Goal: Feedback & Contribution: Submit feedback/report problem

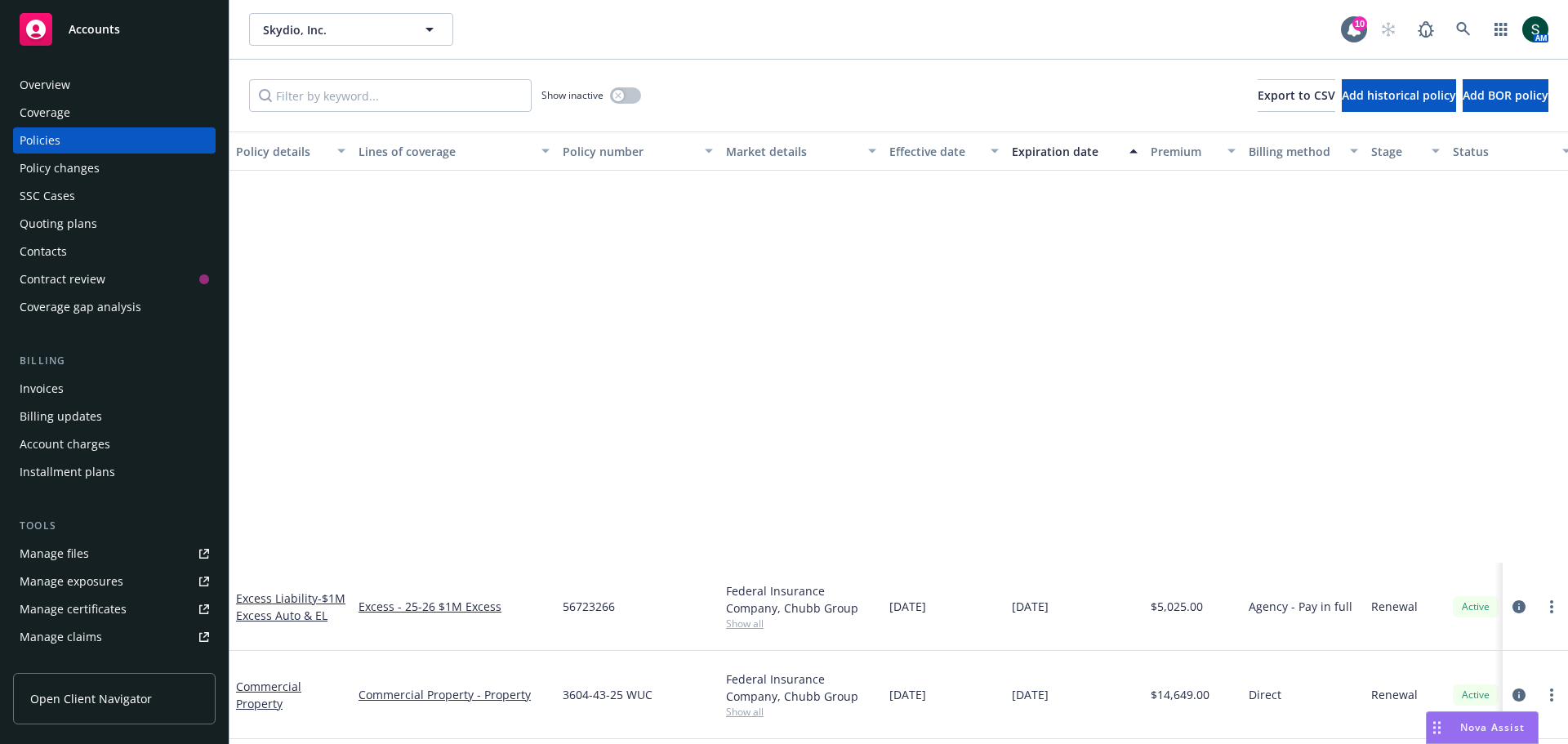
scroll to position [490, 0]
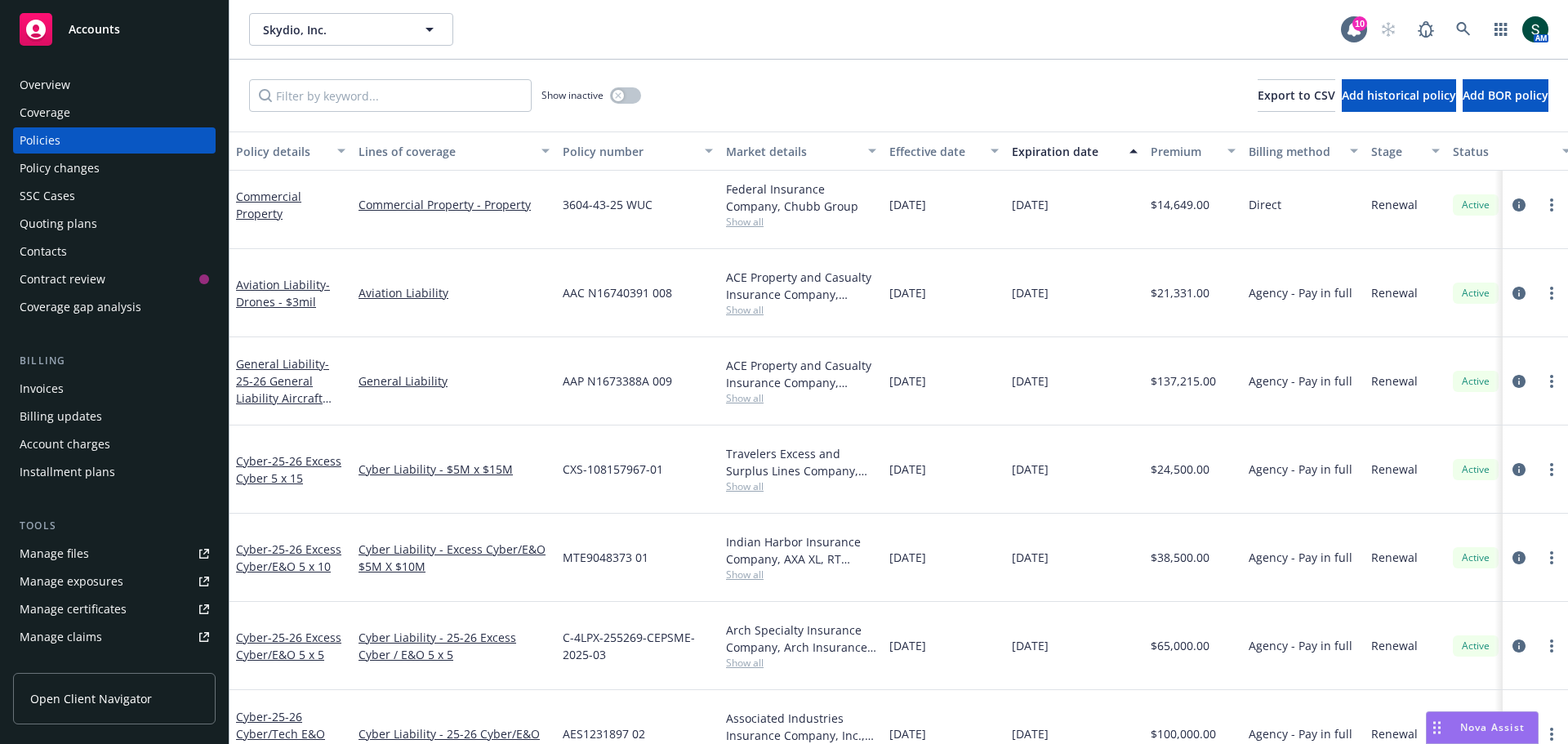
click at [110, 546] on link "Manage files" at bounding box center [114, 553] width 203 height 26
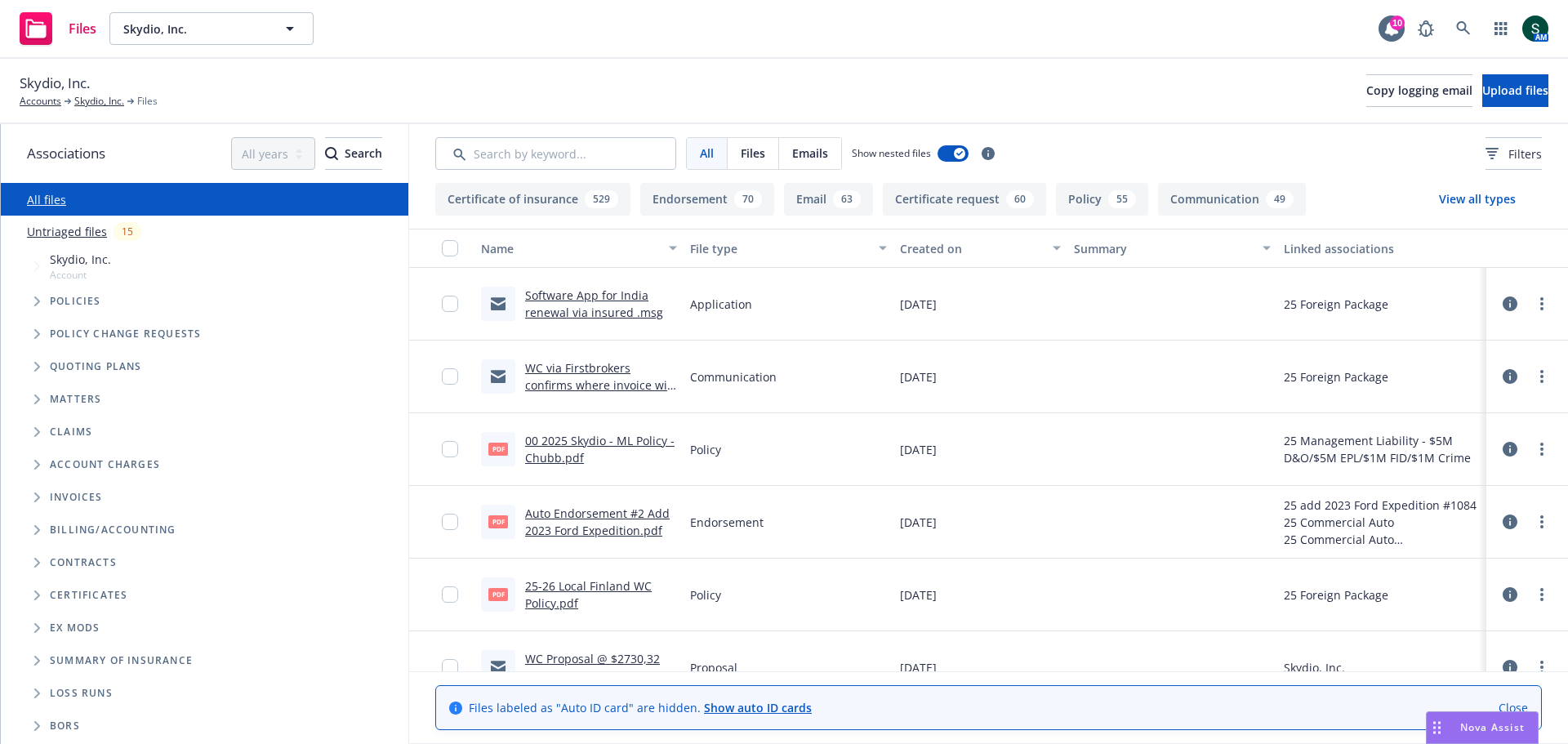
click at [73, 233] on link "Untriaged files" at bounding box center [67, 231] width 80 height 17
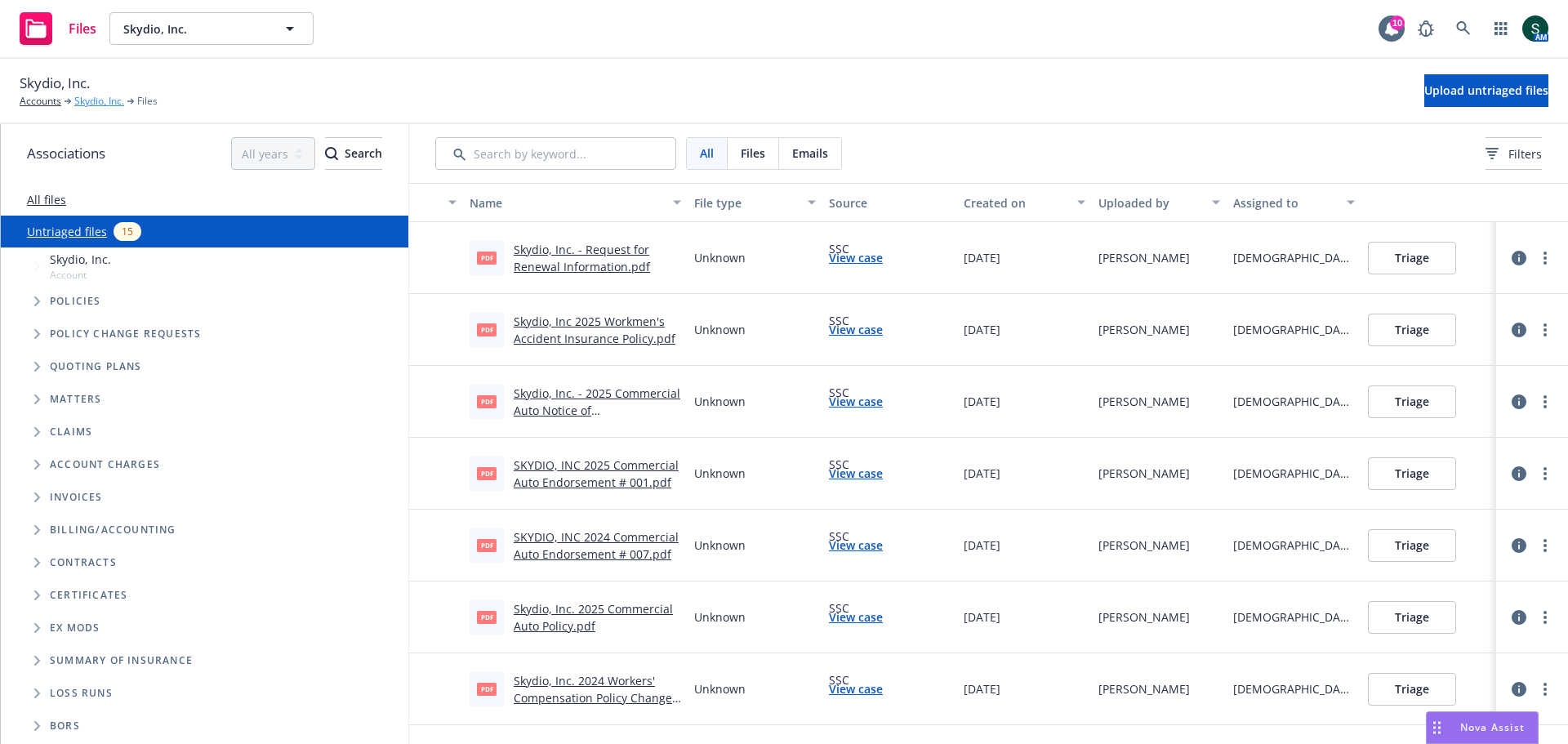
click at [95, 103] on link "Skydio, Inc." at bounding box center [99, 101] width 50 height 15
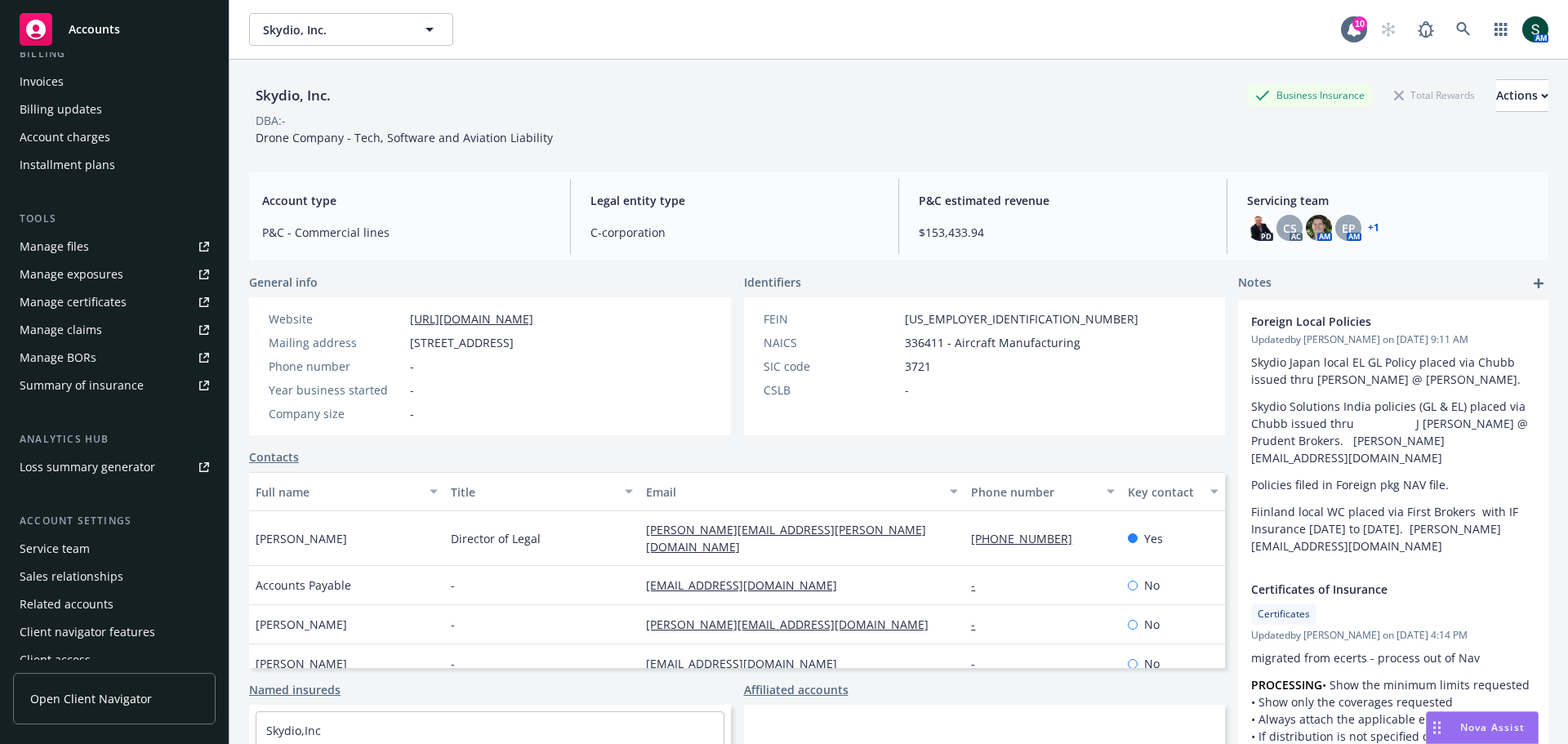
scroll to position [320, 0]
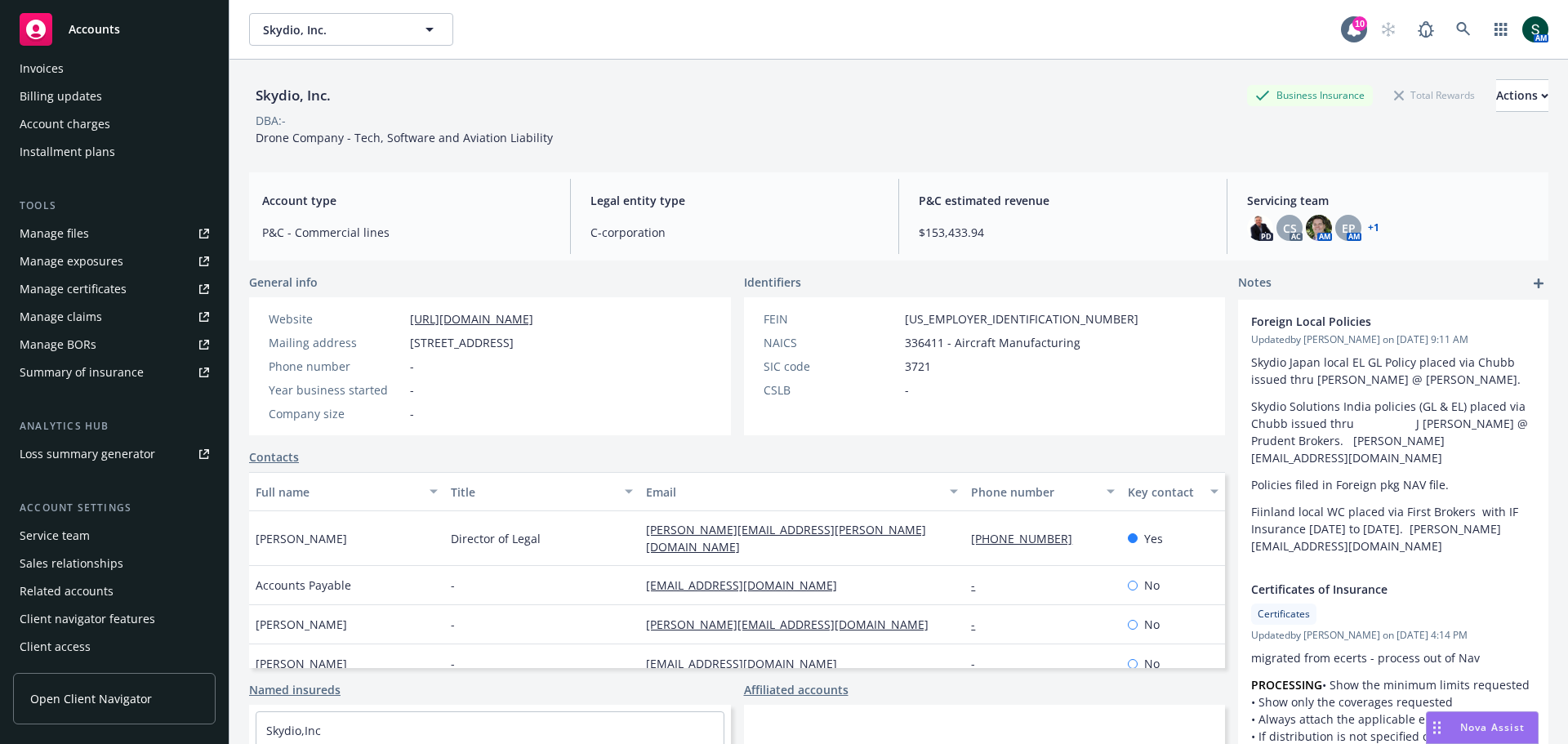
click at [119, 30] on div "Accounts" at bounding box center [114, 30] width 190 height 33
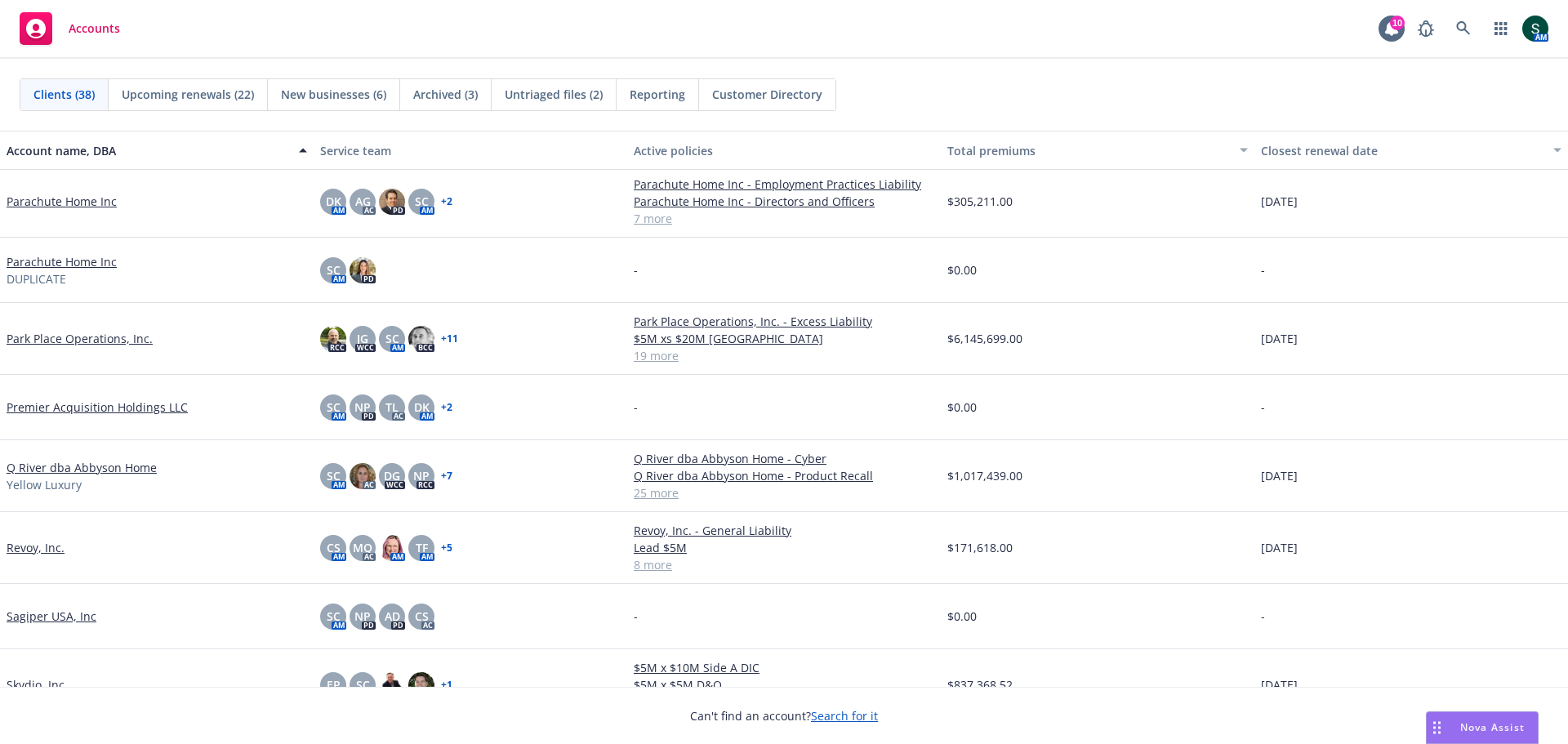
scroll to position [1633, 0]
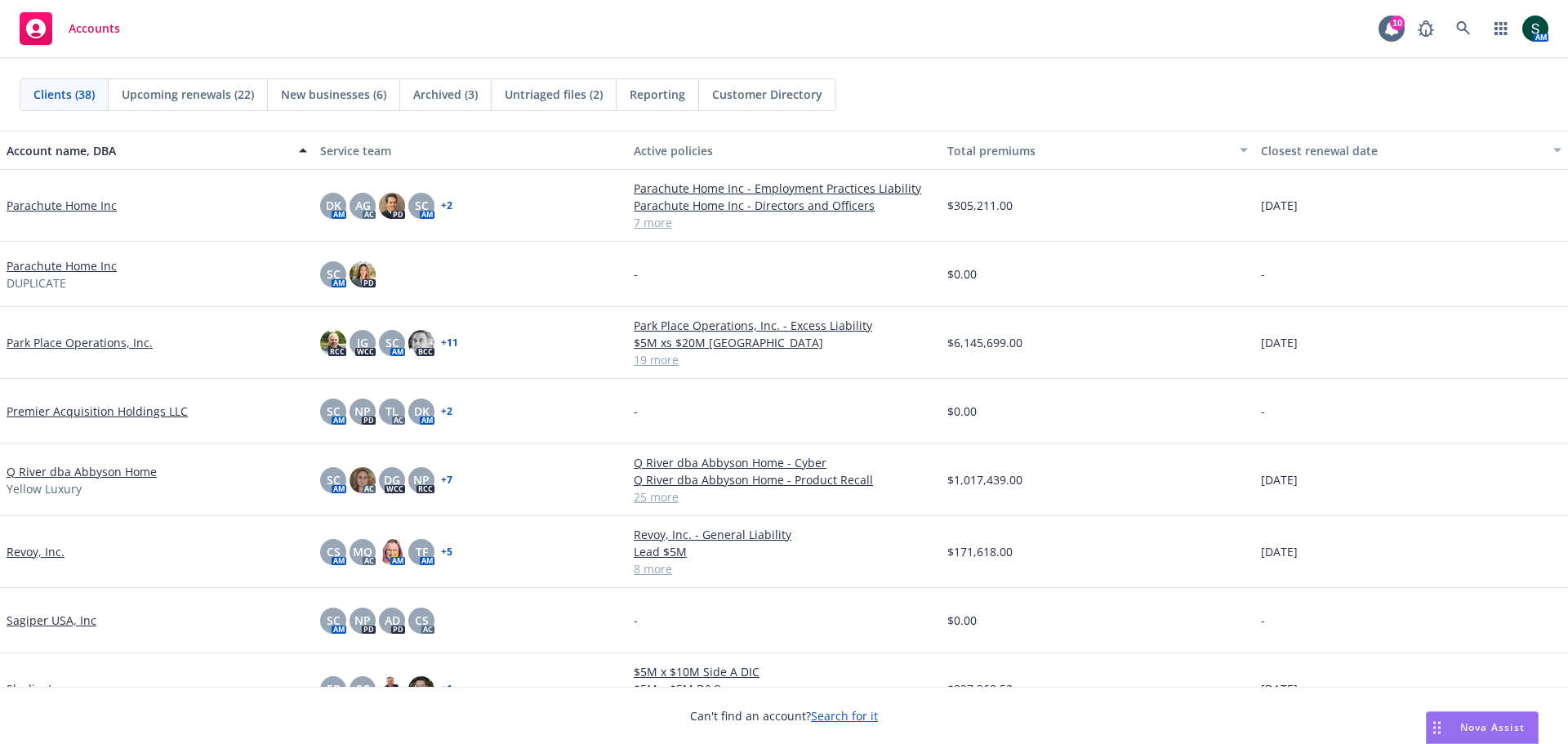
click at [62, 199] on link "Parachute Home Inc" at bounding box center [62, 205] width 110 height 17
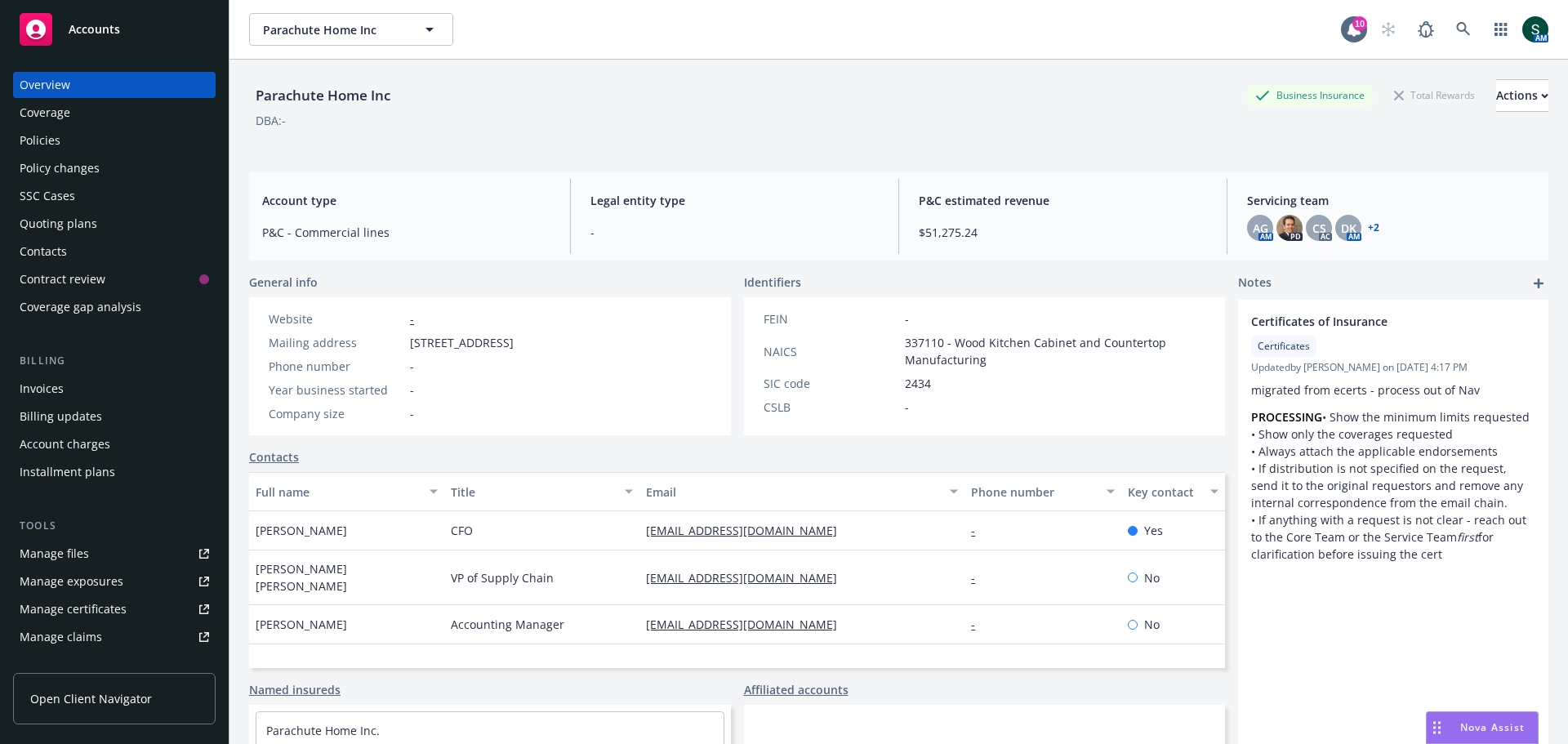
click at [31, 135] on div "Policies" at bounding box center [40, 140] width 41 height 26
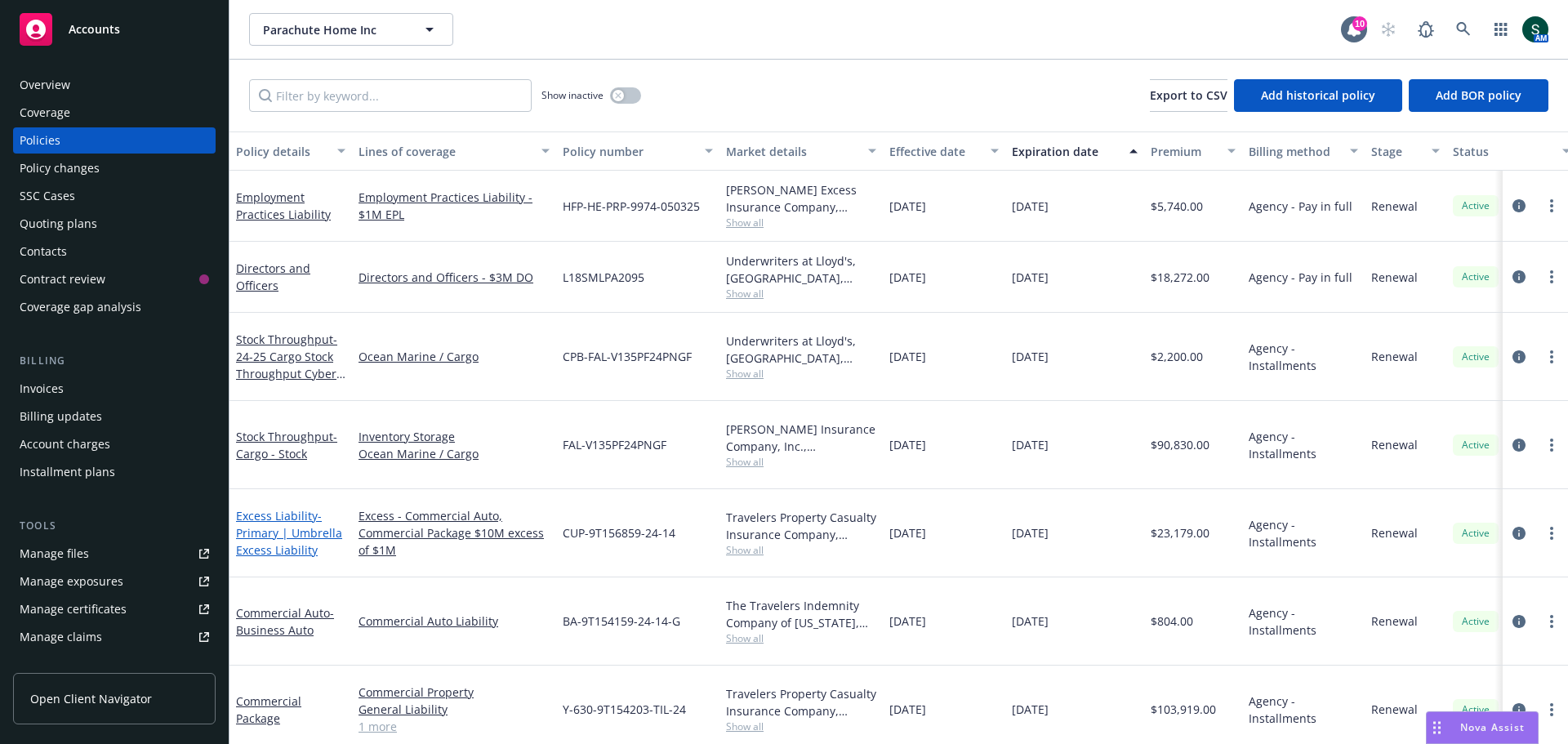
click at [283, 507] on link "Excess Liability - Primary | Umbrella Excess Liability" at bounding box center [288, 532] width 106 height 50
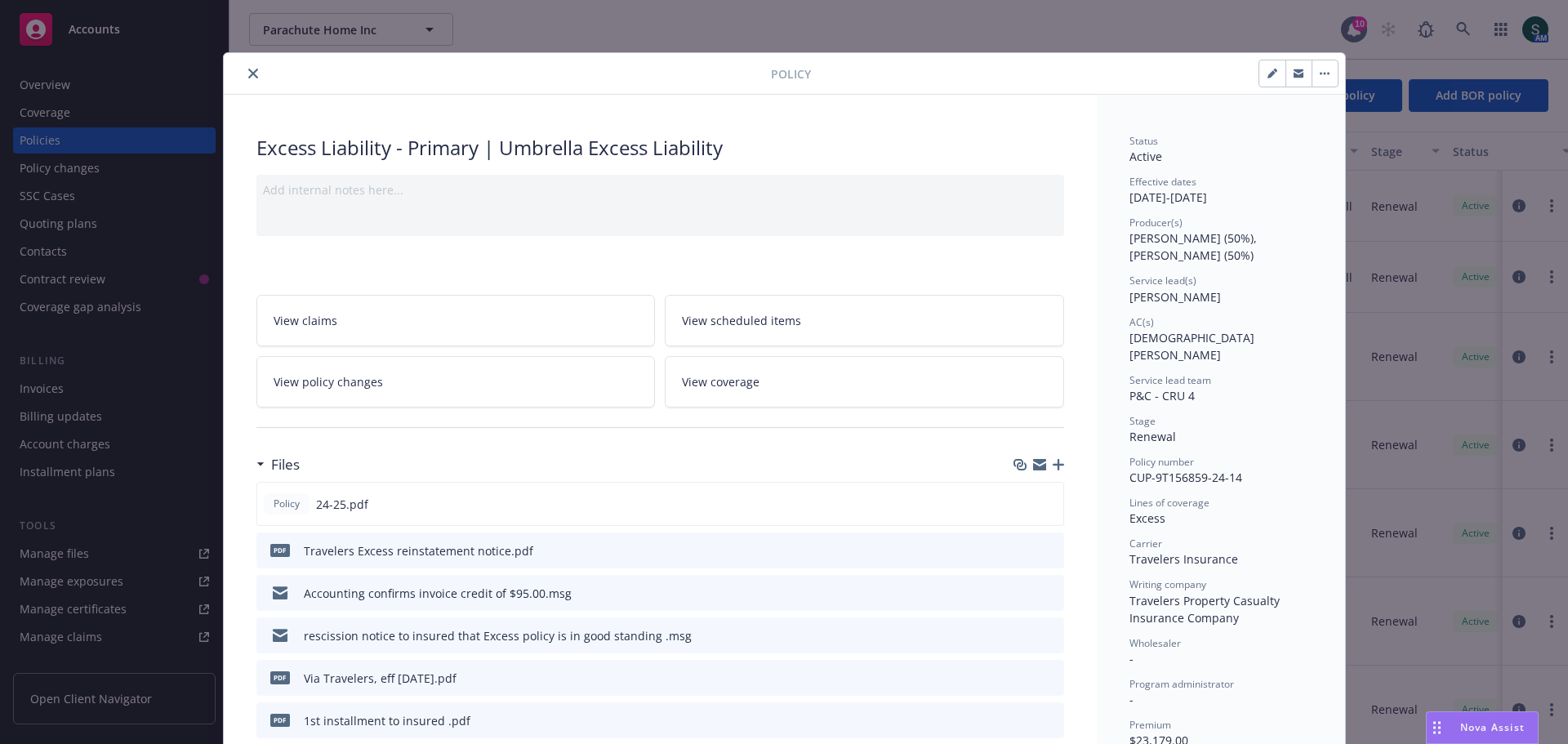
click at [248, 71] on icon "close" at bounding box center [253, 74] width 10 height 10
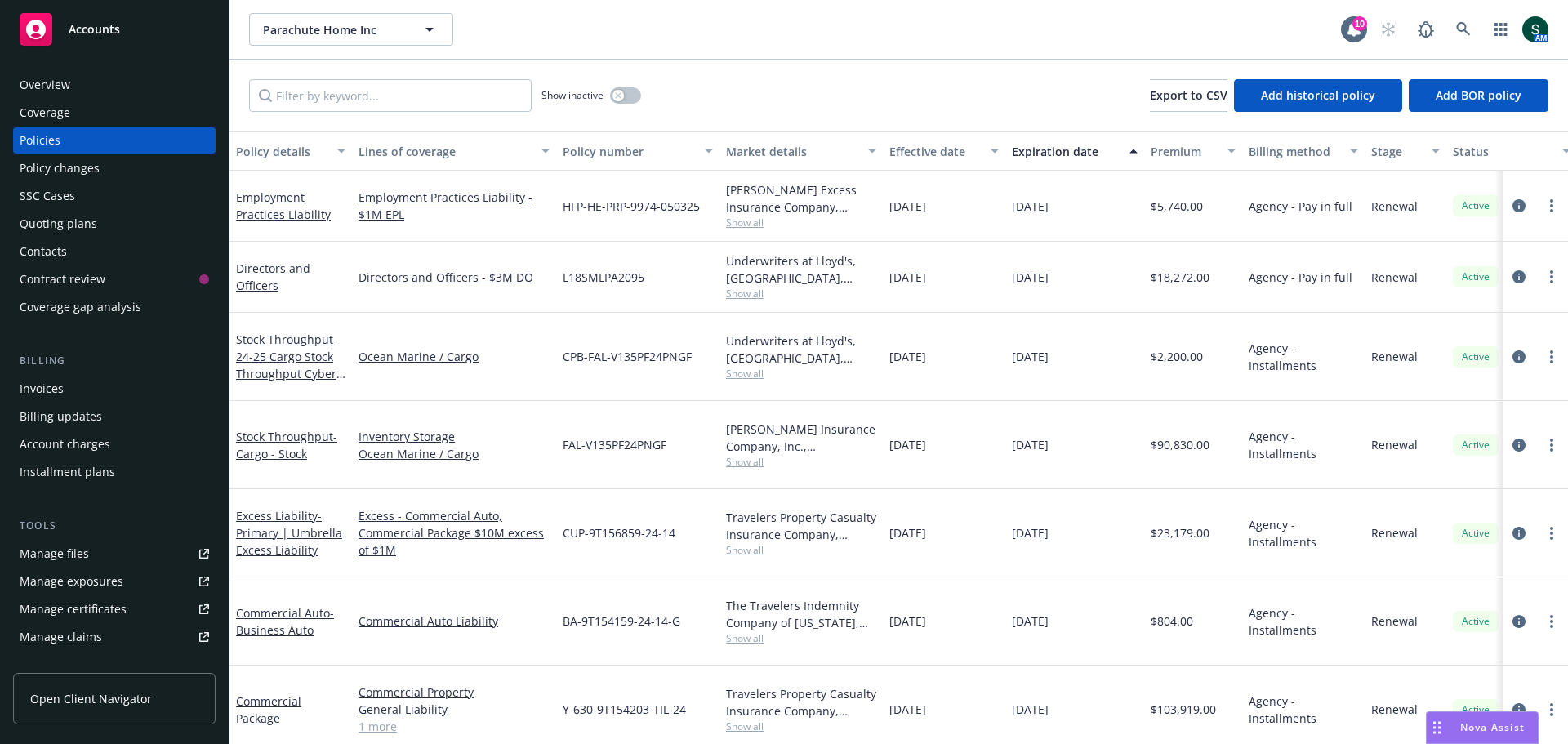
click at [54, 388] on div "Invoices" at bounding box center [42, 388] width 44 height 26
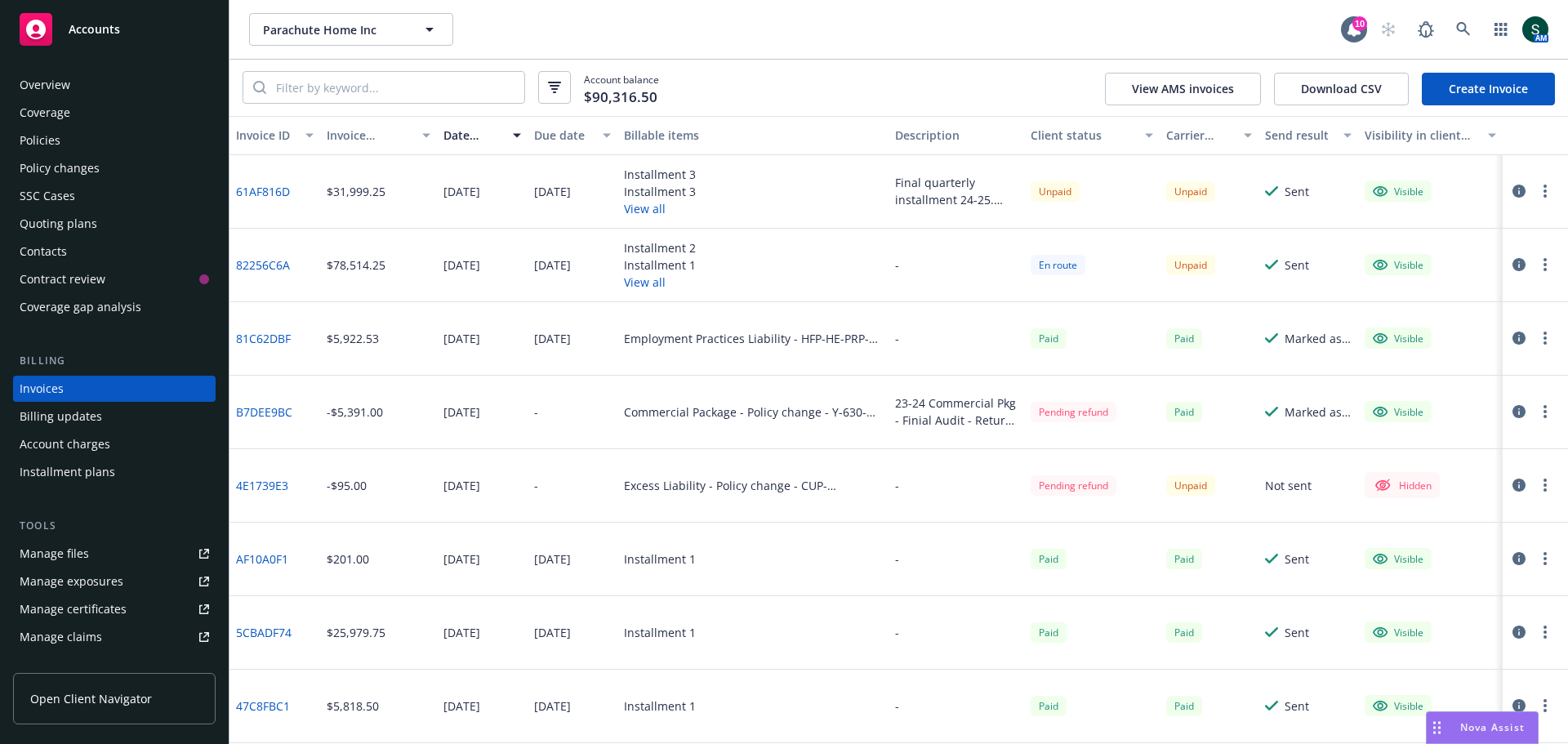
click at [258, 195] on link "61AF816D" at bounding box center [263, 191] width 54 height 17
click at [71, 136] on div "Policies" at bounding box center [114, 140] width 190 height 26
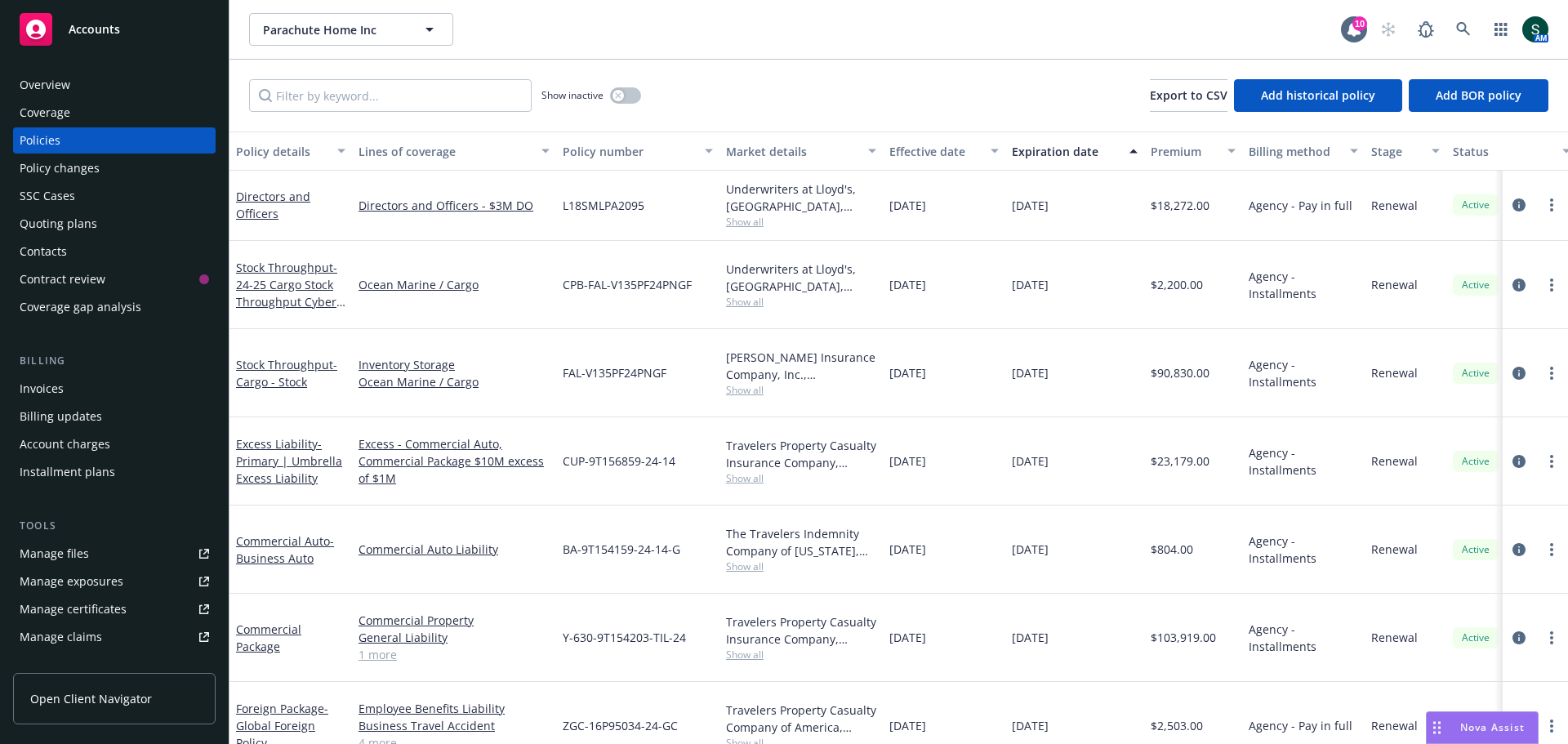
scroll to position [81, 0]
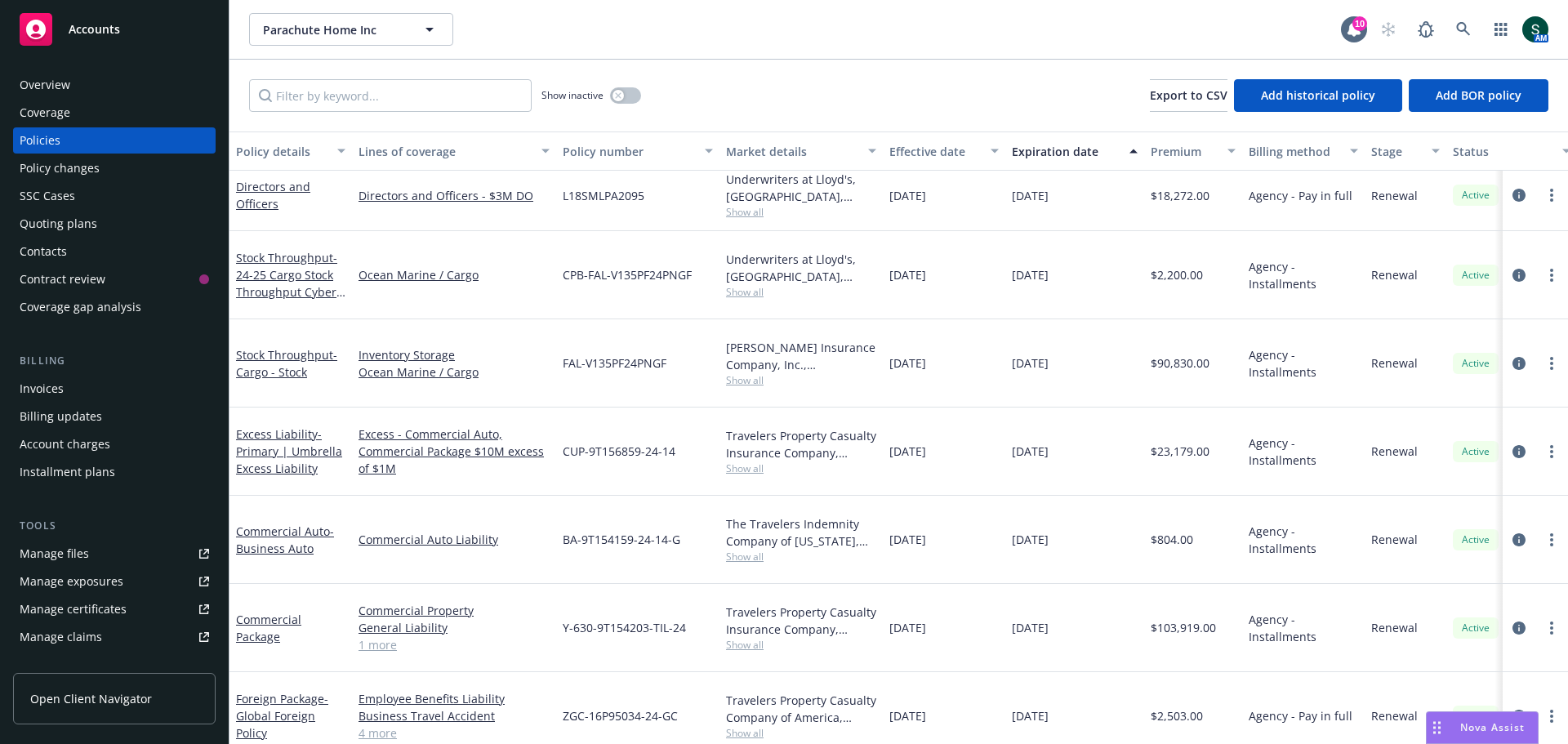
click at [41, 391] on div "Invoices" at bounding box center [42, 388] width 44 height 26
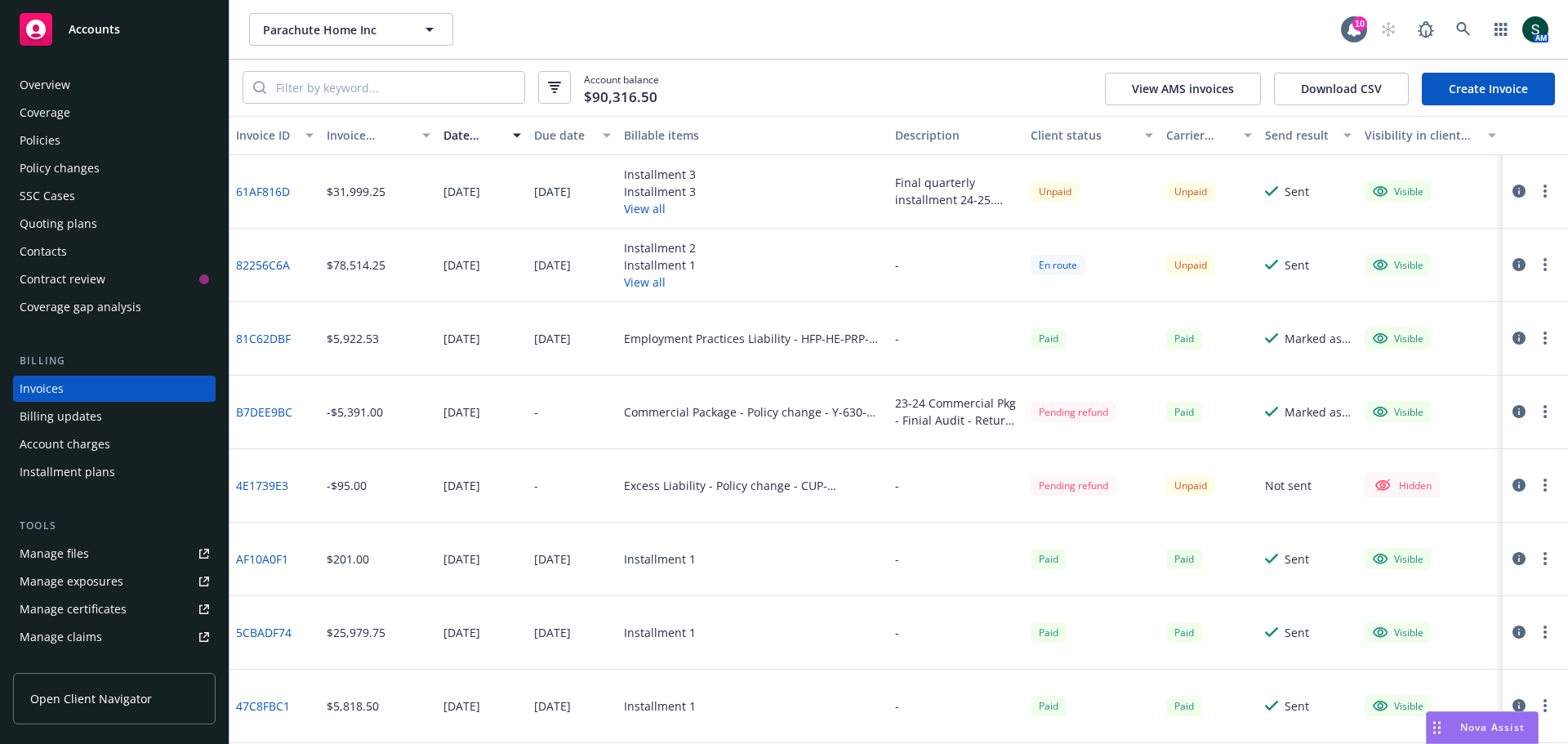
click at [116, 23] on span "Accounts" at bounding box center [94, 30] width 52 height 13
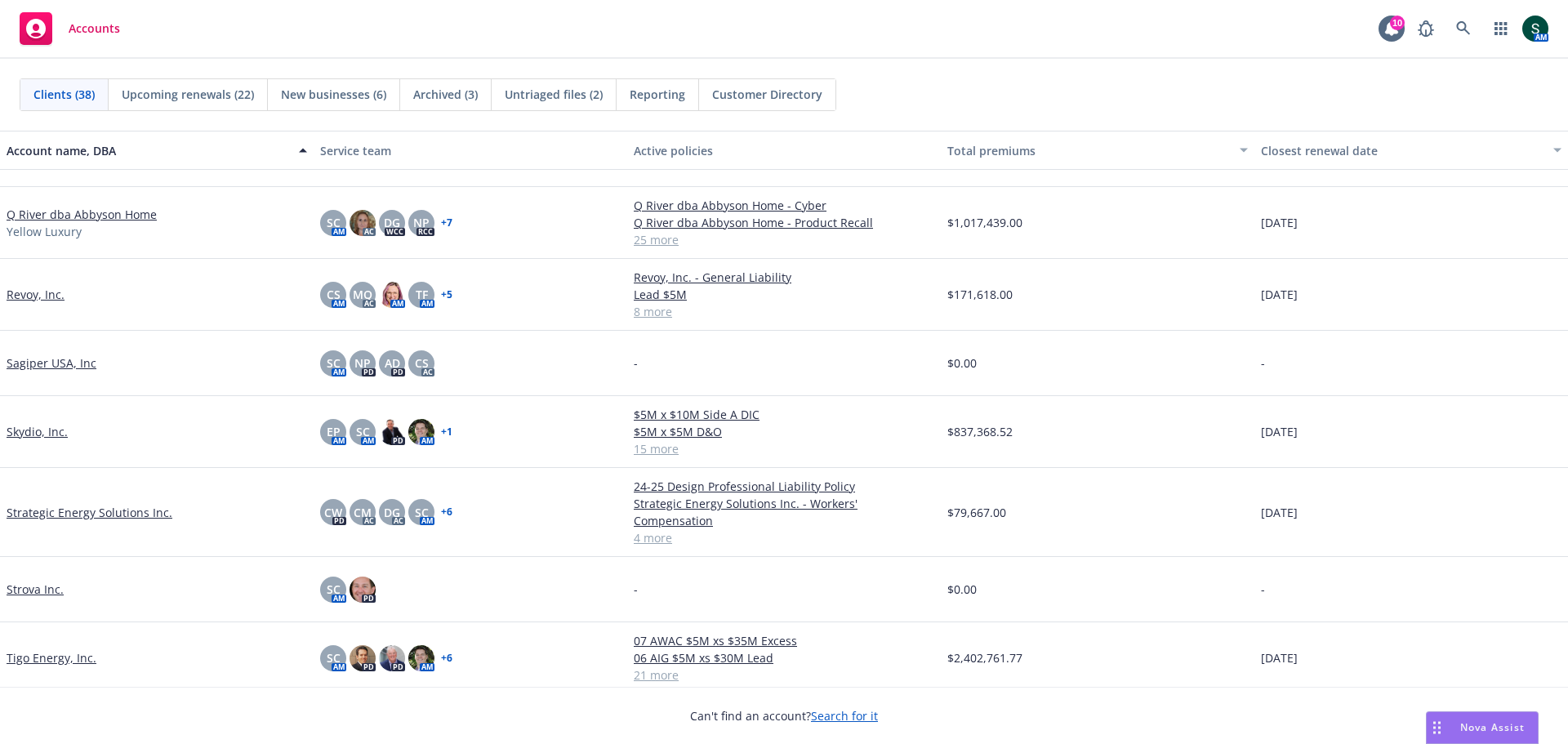
scroll to position [1802, 0]
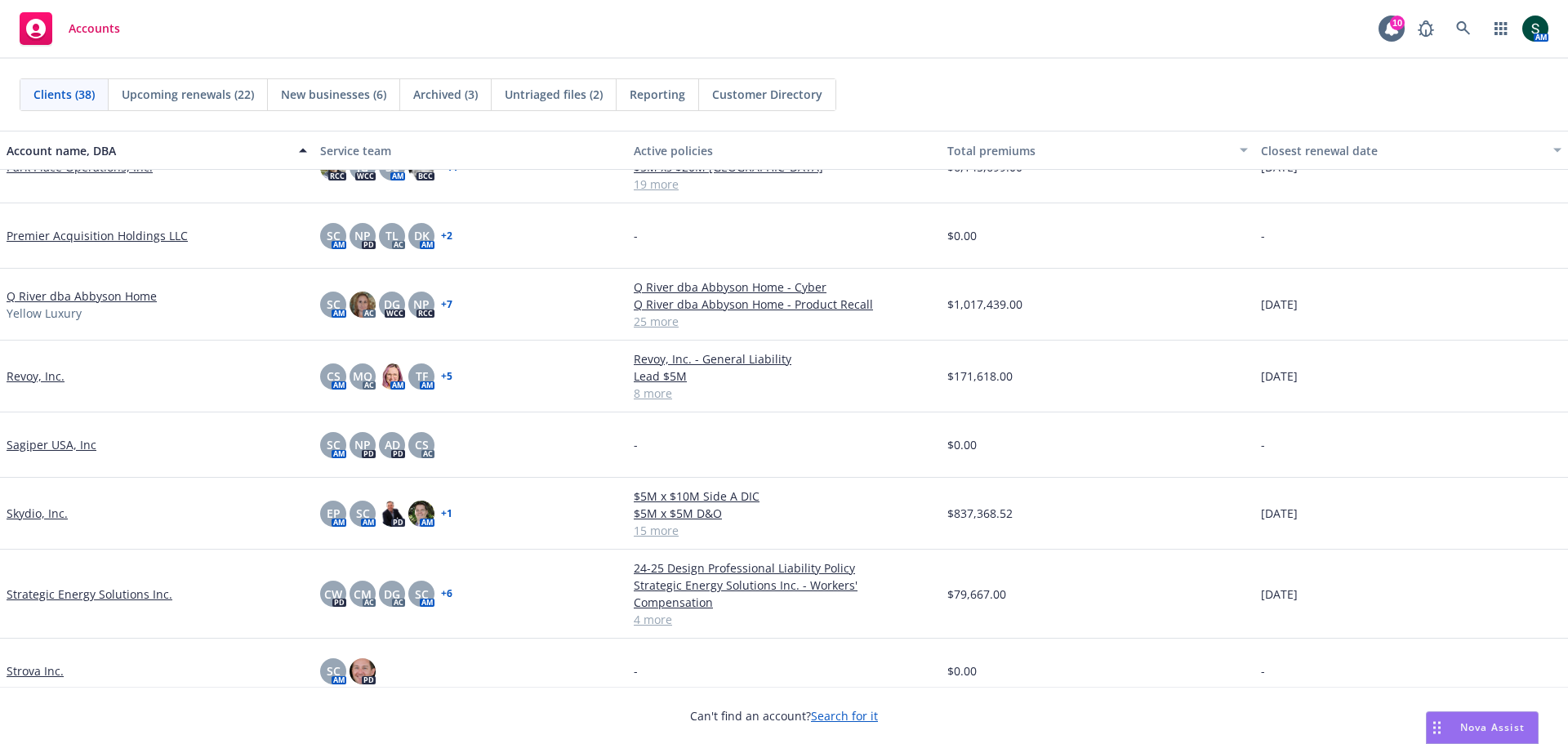
click at [87, 296] on link "Q River dba Abbyson Home" at bounding box center [81, 296] width 150 height 17
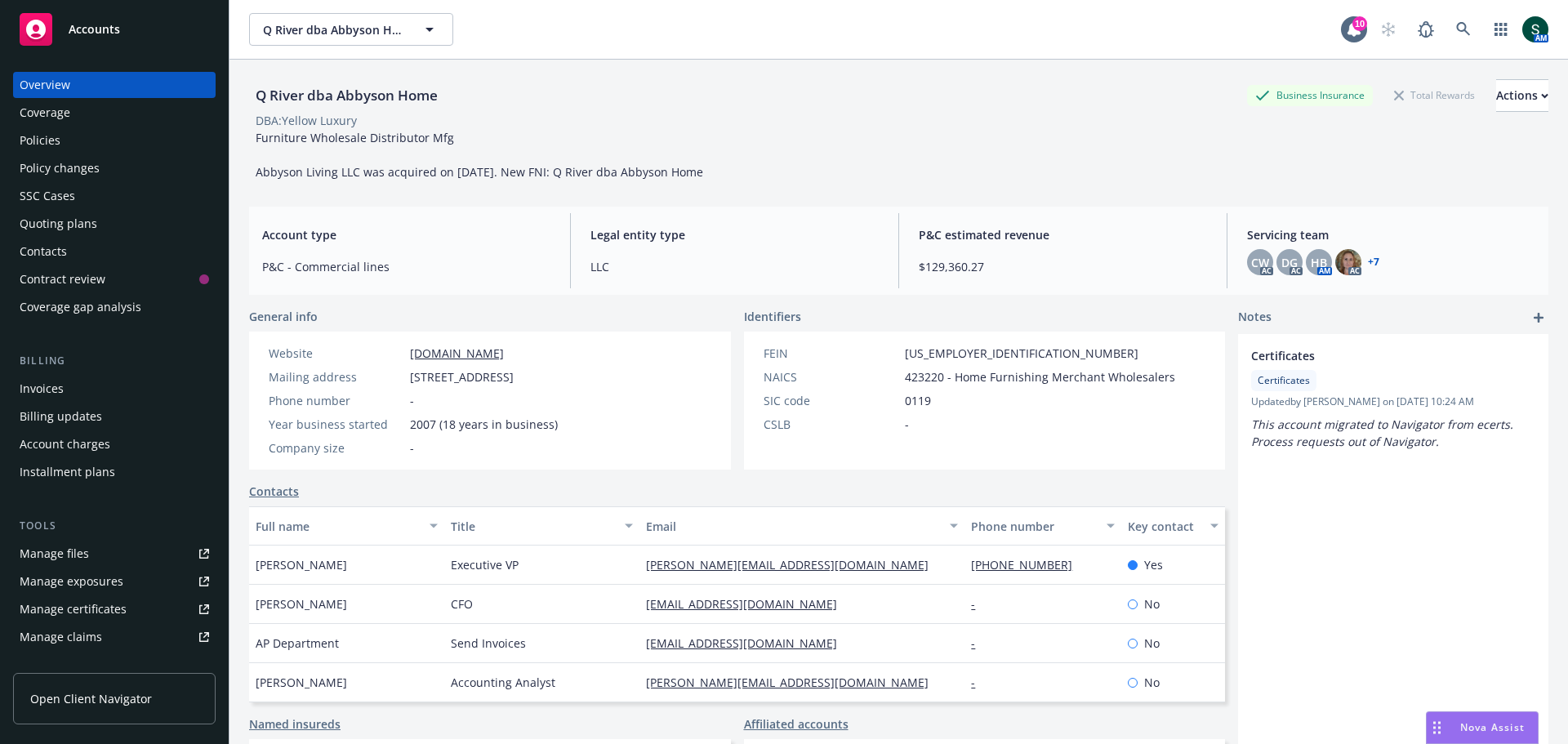
click at [57, 135] on div "Policies" at bounding box center [40, 140] width 41 height 26
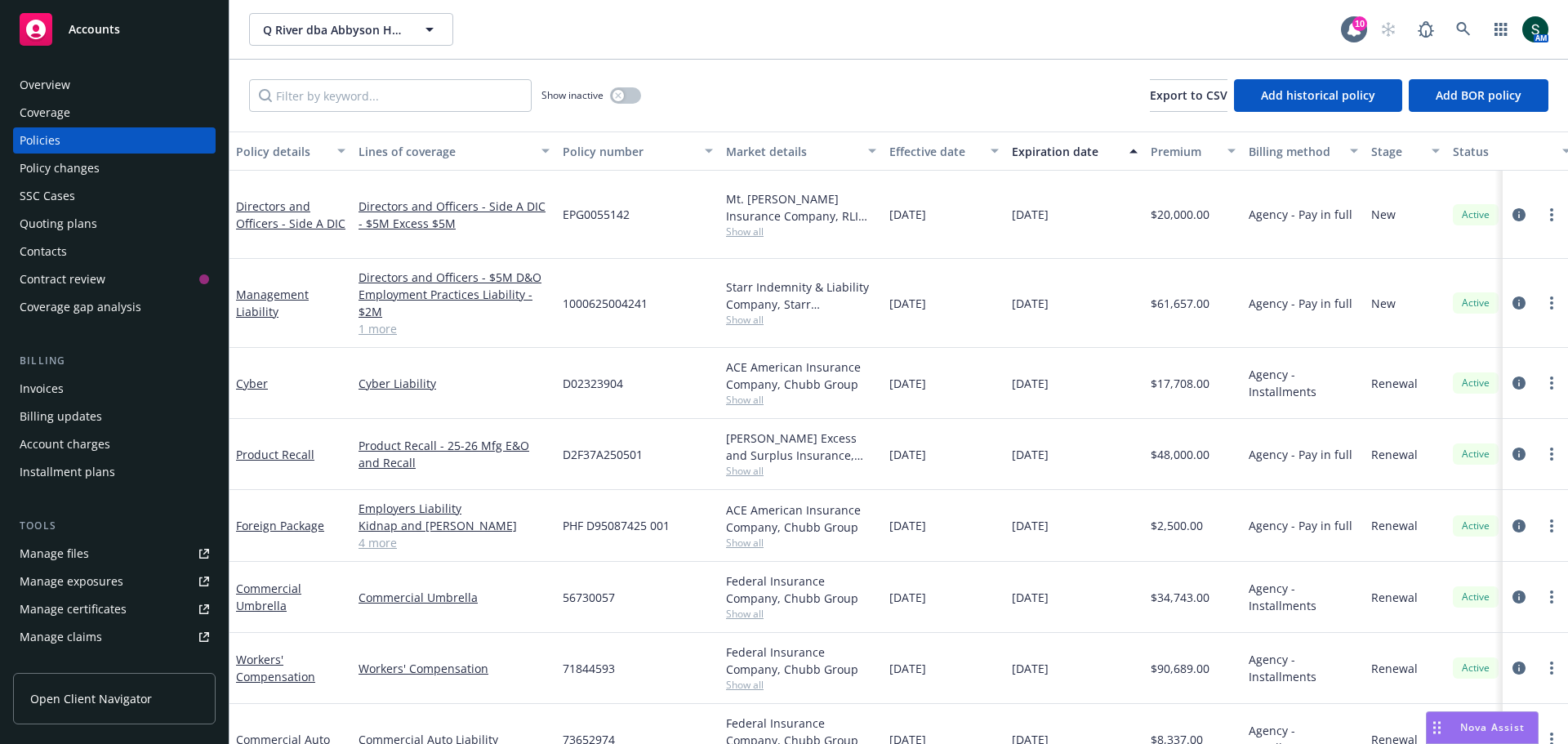
click at [82, 33] on span "Accounts" at bounding box center [94, 30] width 52 height 13
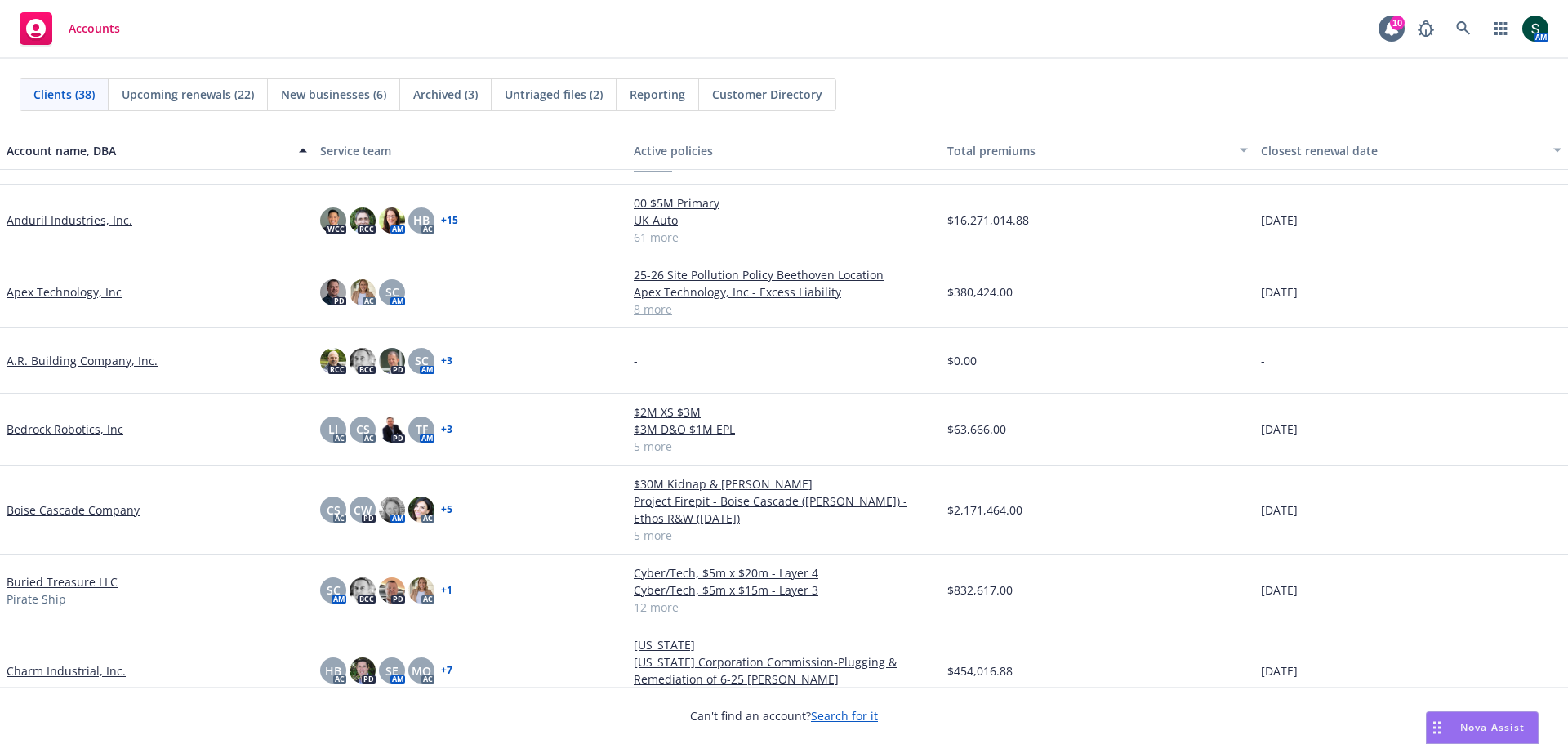
scroll to position [163, 0]
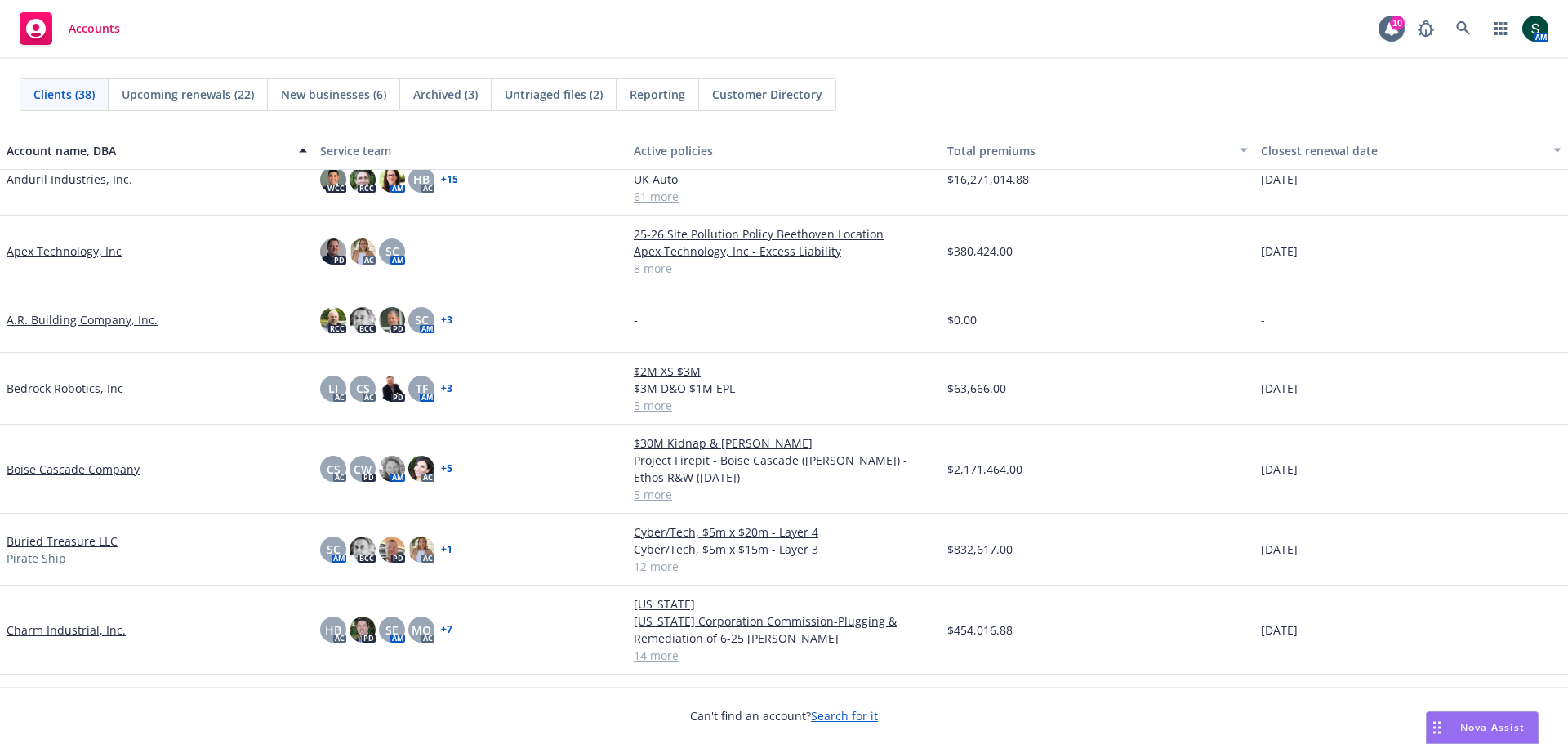
click at [39, 383] on link "Bedrock Robotics, Inc" at bounding box center [65, 388] width 117 height 17
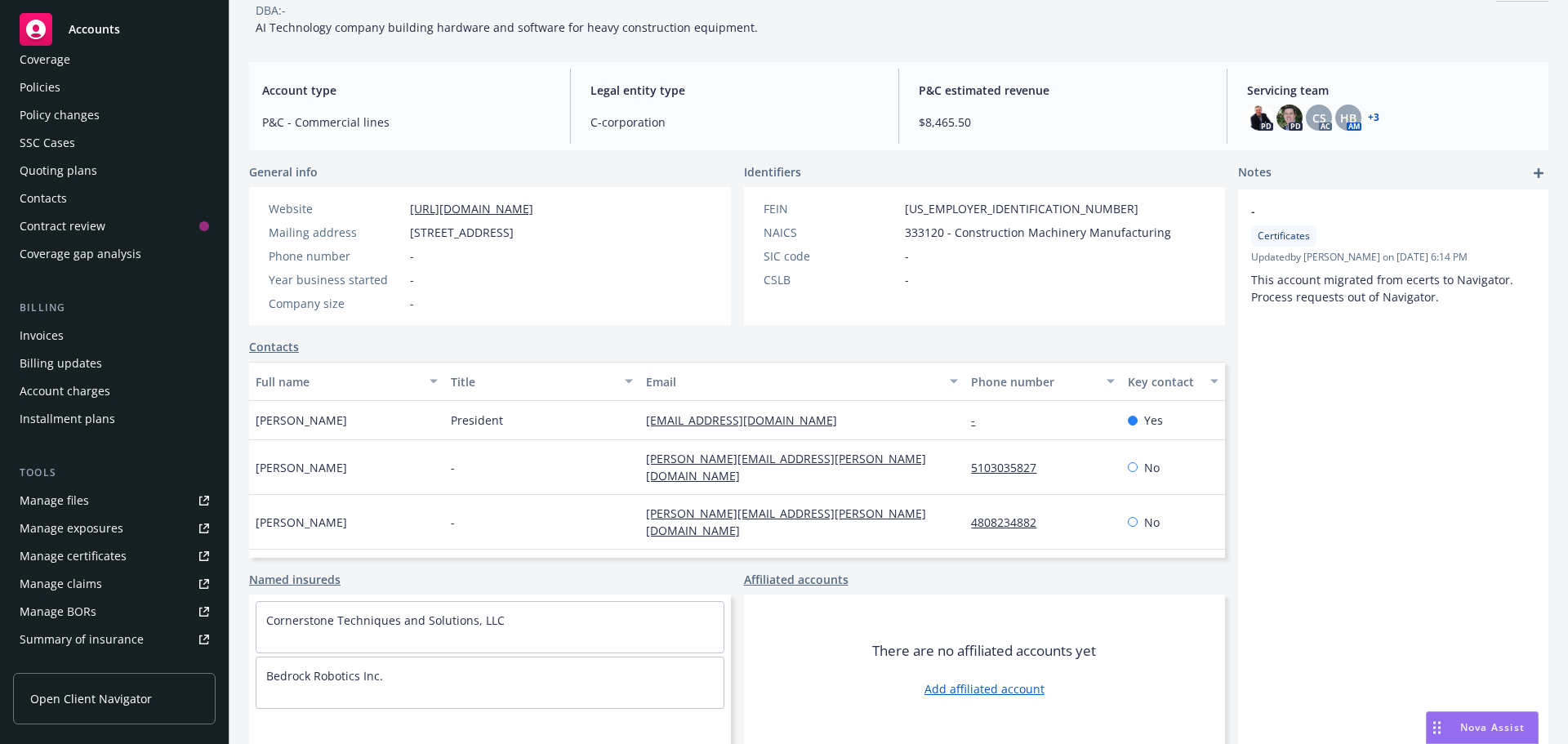
scroll to position [81, 0]
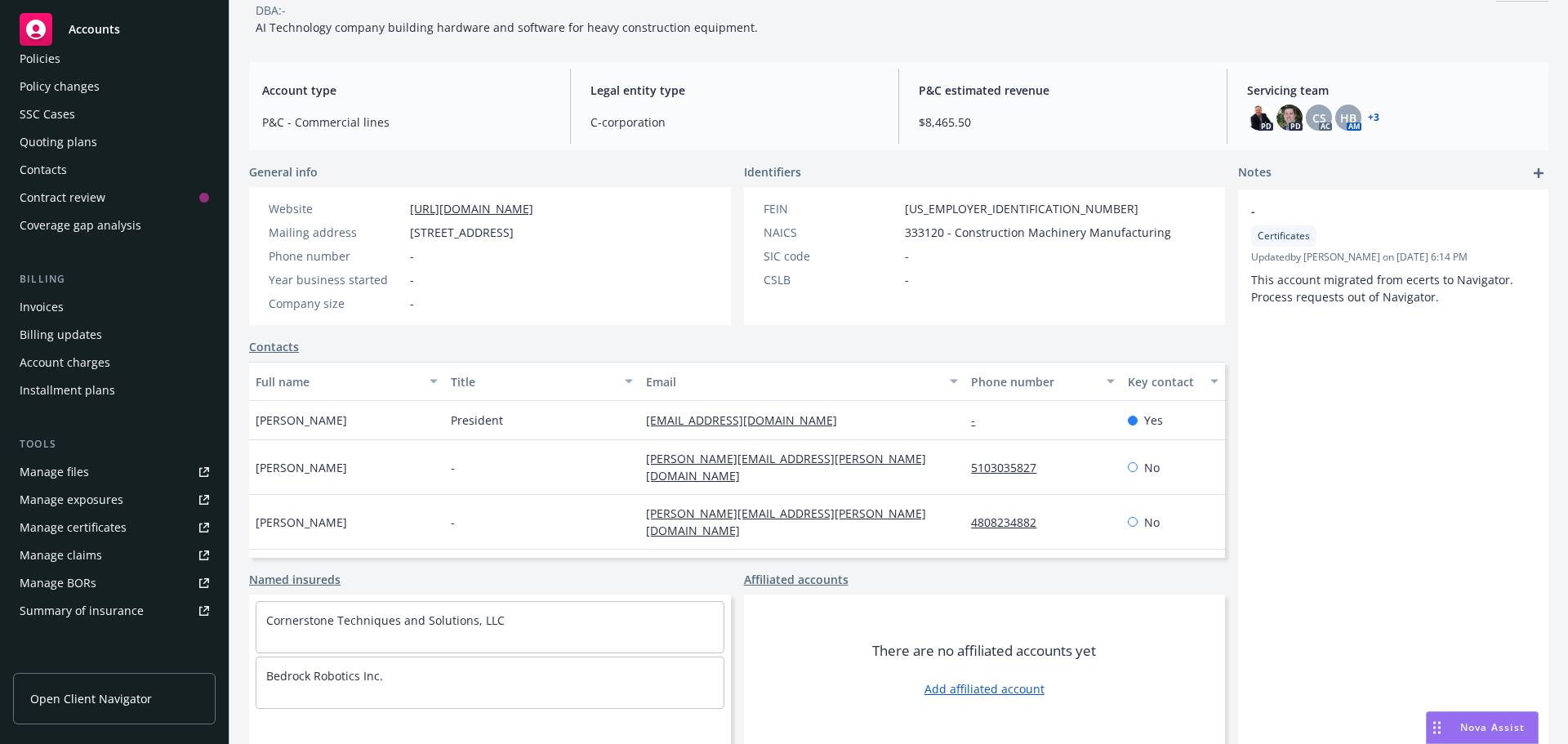
click at [44, 525] on div "Manage certificates" at bounding box center [73, 527] width 107 height 26
click at [57, 519] on div "Manage certificates" at bounding box center [73, 527] width 107 height 26
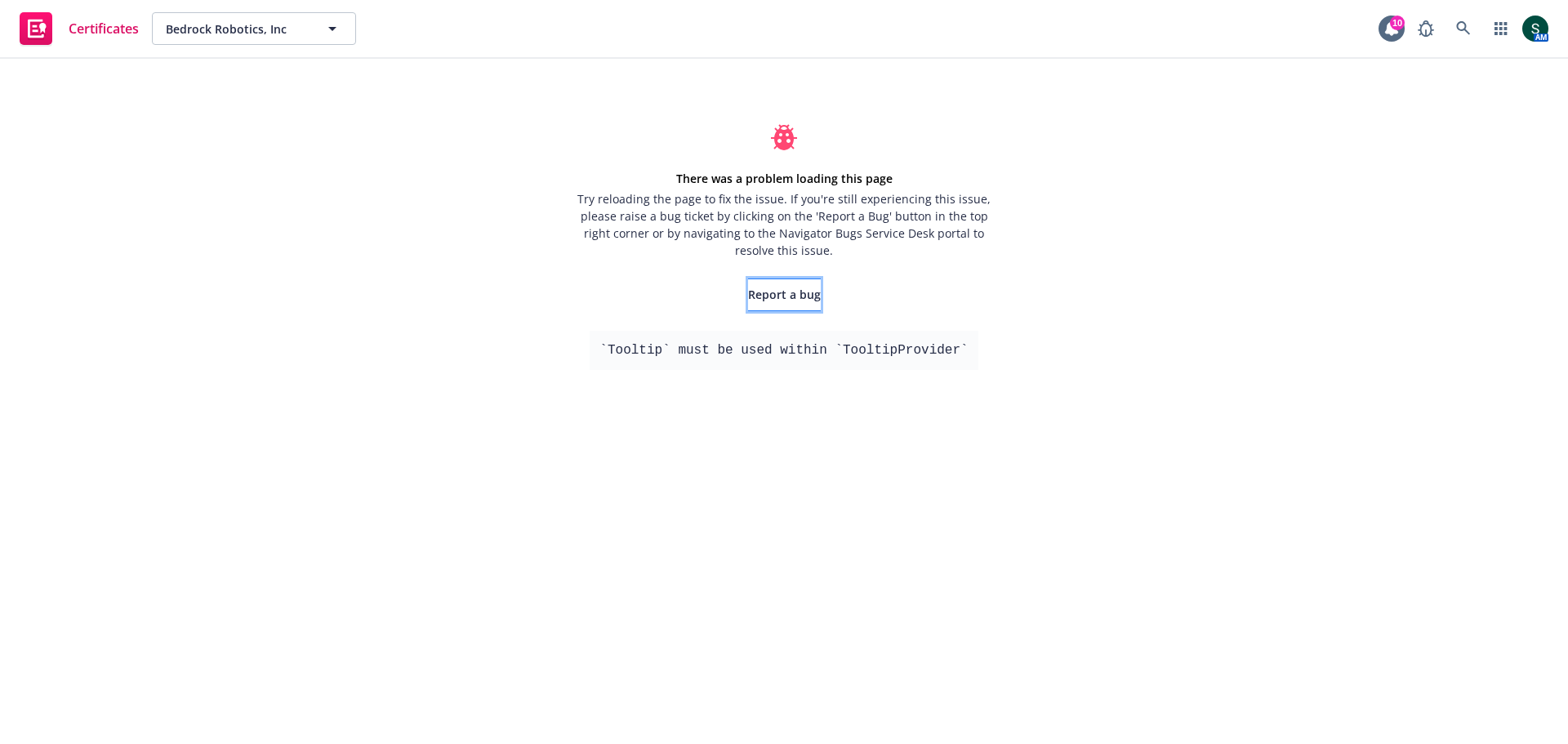
click at [807, 293] on span "Report a bug" at bounding box center [784, 294] width 72 height 16
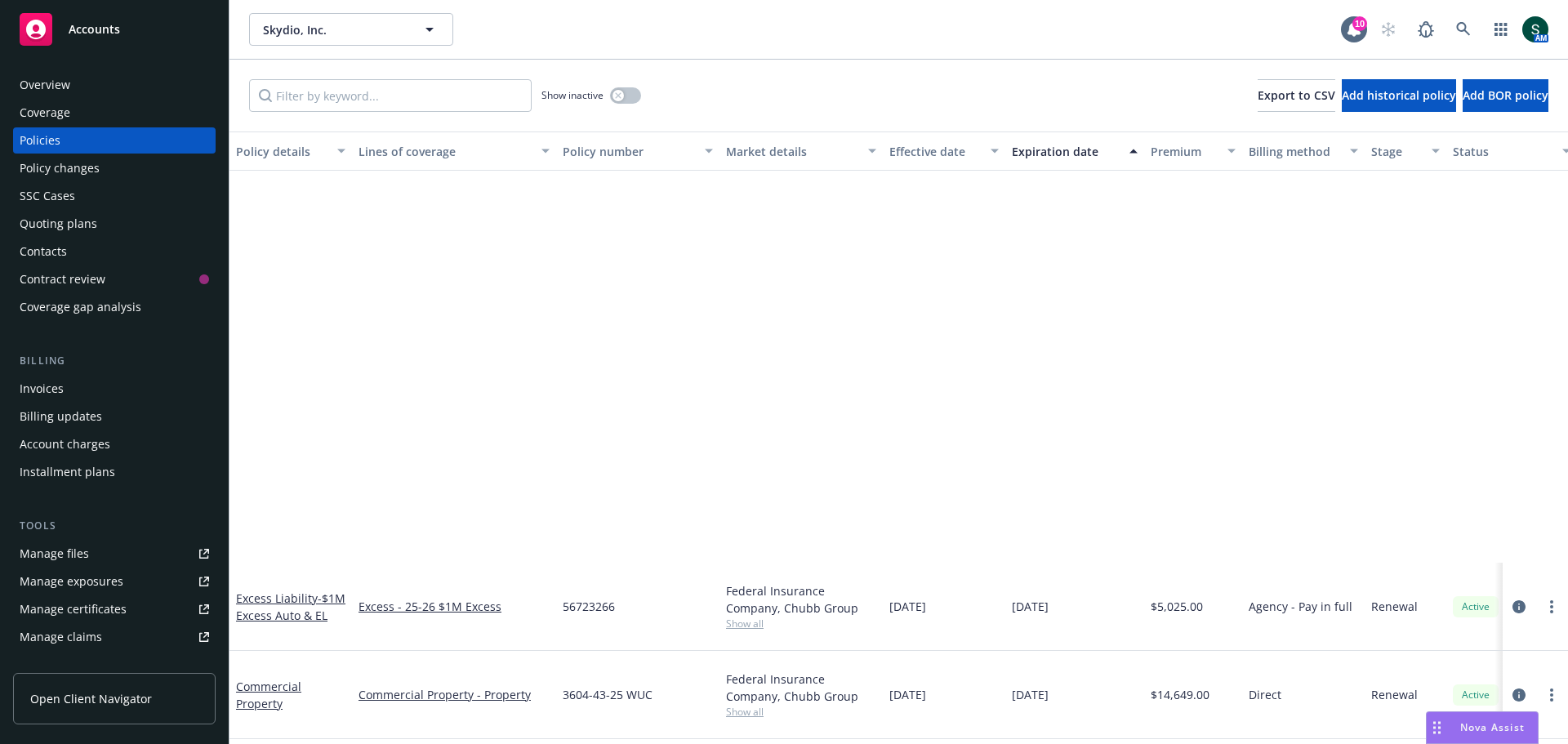
scroll to position [490, 0]
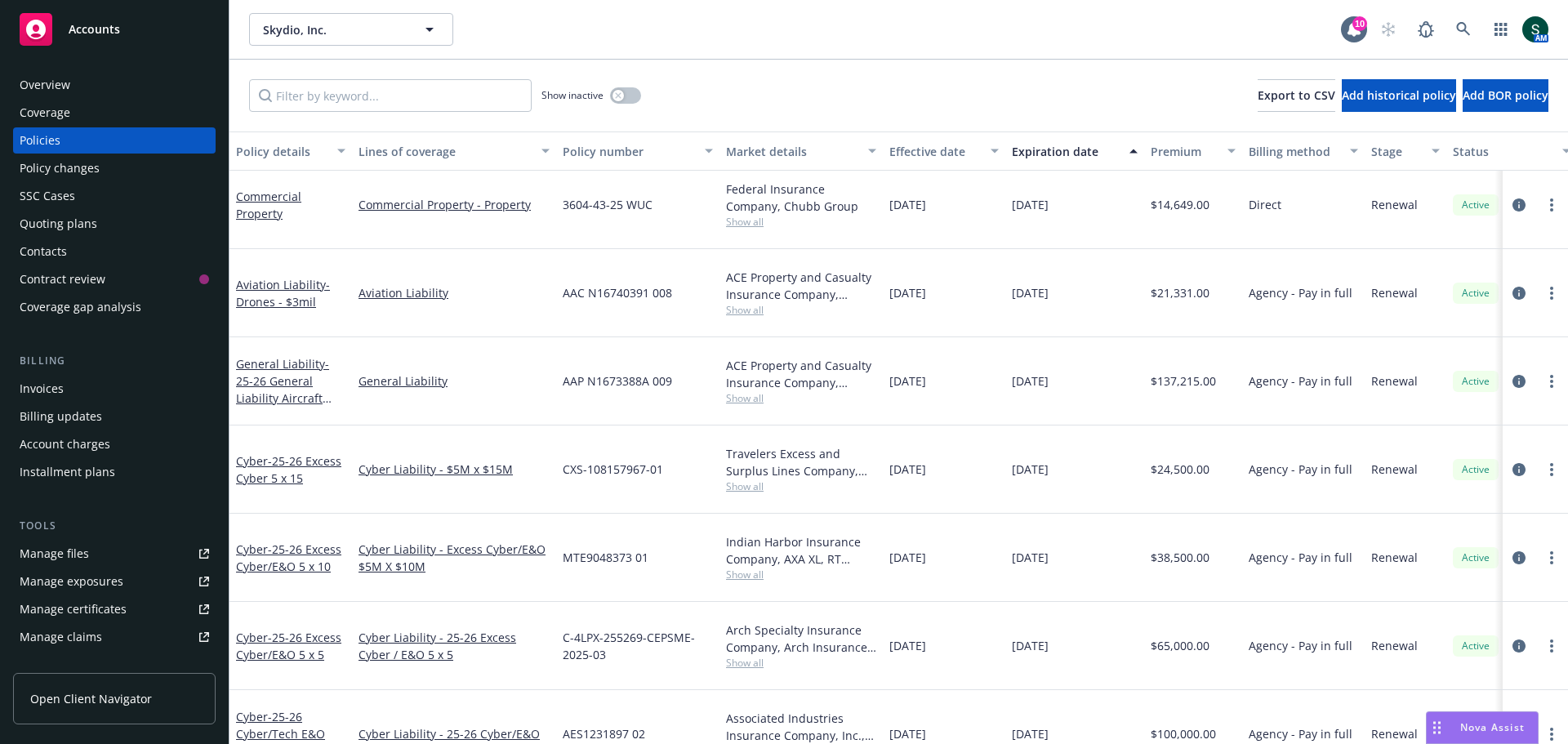
click at [106, 25] on span "Accounts" at bounding box center [94, 30] width 52 height 13
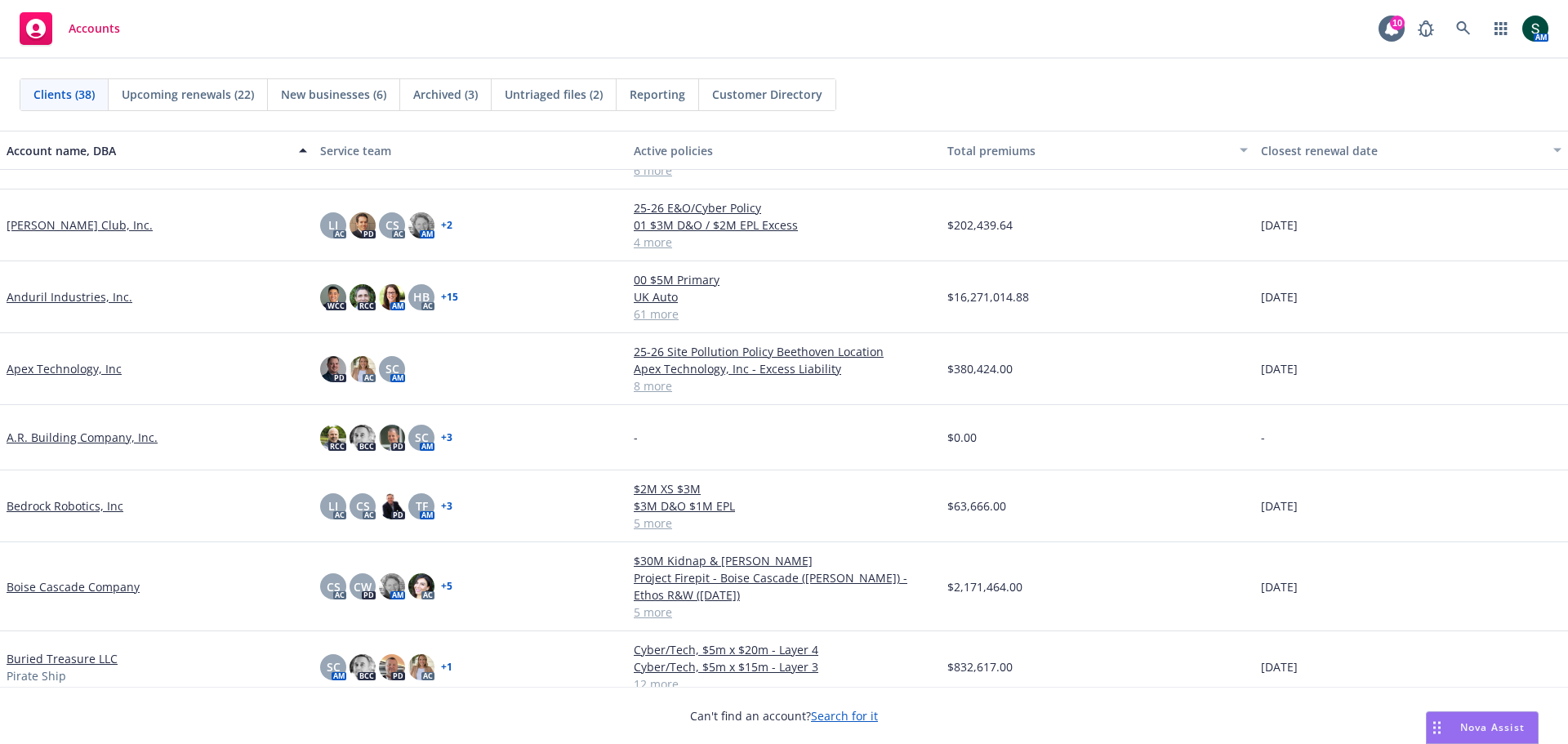
scroll to position [81, 0]
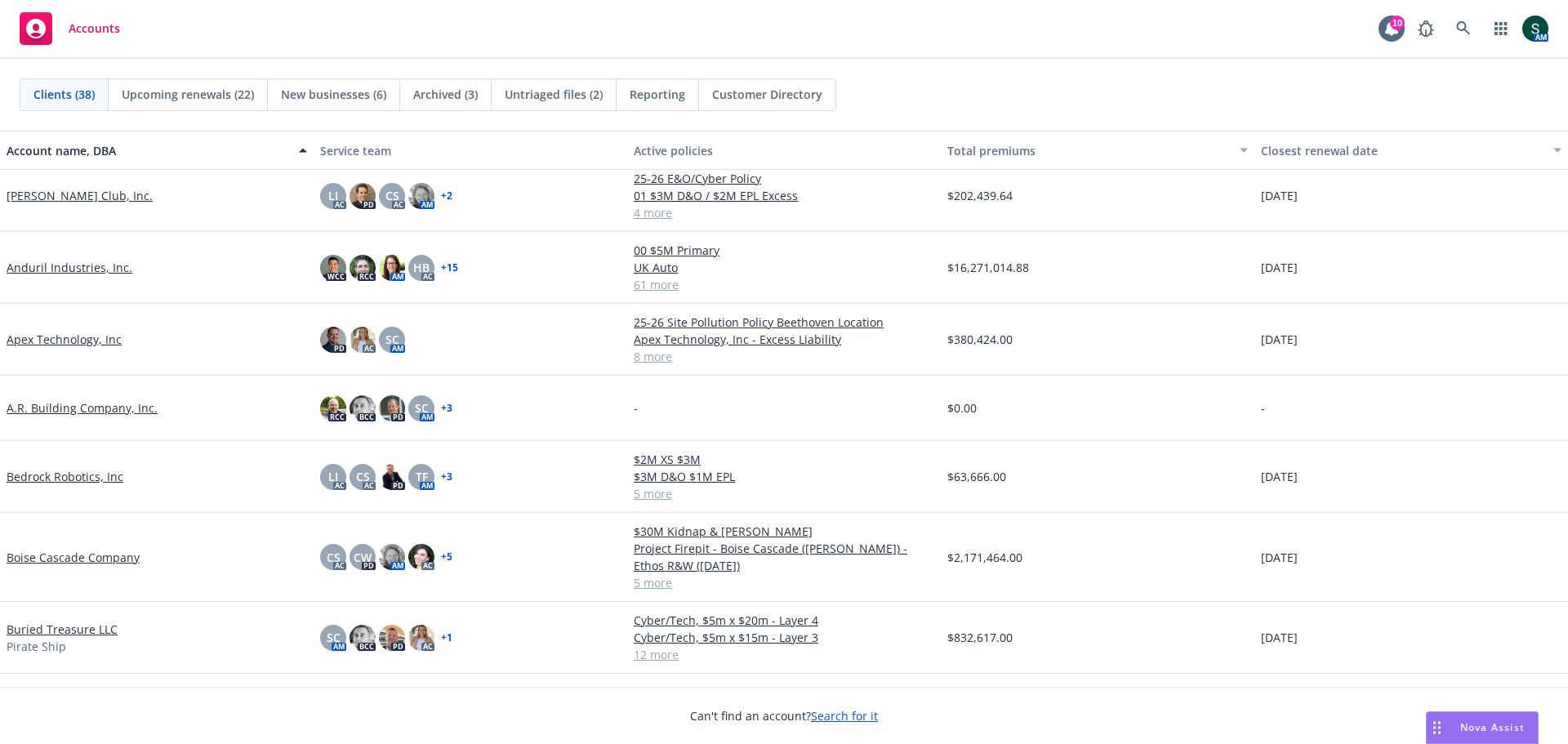
click at [44, 480] on link "Bedrock Robotics, Inc" at bounding box center [65, 476] width 117 height 17
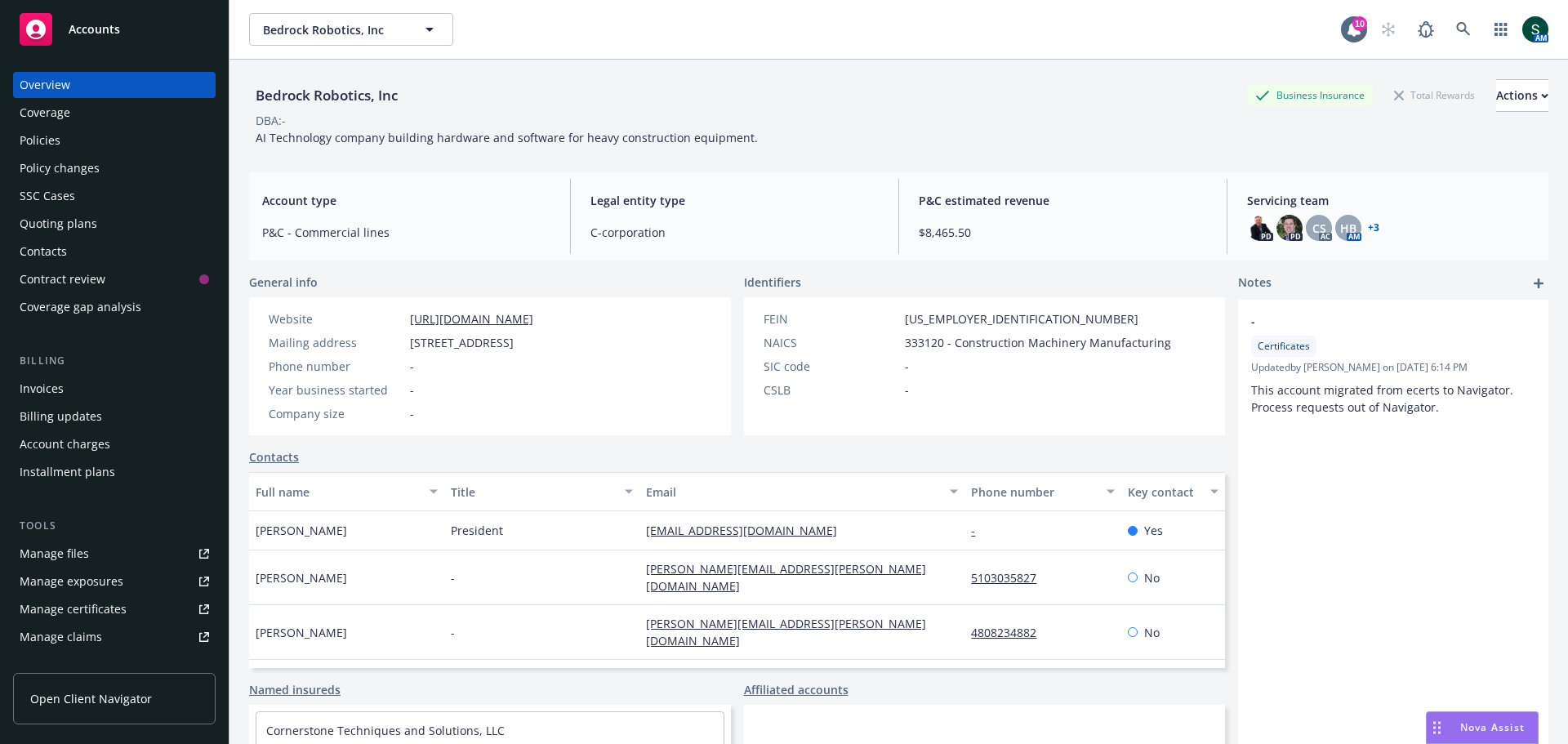
click at [100, 611] on div "Manage certificates" at bounding box center [73, 609] width 107 height 26
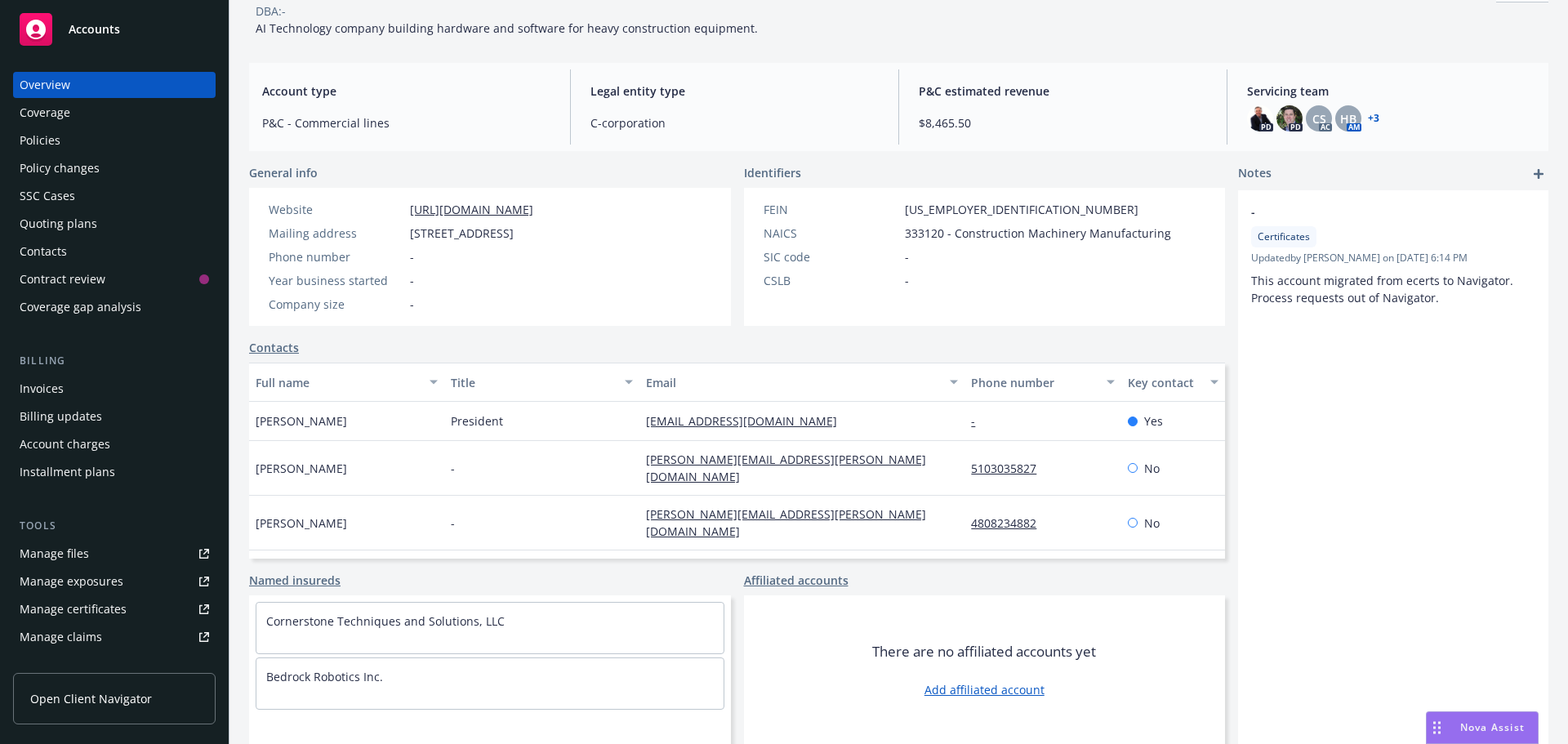
scroll to position [110, 0]
click at [114, 604] on div "Manage certificates" at bounding box center [73, 609] width 107 height 26
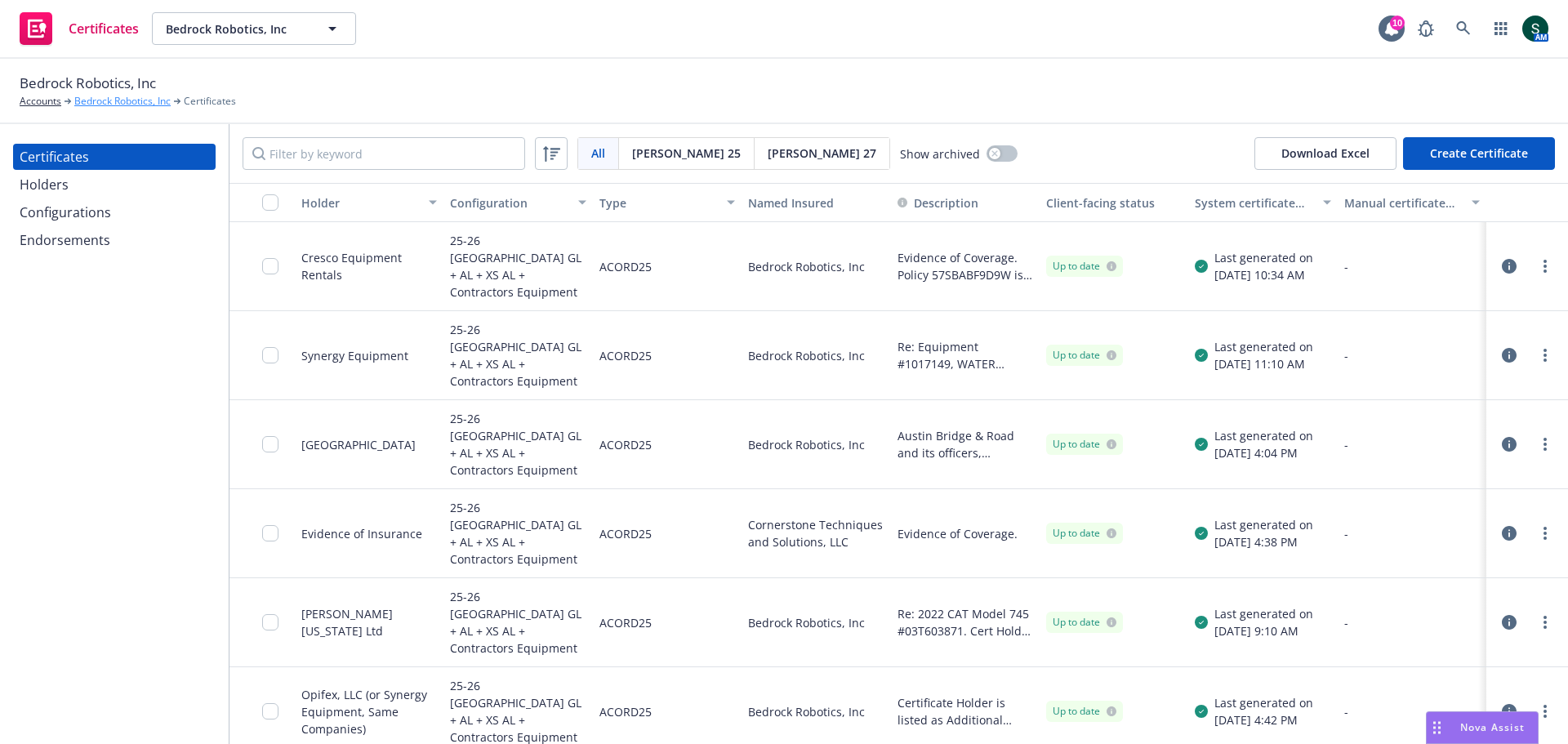
click at [102, 106] on link "Bedrock Robotics, Inc" at bounding box center [122, 101] width 96 height 15
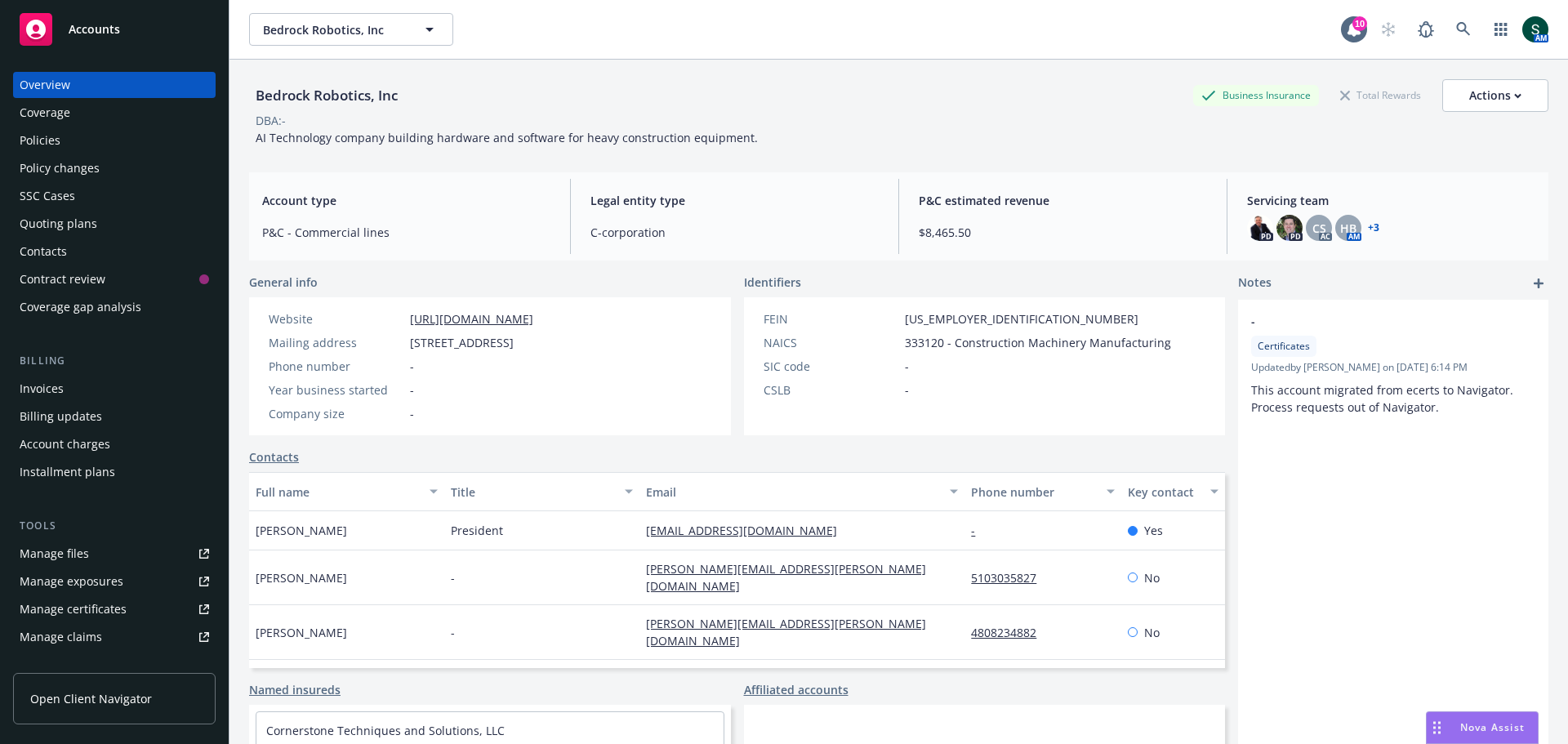
click at [42, 144] on div "Policies" at bounding box center [40, 140] width 41 height 26
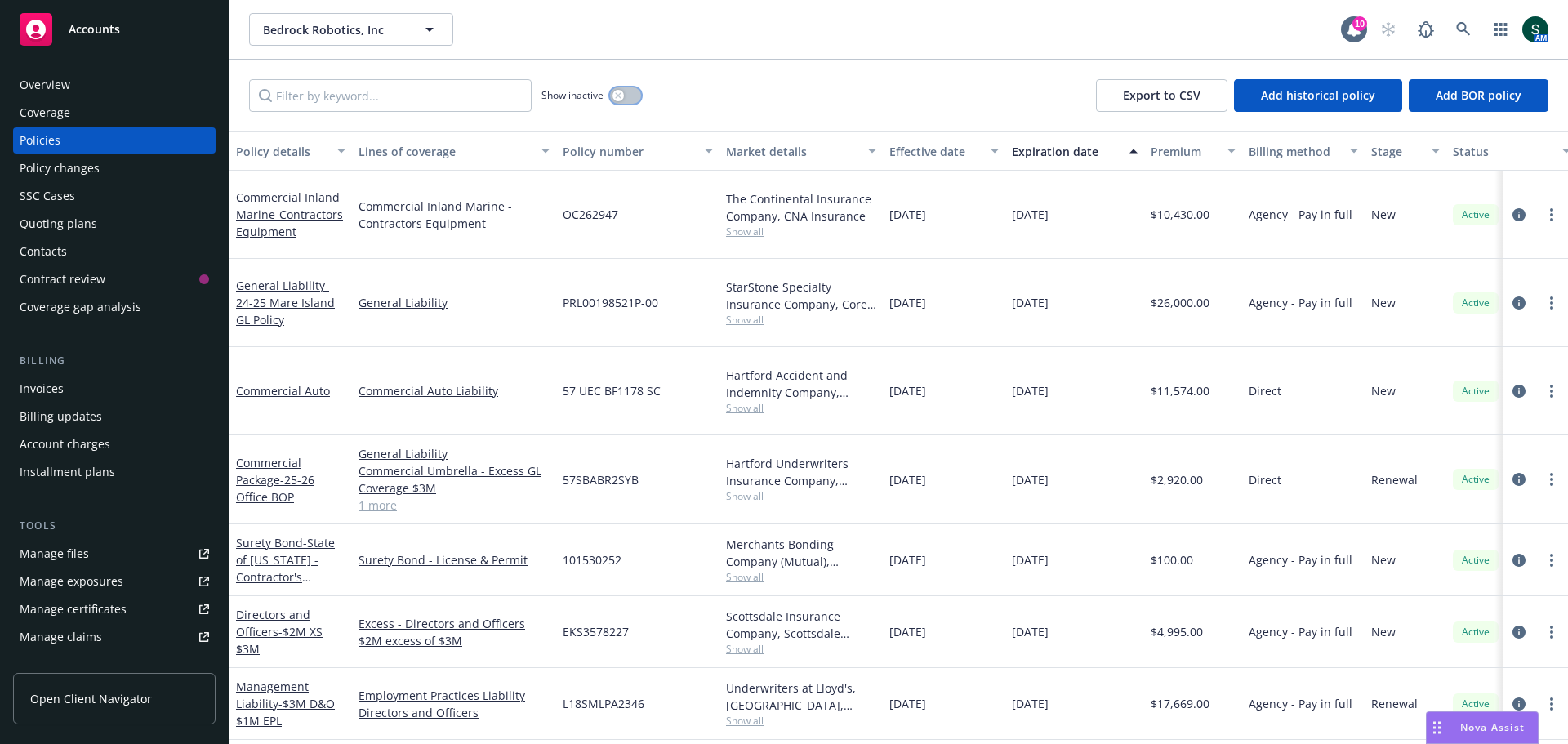
click at [636, 93] on button "button" at bounding box center [626, 95] width 31 height 16
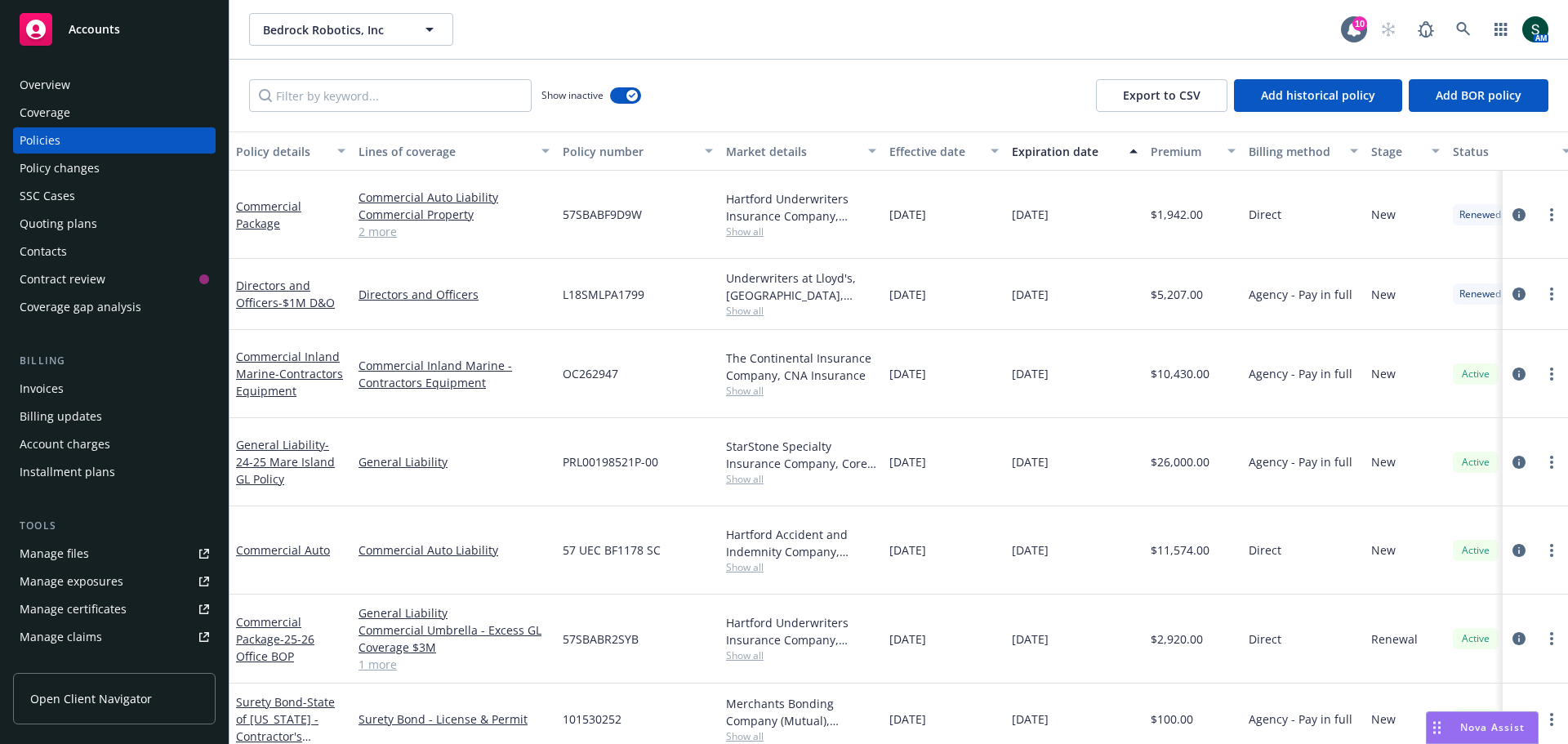
click at [107, 606] on div "Manage certificates" at bounding box center [73, 609] width 107 height 26
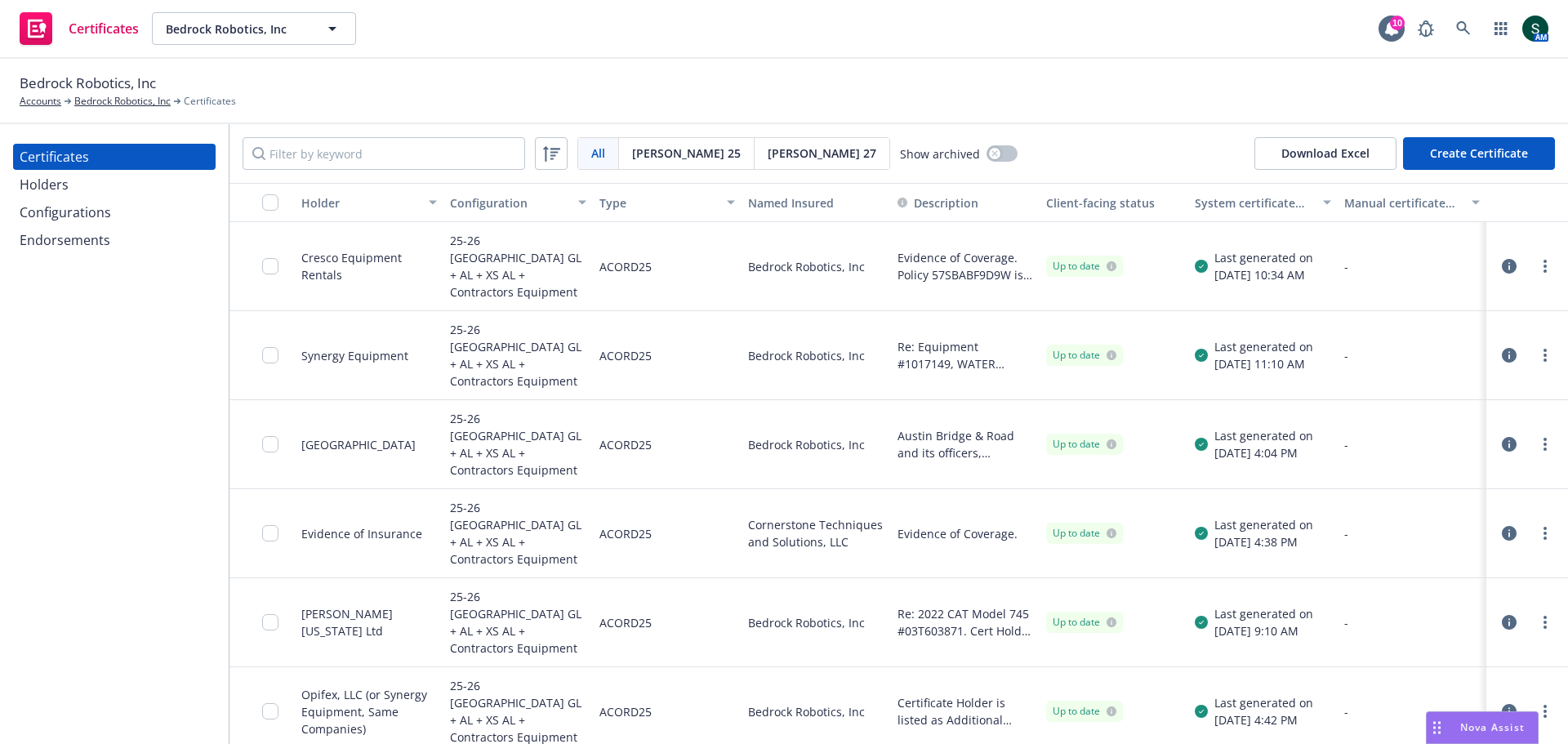
click at [62, 183] on div "Holders" at bounding box center [44, 185] width 49 height 26
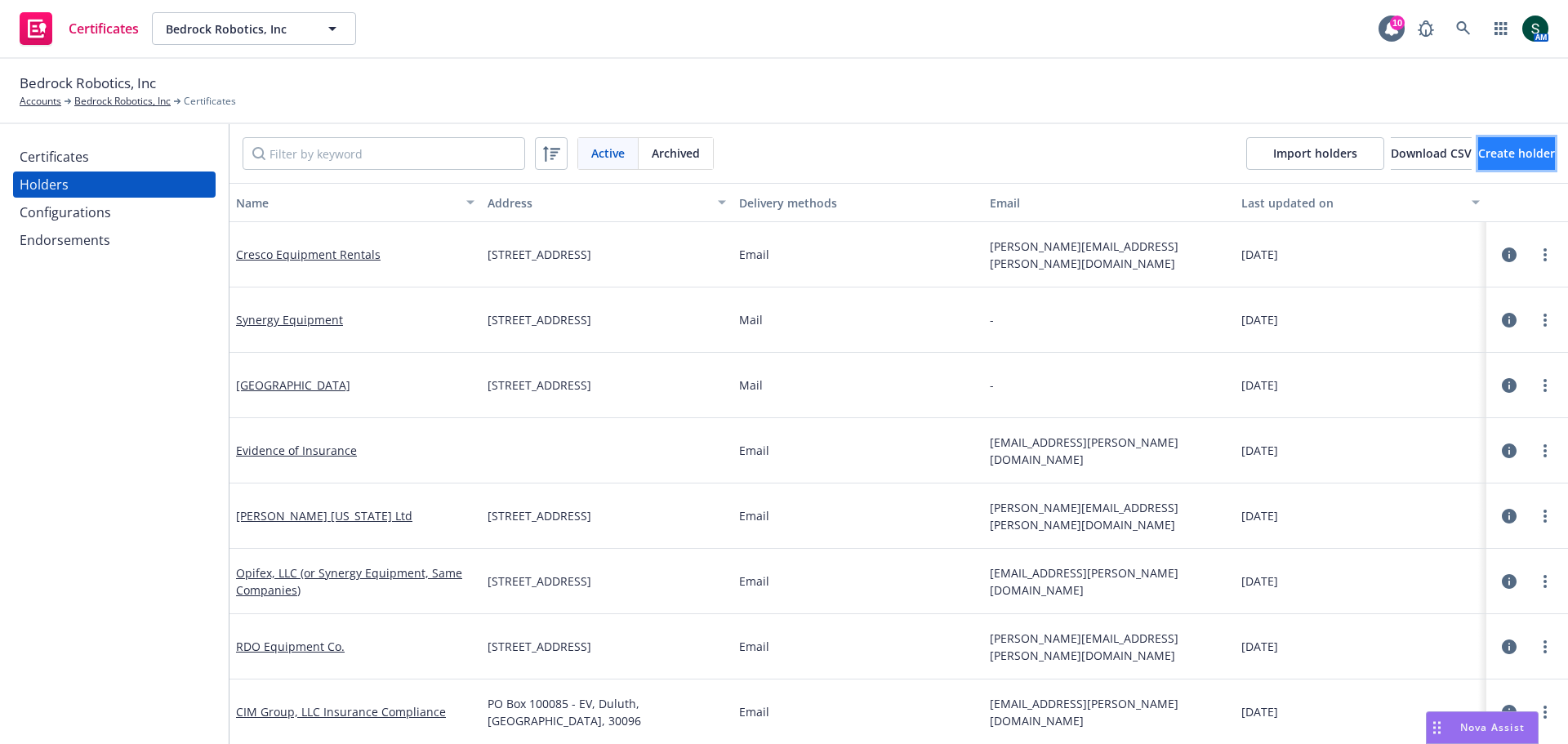
click at [1478, 149] on span "Create holder" at bounding box center [1516, 153] width 76 height 16
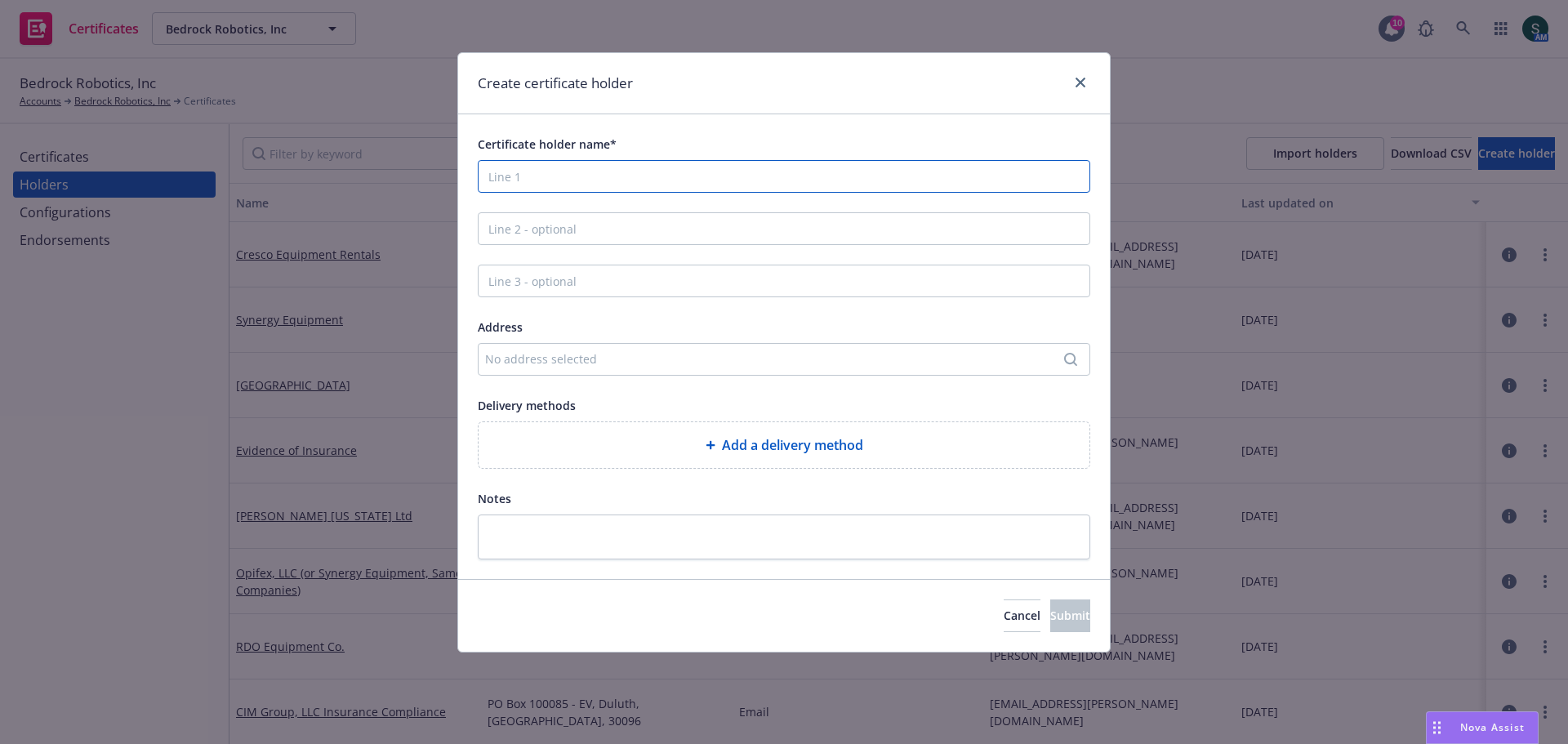
click at [600, 174] on input "Certificate holder name*" at bounding box center [784, 177] width 613 height 33
type input "Trillium Construction"
click at [537, 363] on div "No address selected" at bounding box center [776, 359] width 582 height 17
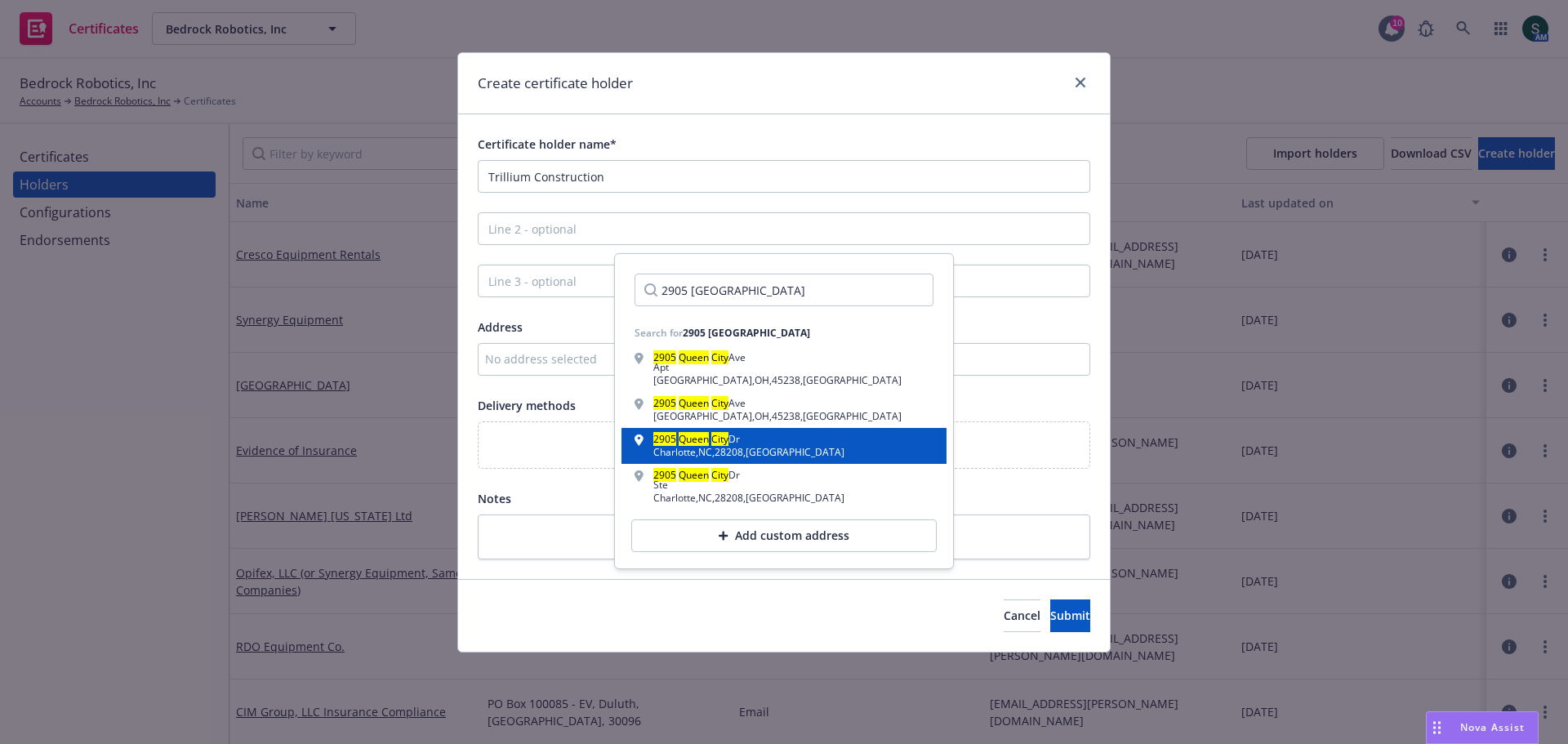
type input "2905 [GEOGRAPHIC_DATA]"
click at [674, 454] on div "Charlotte , NC , 28208 , USA" at bounding box center [748, 452] width 191 height 10
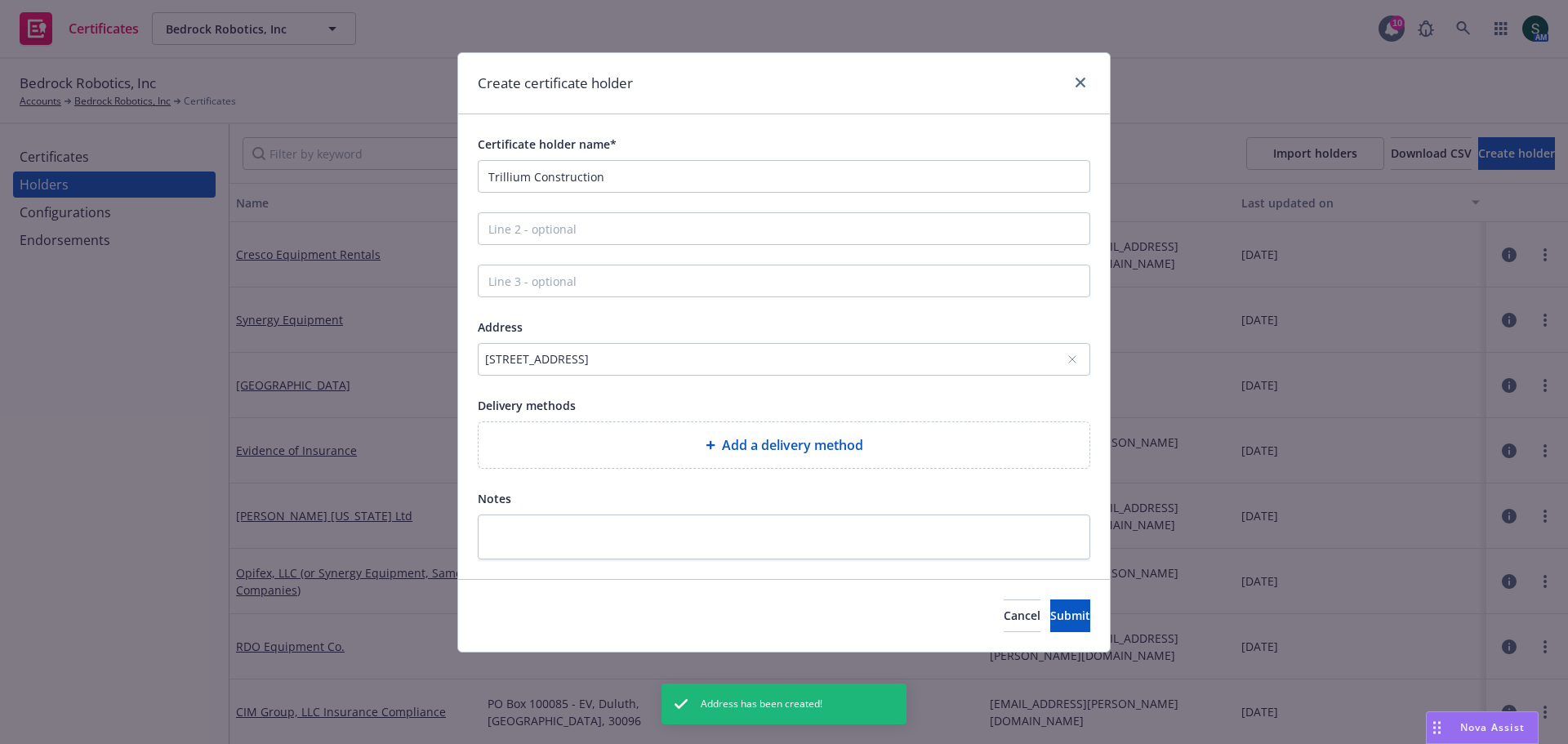
click at [587, 360] on div "2905 Queen City Dr, Charlotte, NC, 28208, USA" at bounding box center [776, 359] width 582 height 17
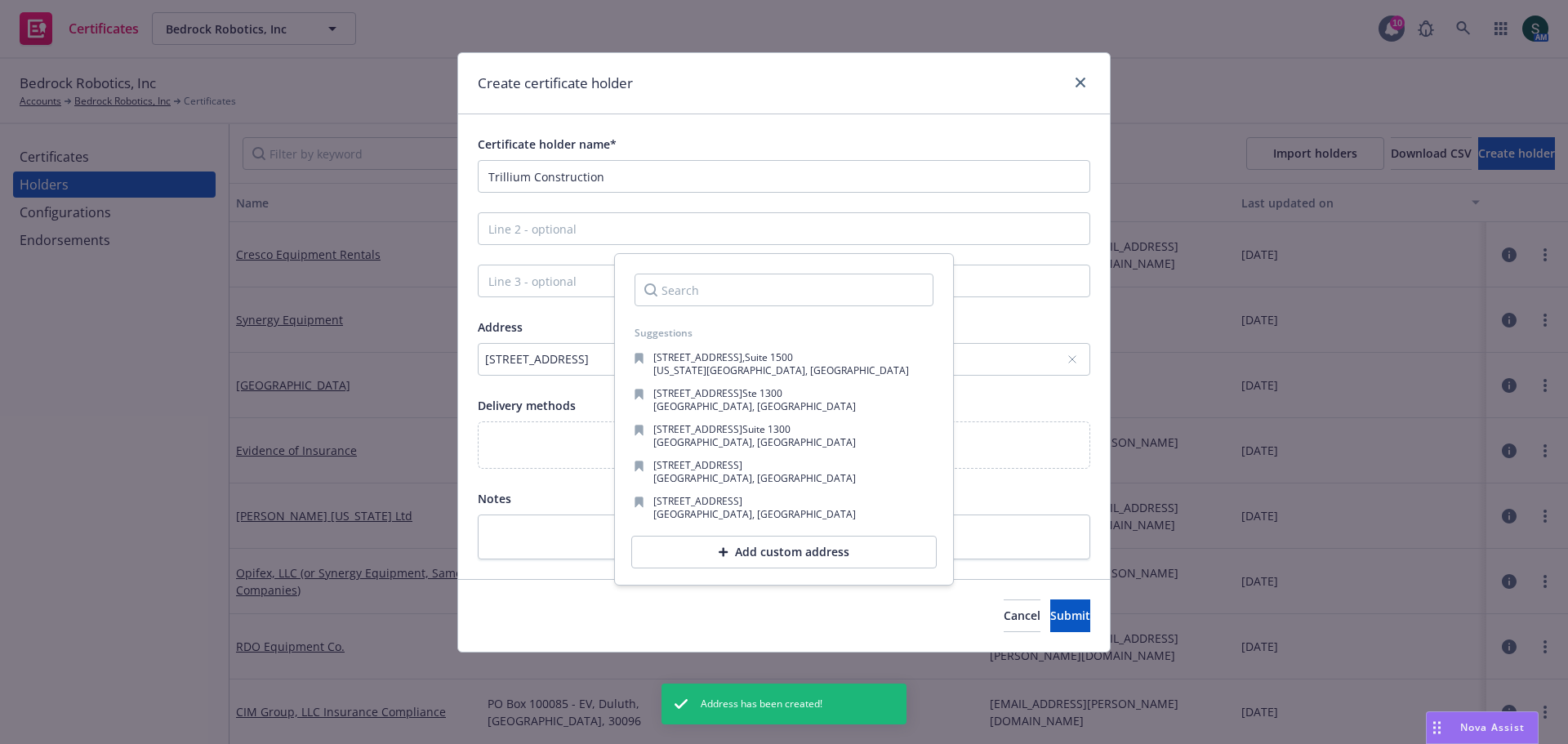
click at [587, 360] on div "2905 Queen City Dr, Charlotte, NC, 28208, USA" at bounding box center [776, 359] width 582 height 17
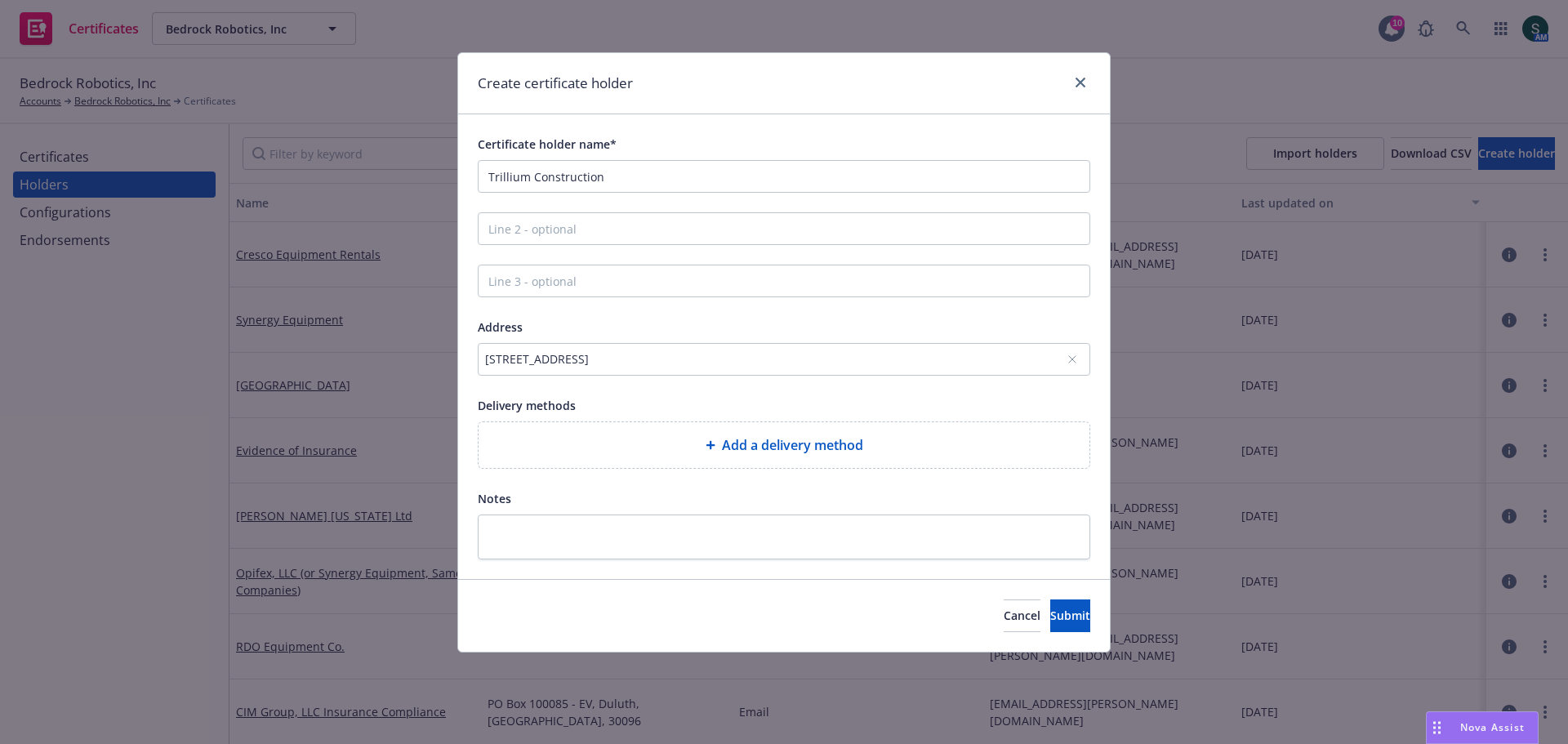
click at [748, 434] on div "Add a delivery method" at bounding box center [784, 445] width 611 height 46
select select "EMAIL"
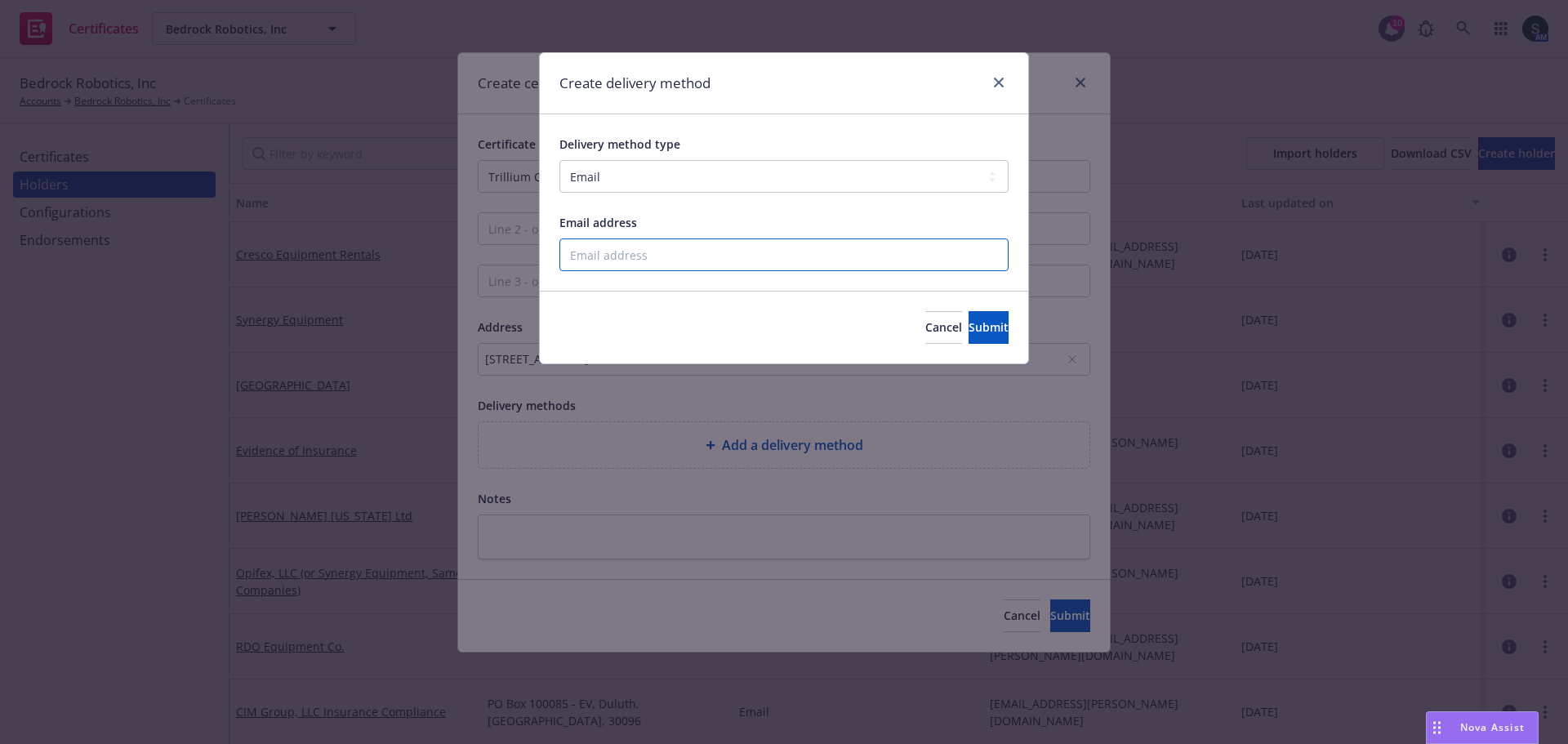
click at [637, 263] on input "Email address" at bounding box center [784, 255] width 449 height 33
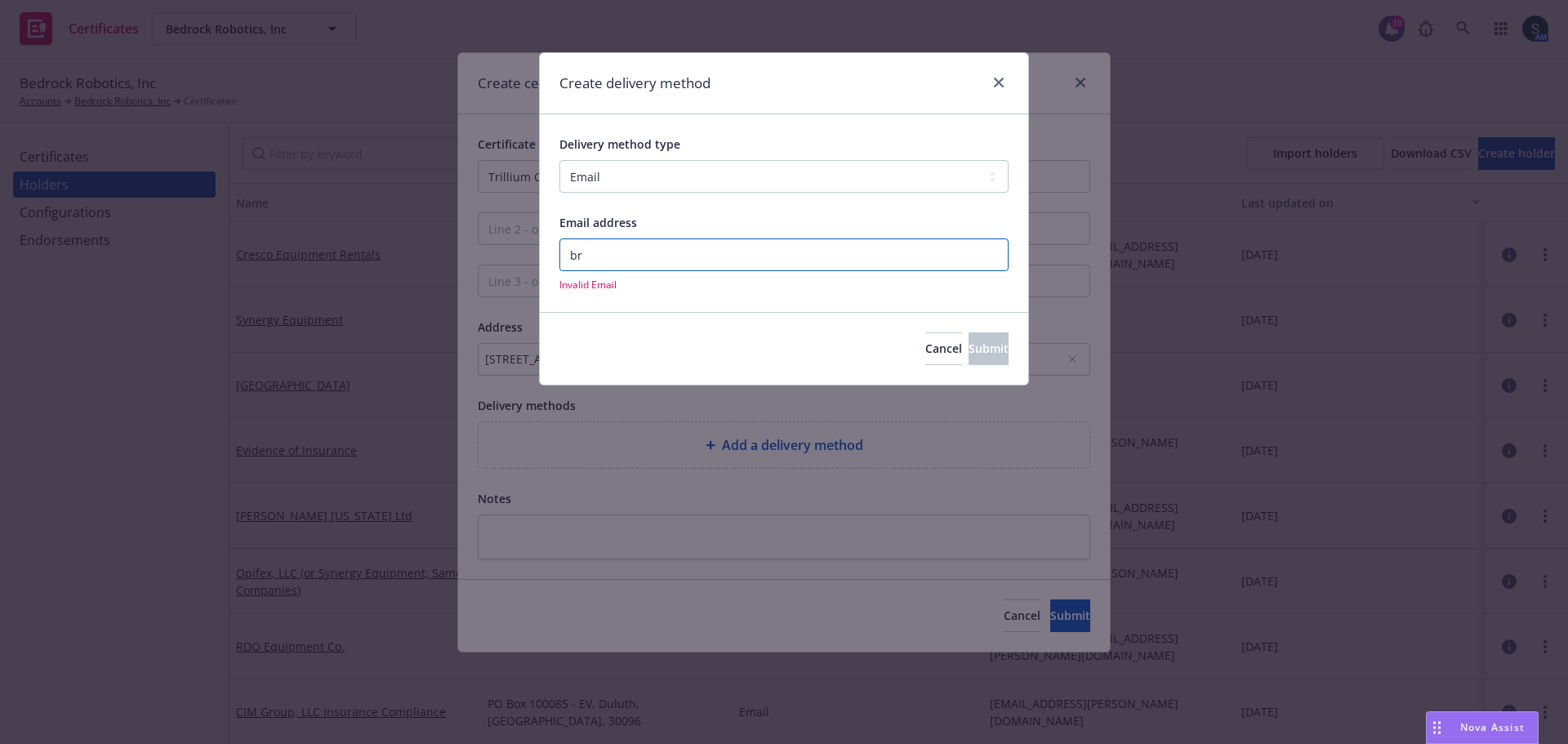
type input "bryan.hammes@bedrockrobotics.com"
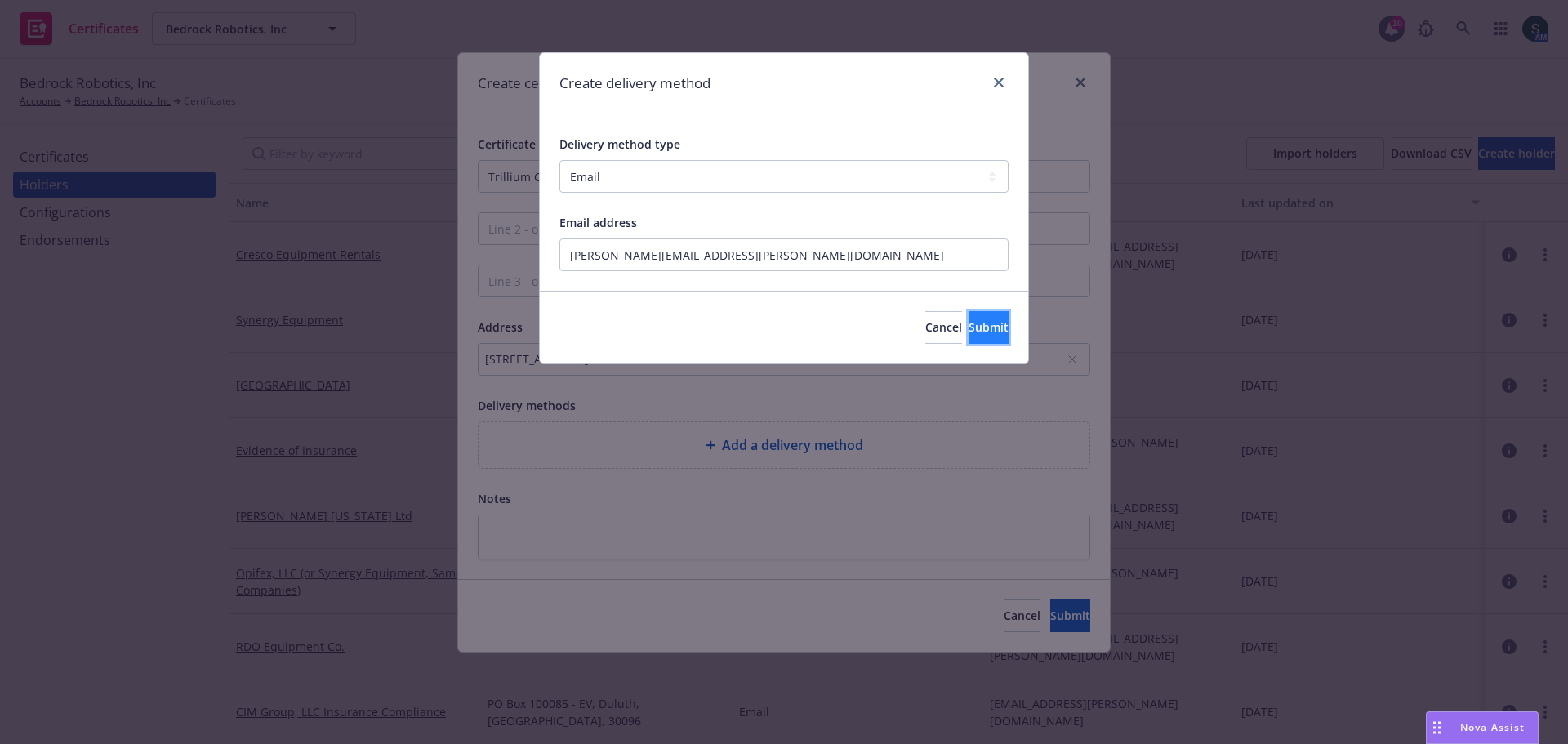
click at [968, 329] on span "Submit" at bounding box center [988, 327] width 40 height 16
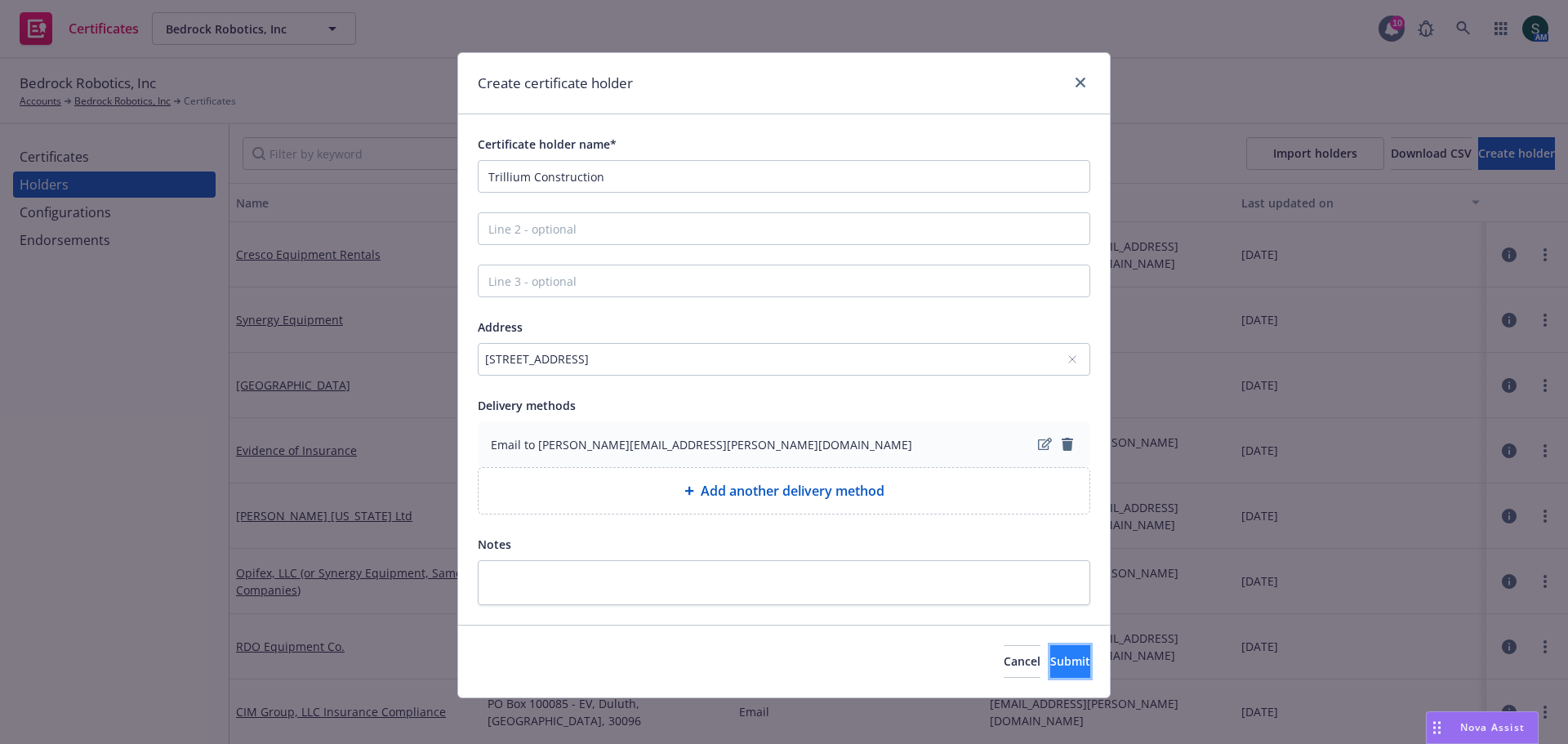
click at [1051, 661] on span "Submit" at bounding box center [1070, 660] width 40 height 16
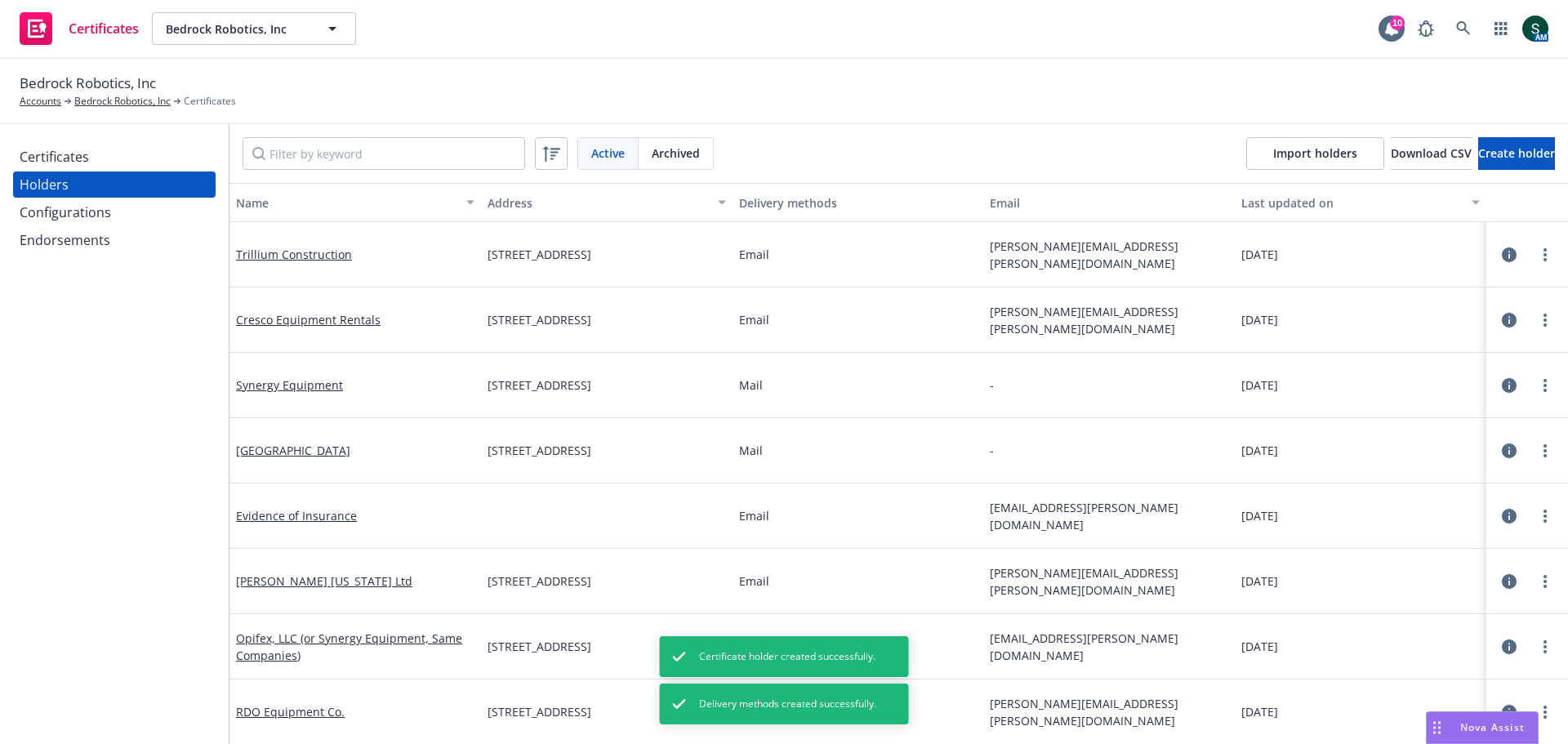
click at [131, 217] on div "Configurations" at bounding box center [114, 213] width 190 height 26
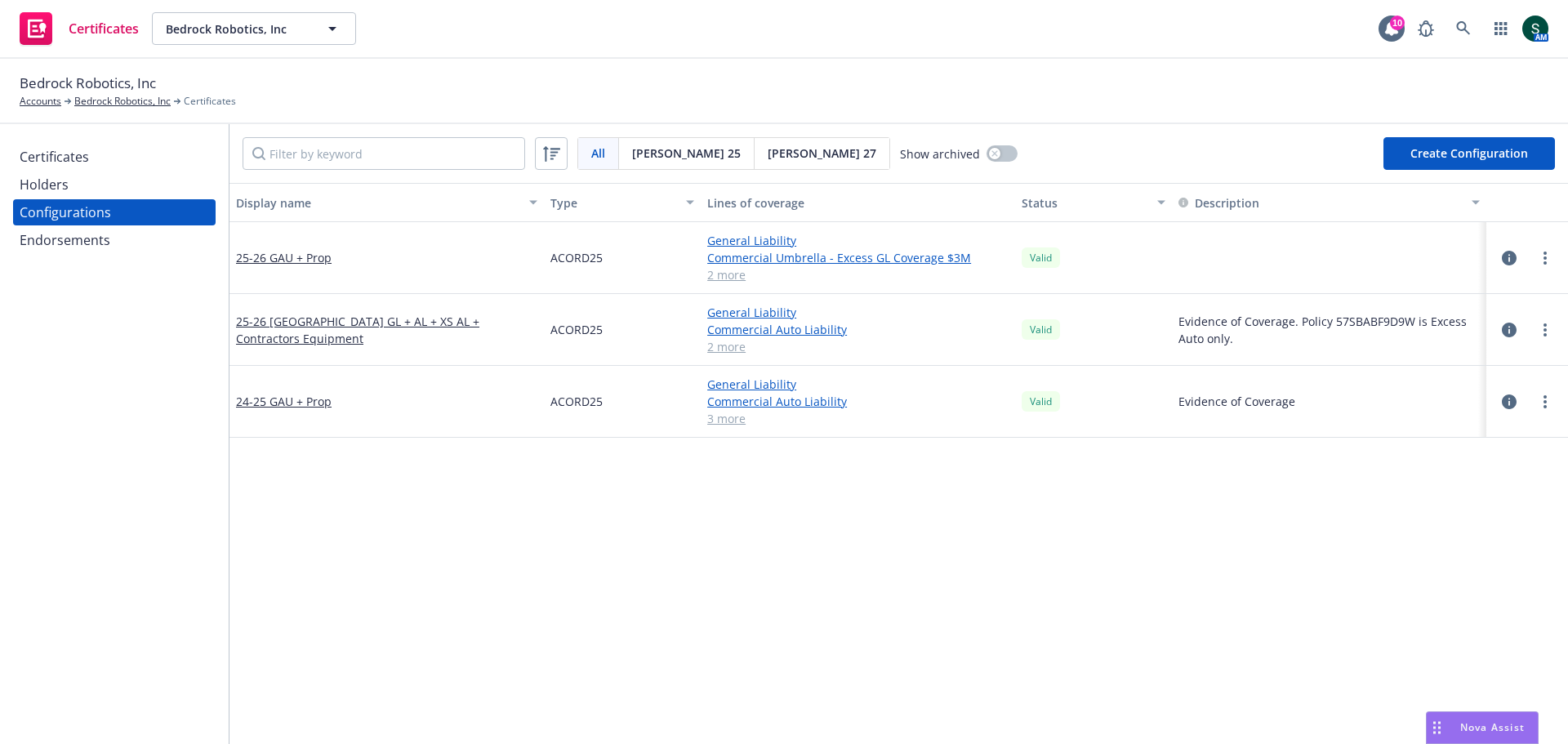
click at [44, 157] on div "Certificates" at bounding box center [54, 157] width 70 height 26
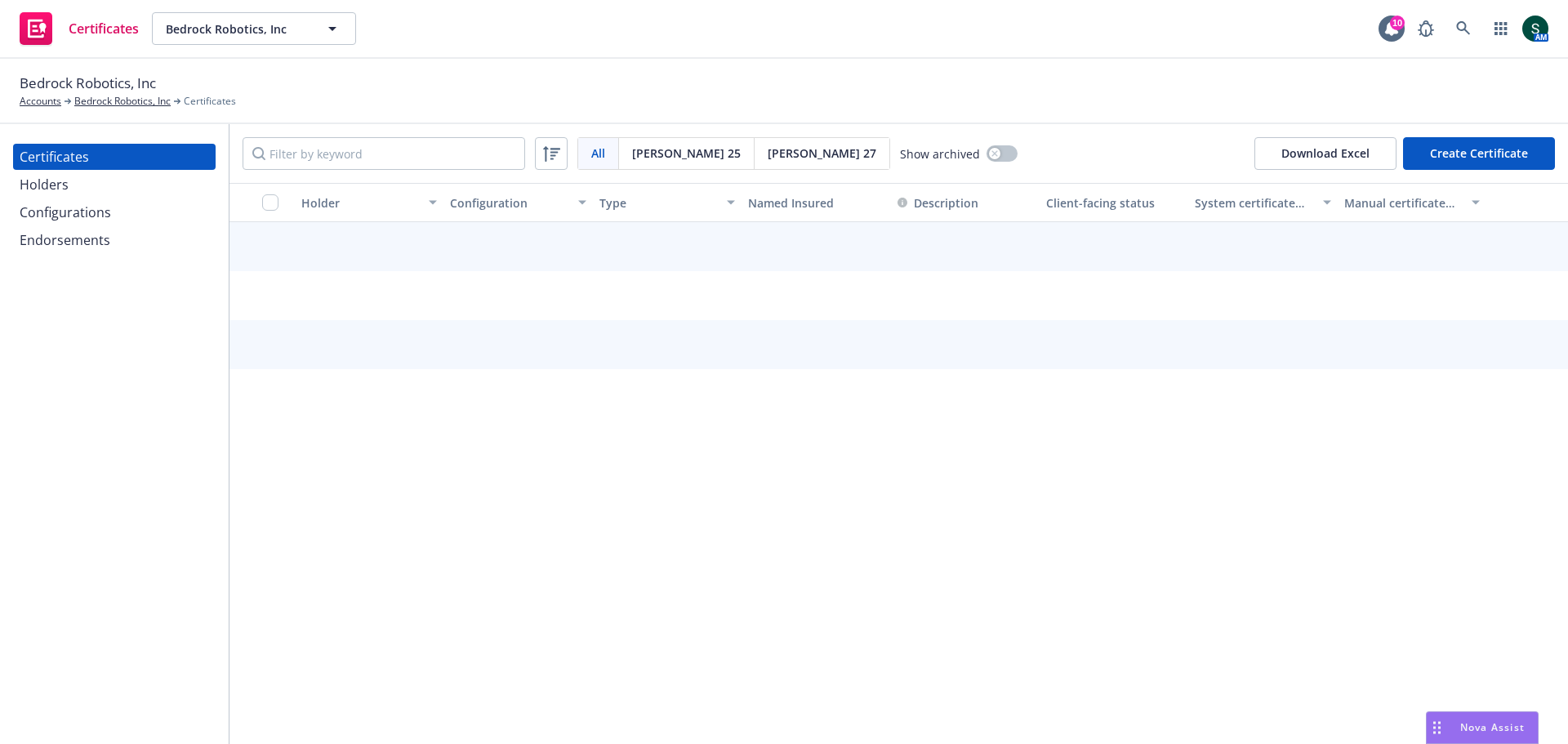
click at [1478, 158] on button "Create Certificate" at bounding box center [1478, 154] width 152 height 33
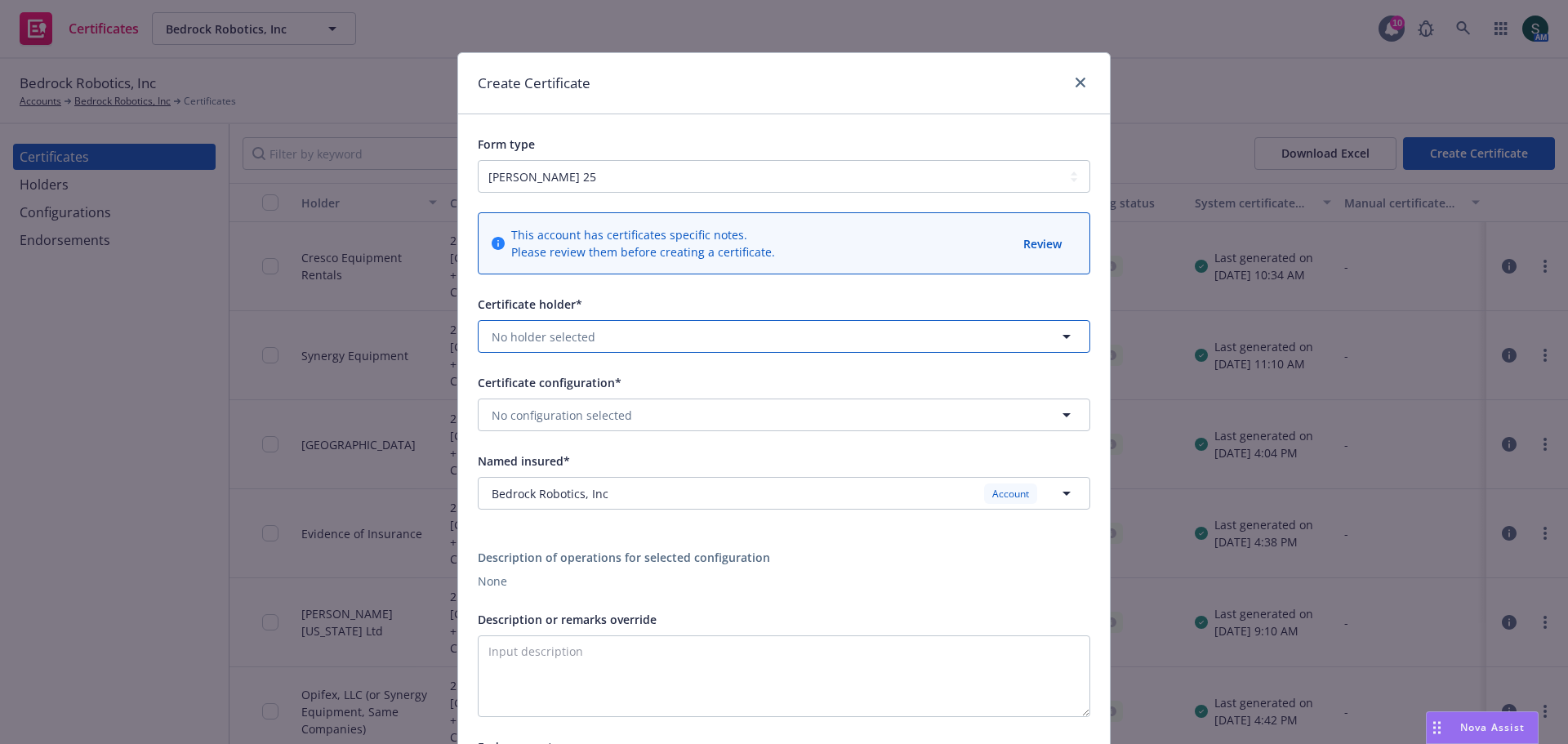
click at [553, 331] on span "No holder selected" at bounding box center [544, 337] width 103 height 17
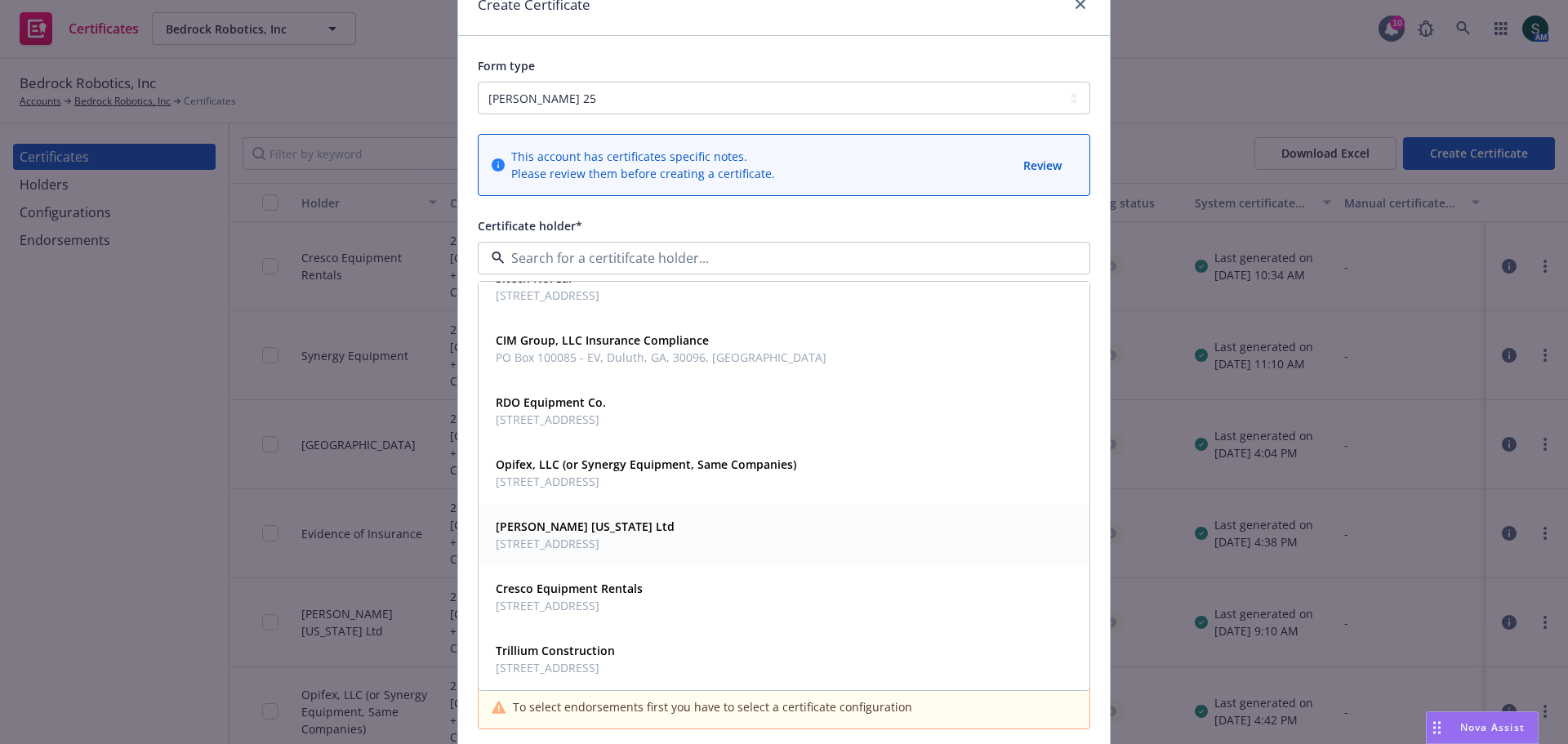
scroll to position [209, 0]
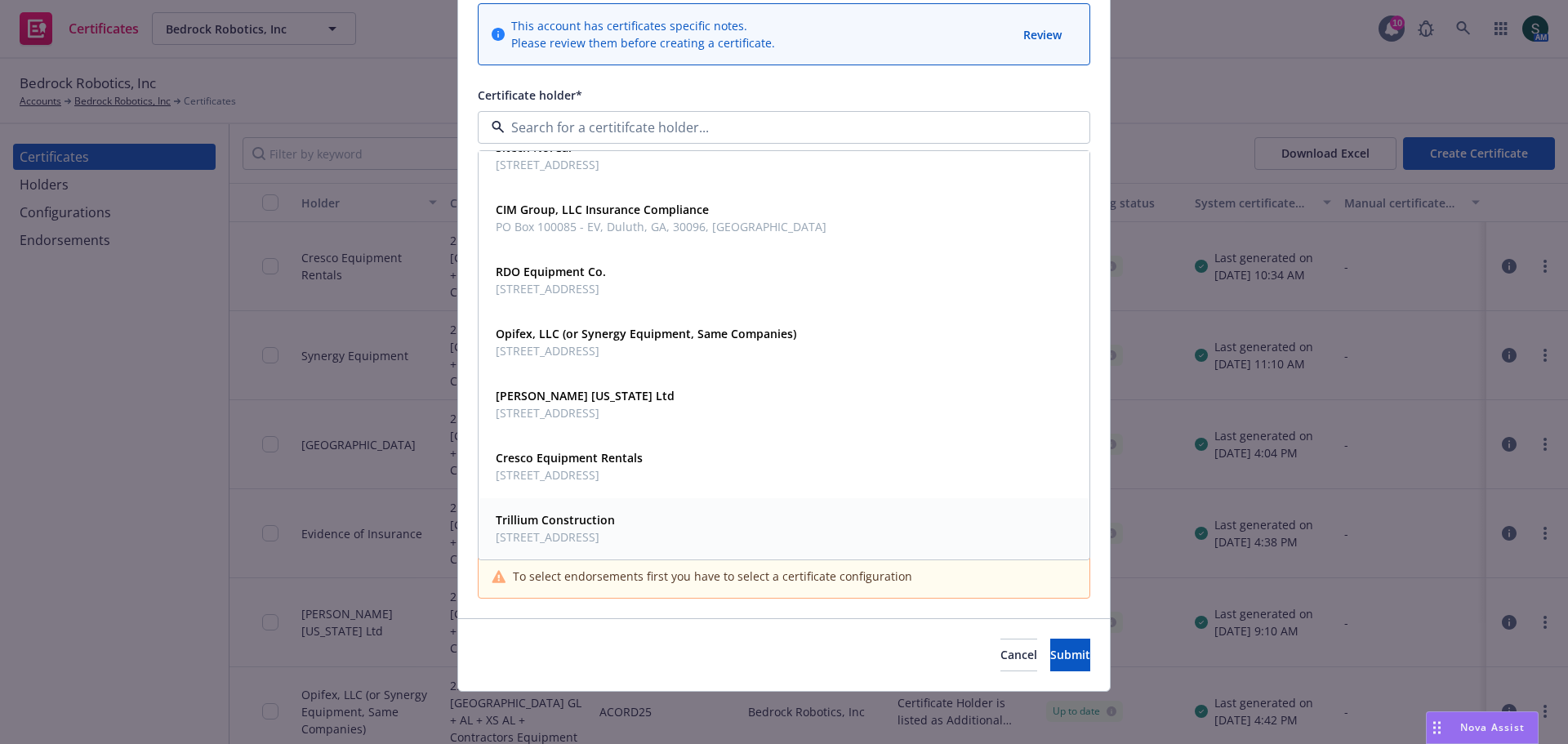
click at [511, 528] on span "Trillium Construction" at bounding box center [555, 519] width 119 height 17
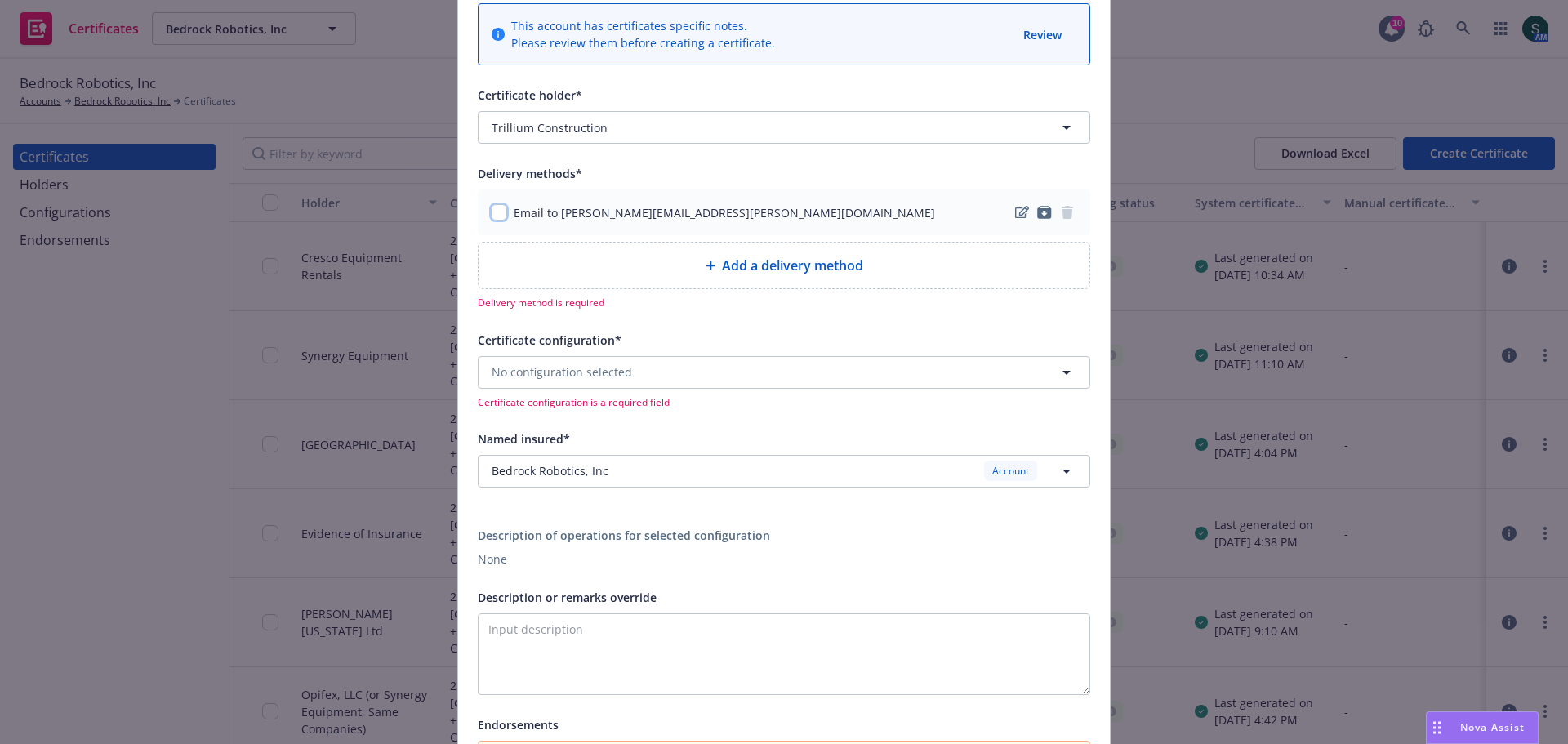
click at [495, 216] on input "checkbox" at bounding box center [499, 213] width 16 height 16
checkbox input "true"
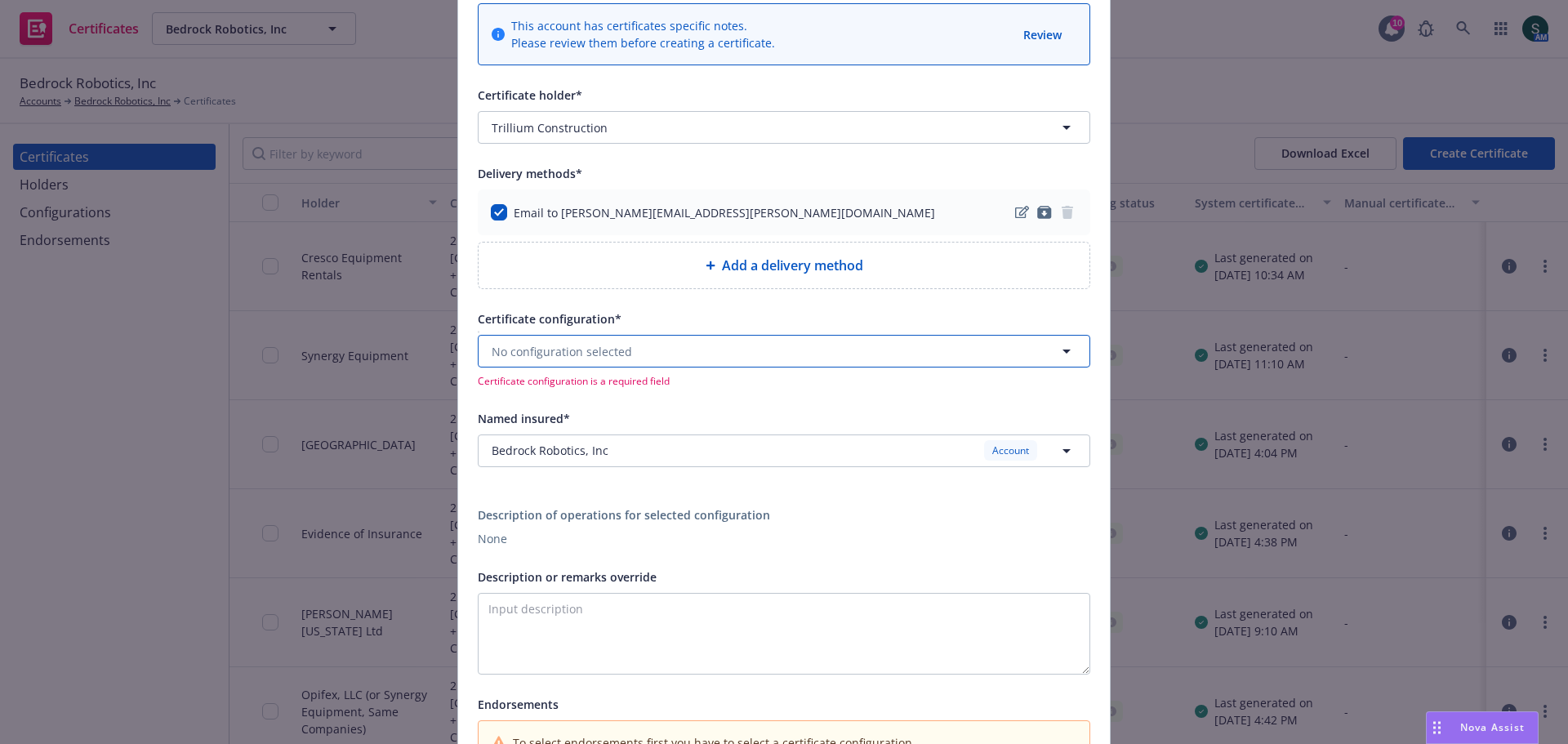
click at [595, 358] on span "No configuration selected" at bounding box center [562, 351] width 140 height 17
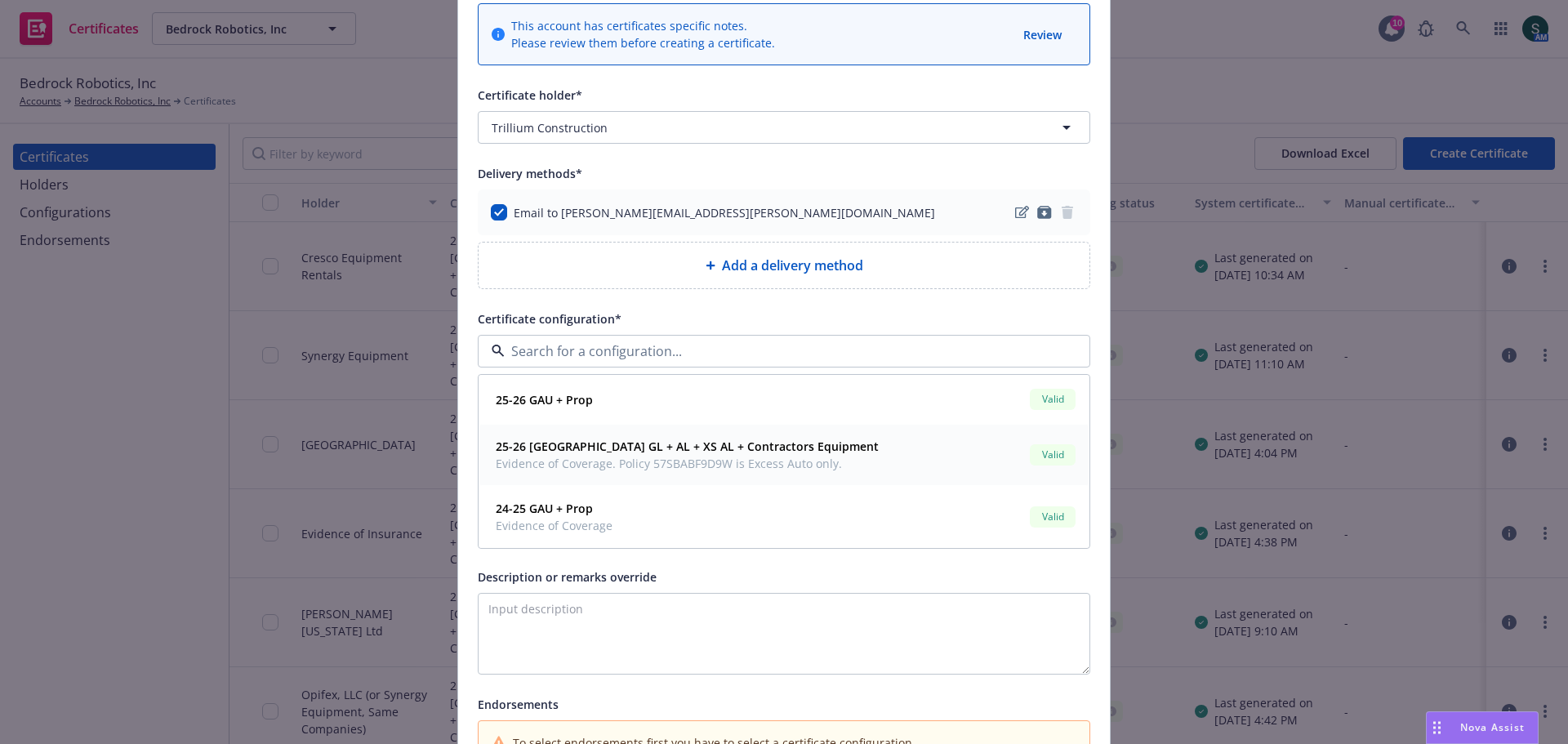
click at [600, 474] on div "25-26 Mare Island GL + AL + XS AL + Contractors Equipment Evidence of Coverage.…" at bounding box center [686, 455] width 393 height 41
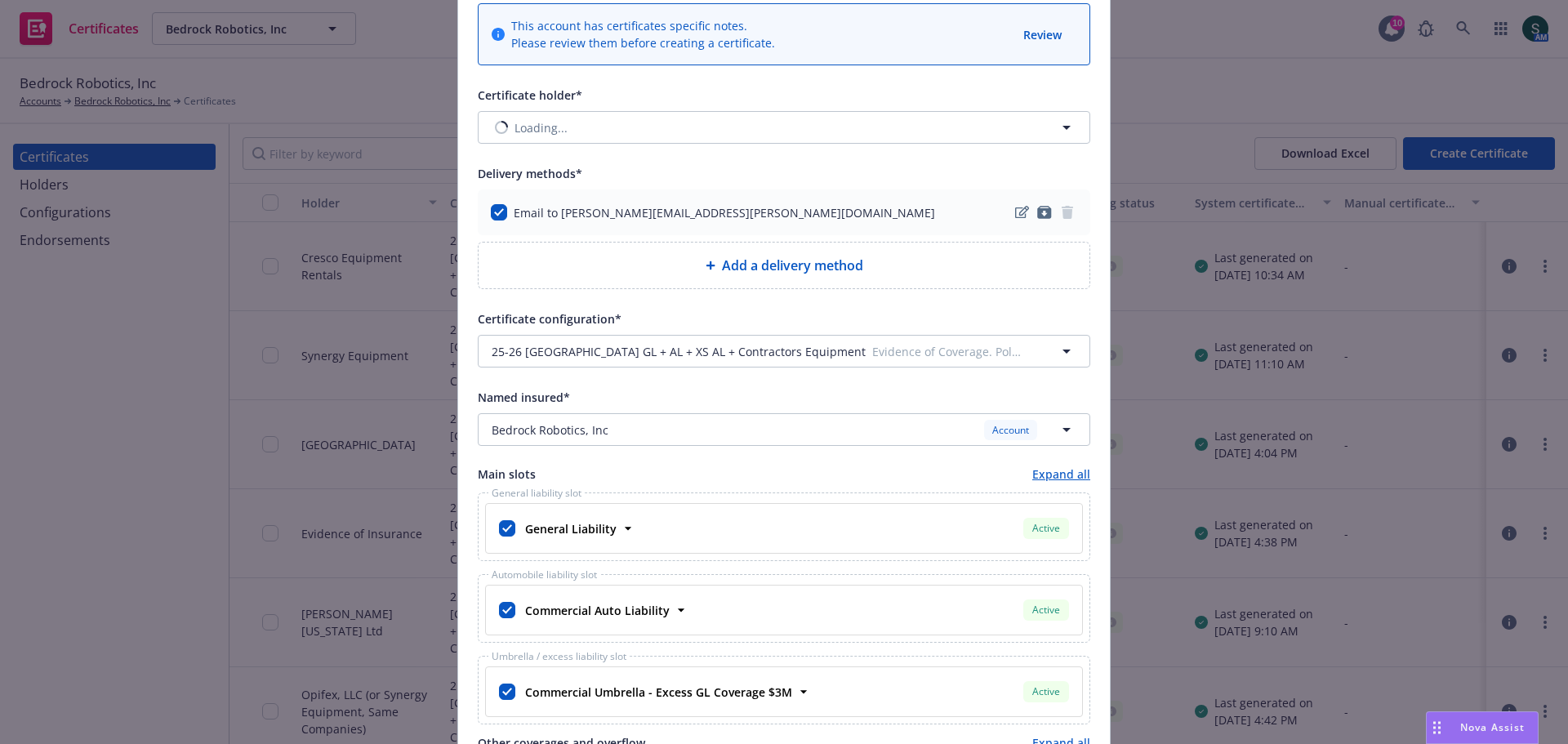
scroll to position [0, 0]
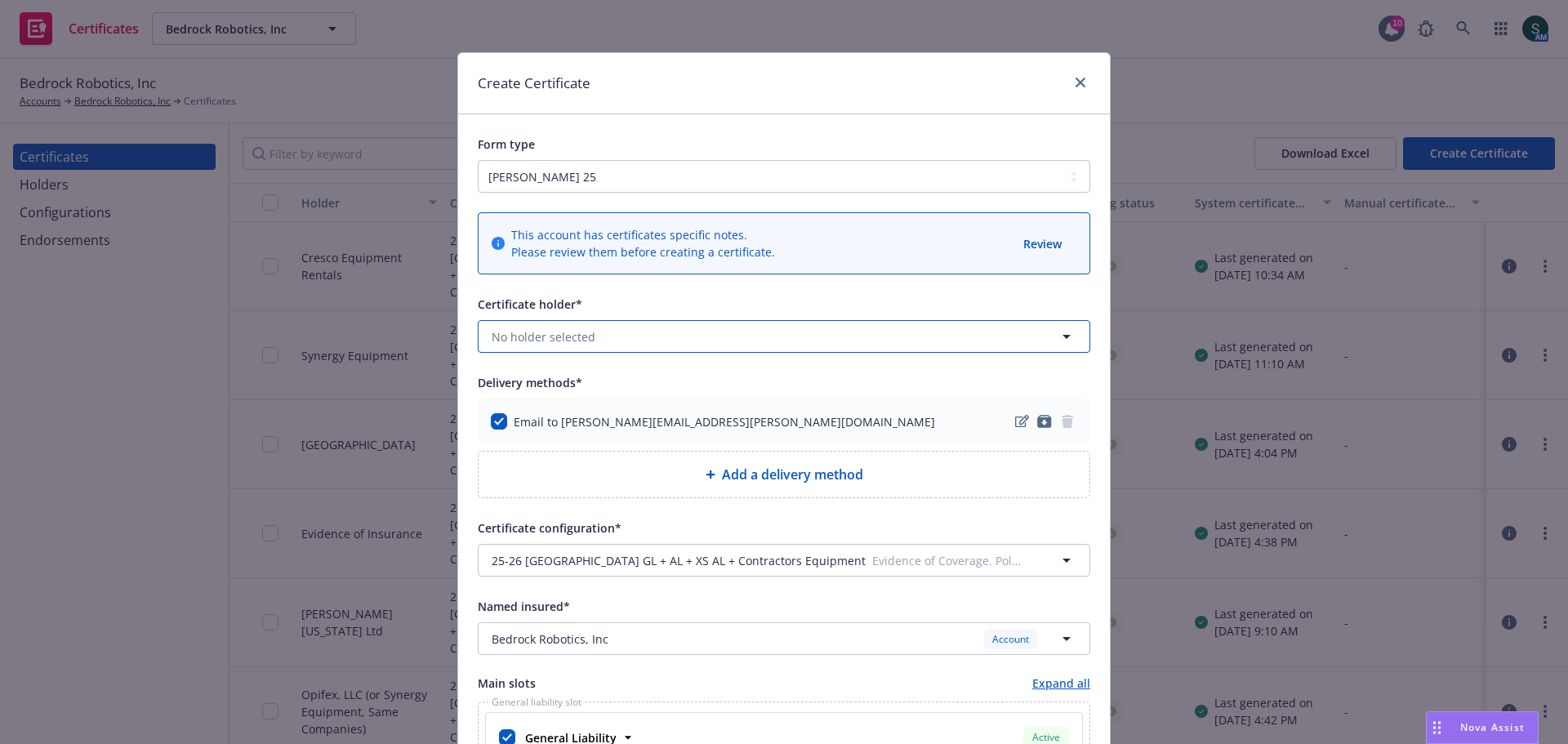
click at [684, 342] on button "No holder selected" at bounding box center [784, 337] width 613 height 33
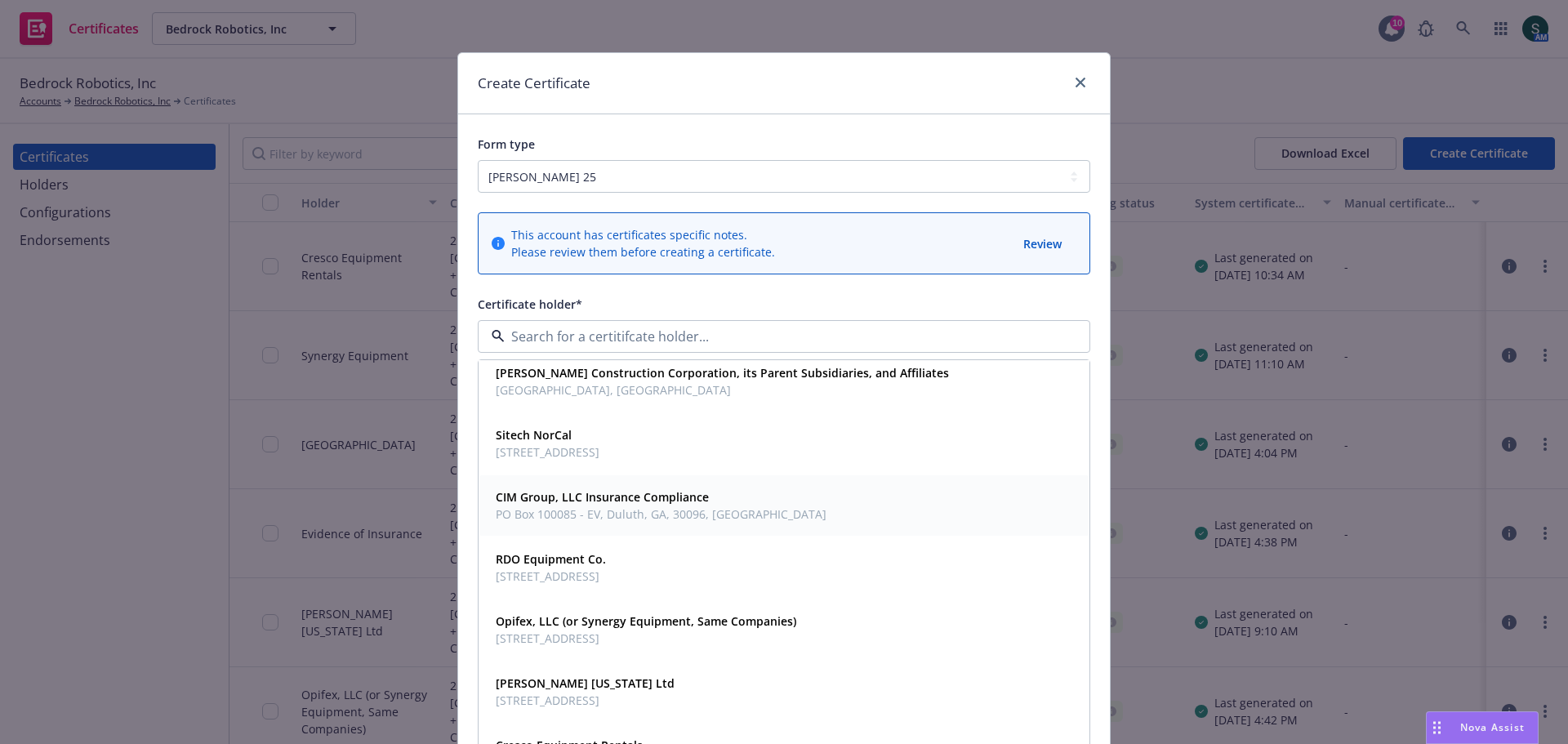
scroll to position [726, 0]
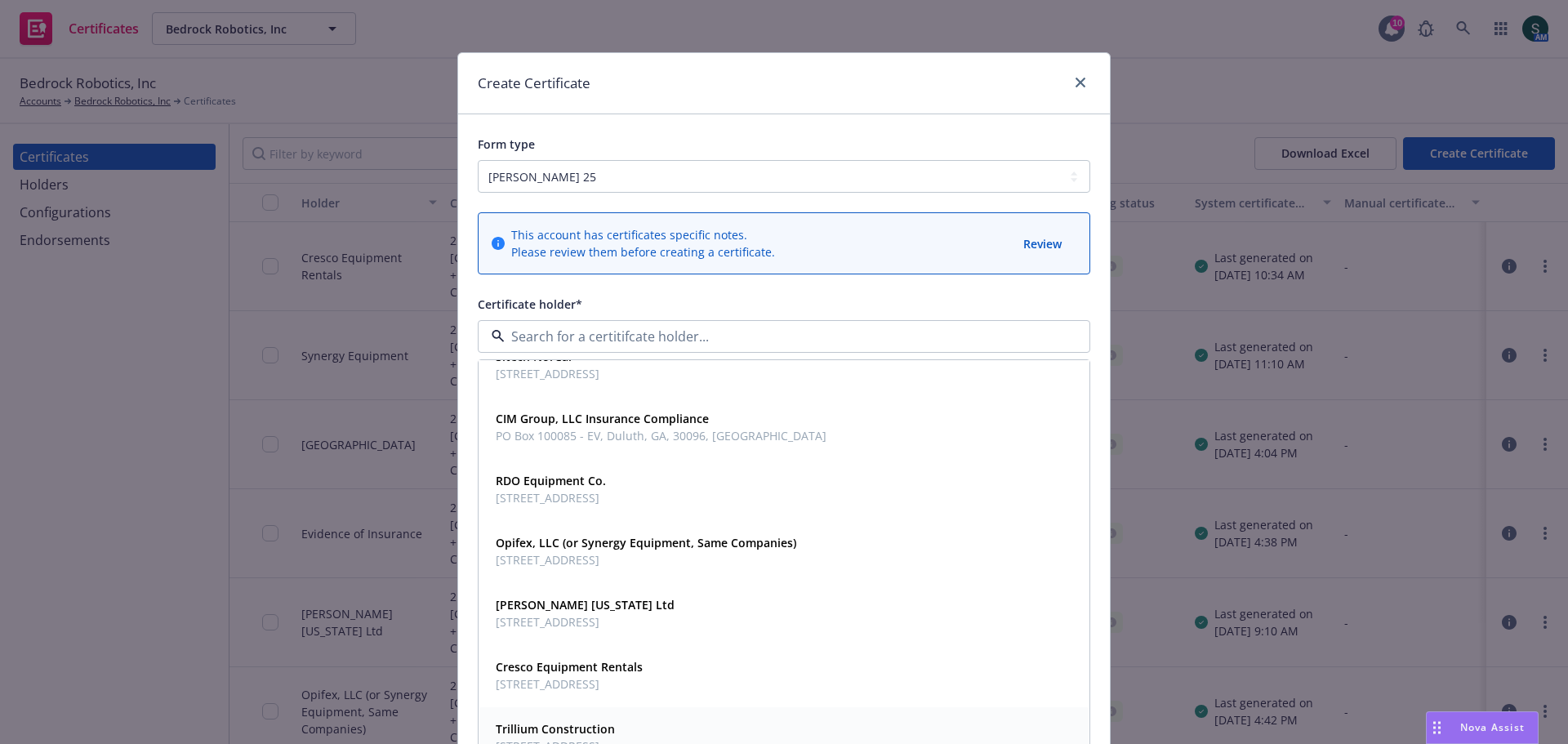
click at [588, 727] on strong "Trillium Construction" at bounding box center [555, 728] width 119 height 16
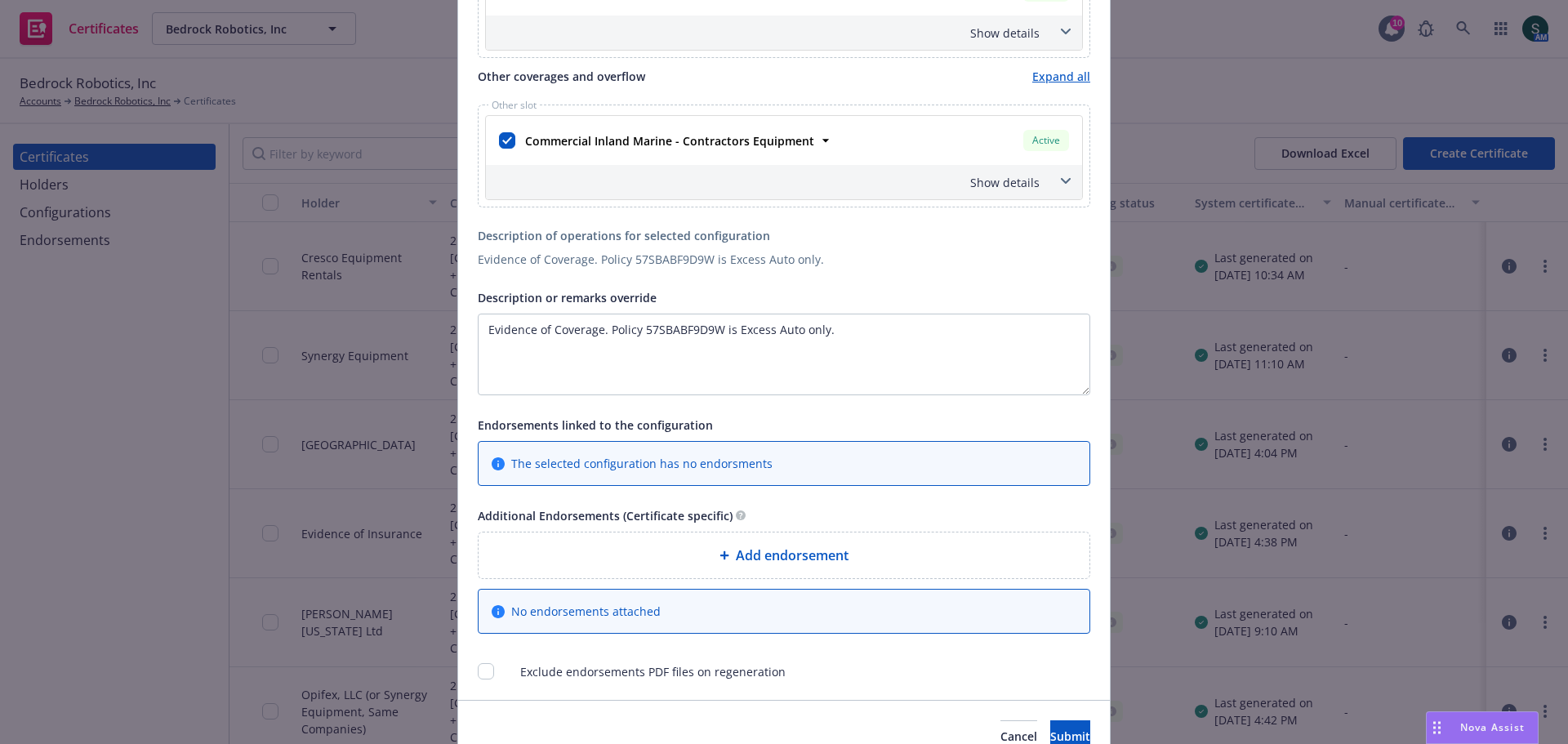
scroll to position [1060, 0]
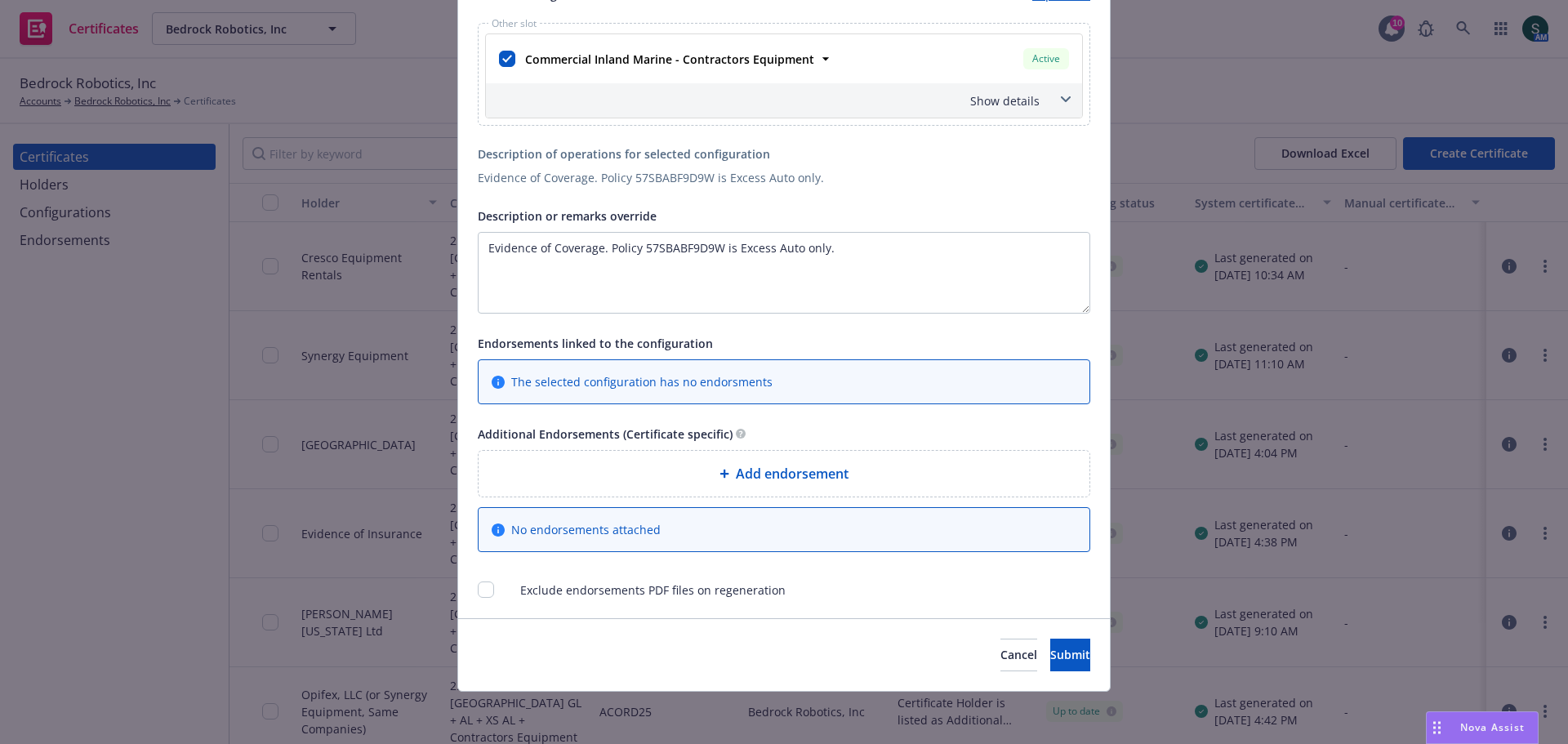
click at [550, 595] on span "Exclude endorsements PDF files on regeneration" at bounding box center [652, 590] width 265 height 17
click at [485, 591] on input "checkbox" at bounding box center [486, 590] width 16 height 16
checkbox input "true"
click at [1051, 664] on button "Submit" at bounding box center [1070, 655] width 40 height 33
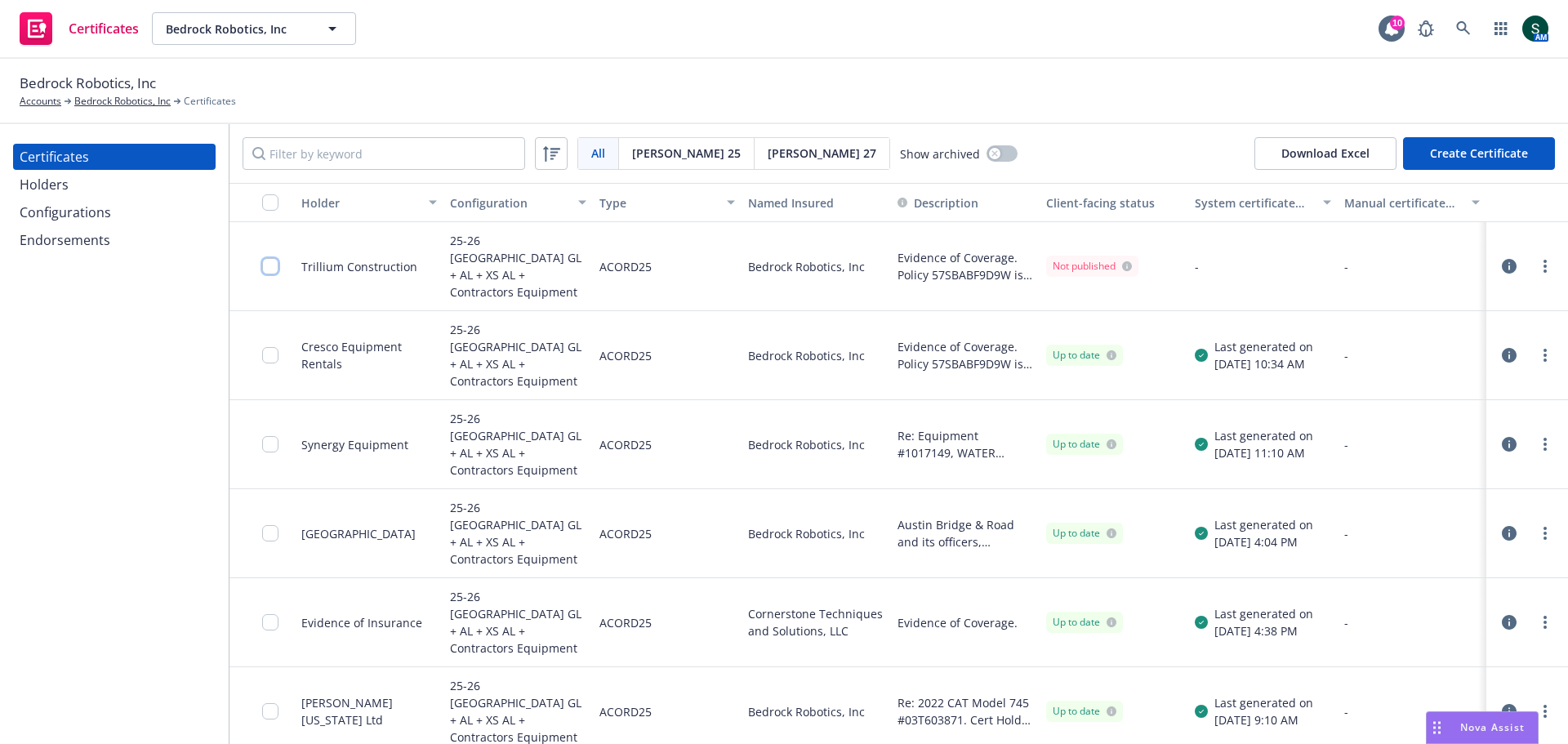
click at [266, 261] on input "checkbox" at bounding box center [270, 266] width 16 height 16
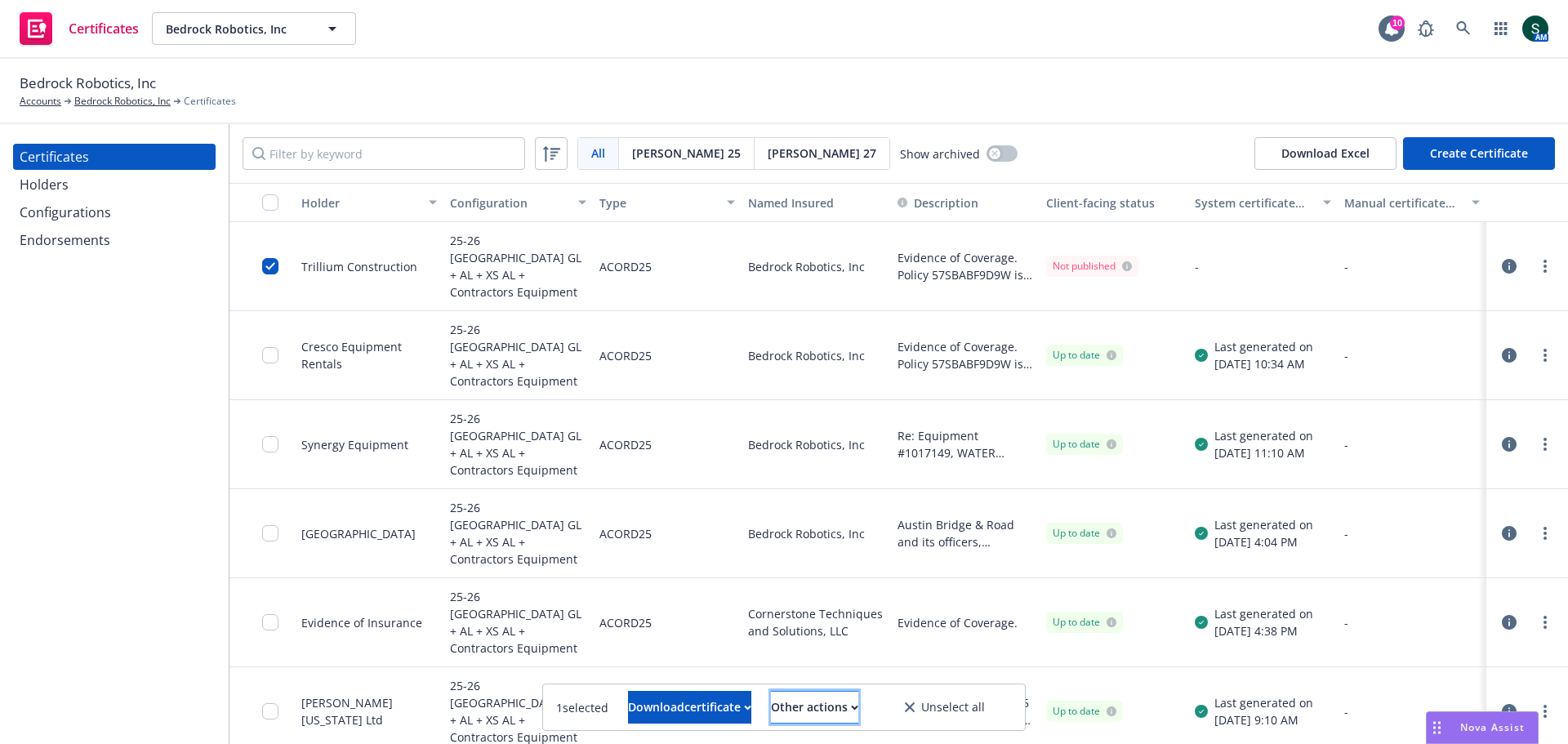
click at [839, 713] on div "Other actions" at bounding box center [815, 707] width 87 height 31
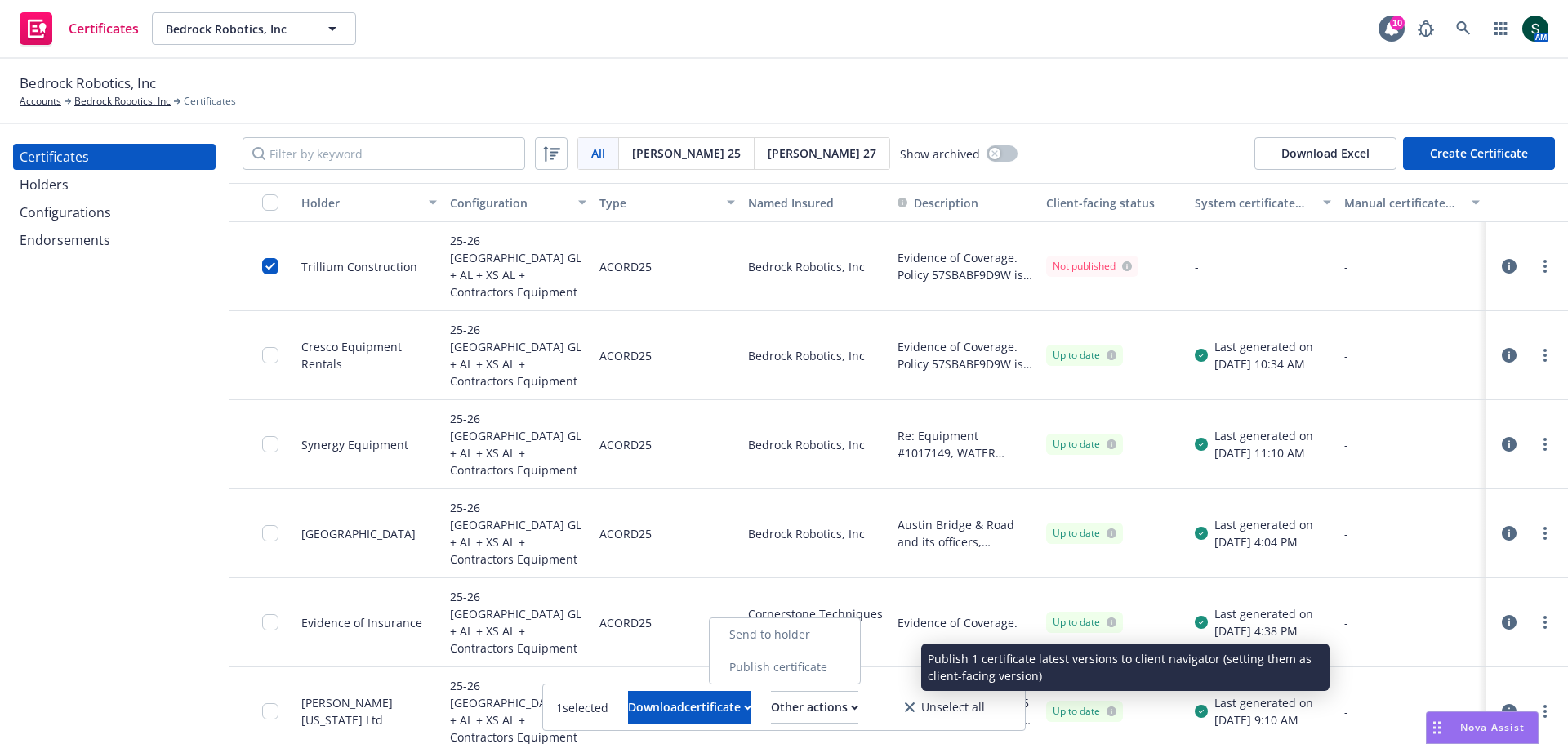
click at [835, 665] on link "Publish certificate" at bounding box center [784, 667] width 150 height 33
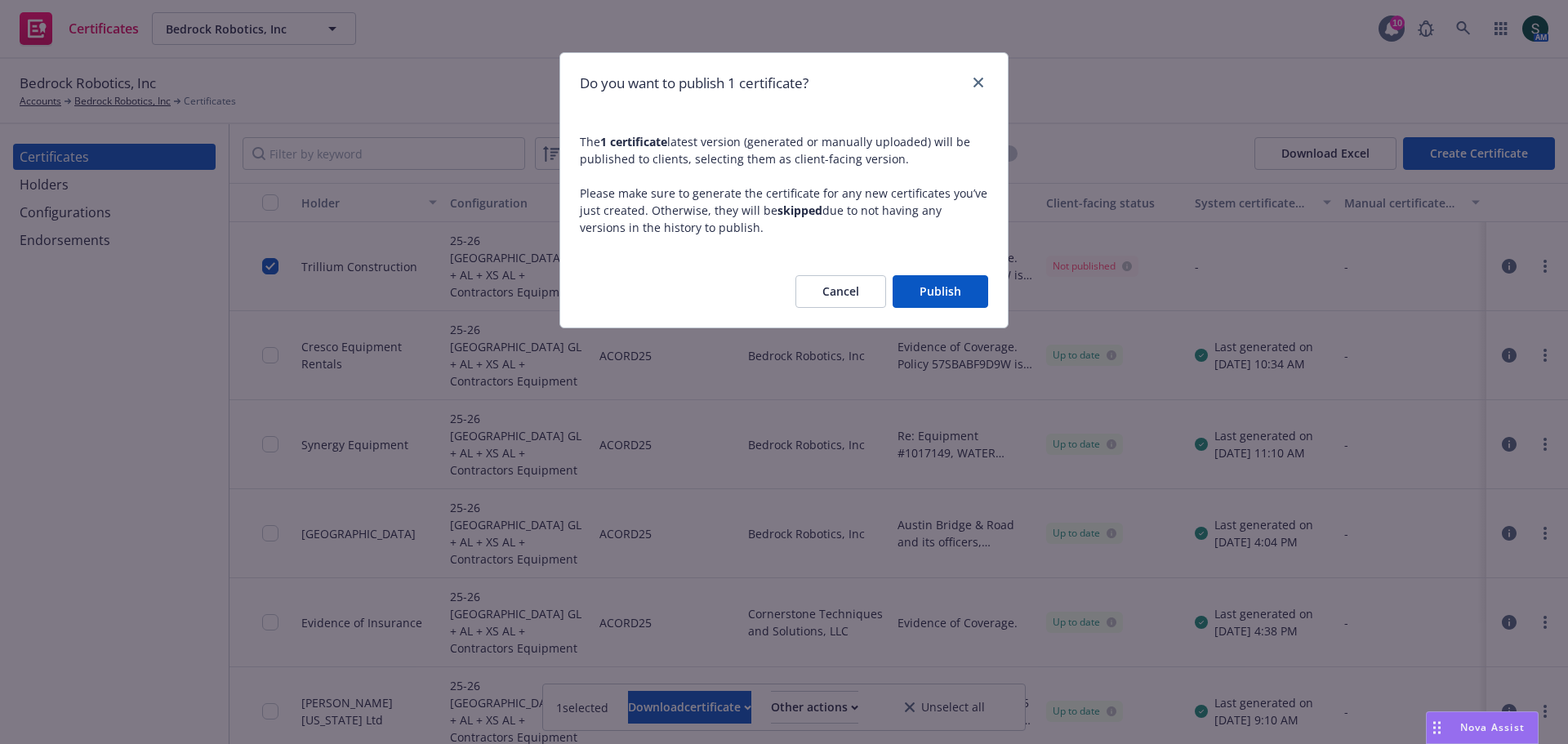
click at [941, 290] on button "Publish" at bounding box center [940, 292] width 95 height 33
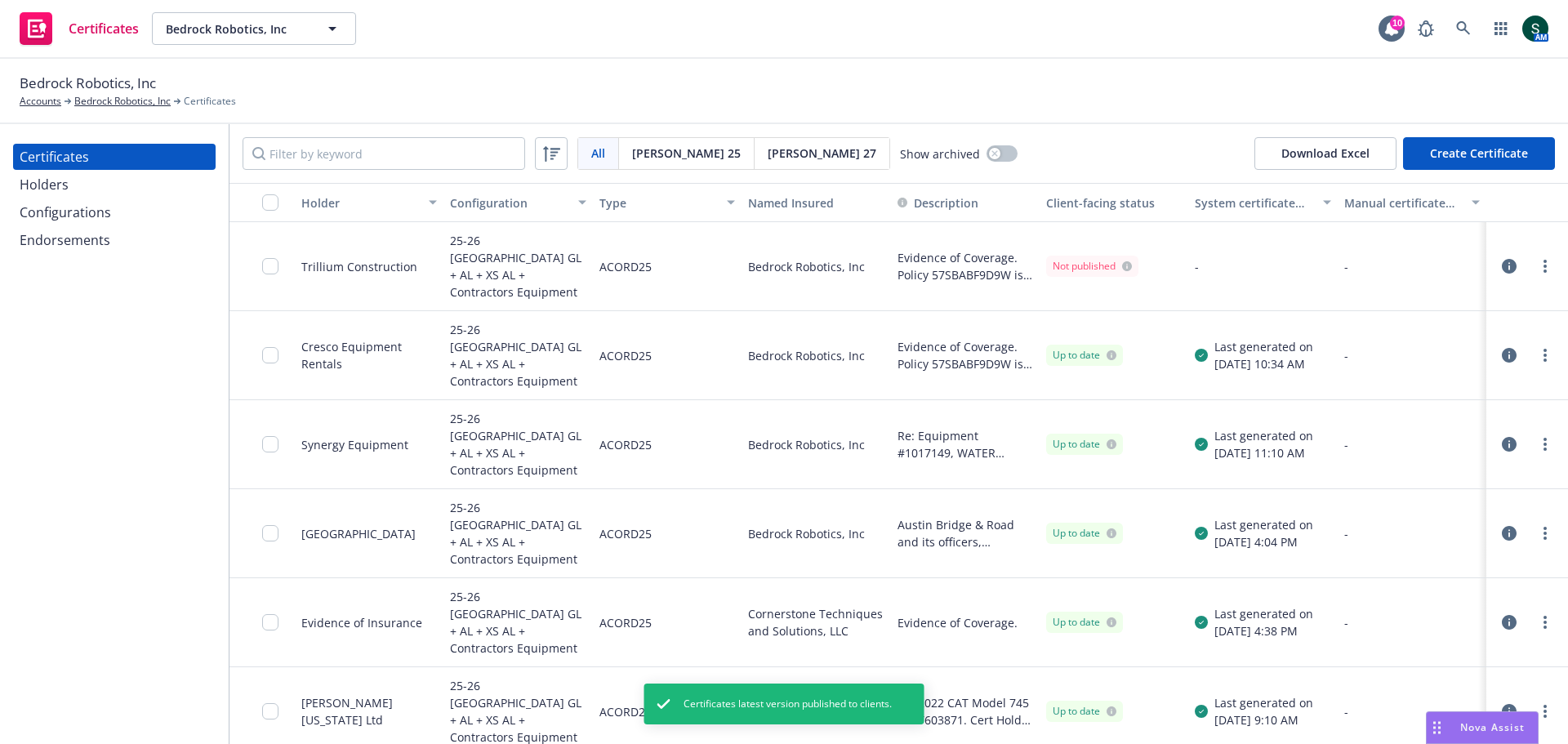
click at [268, 269] on div at bounding box center [275, 266] width 26 height 69
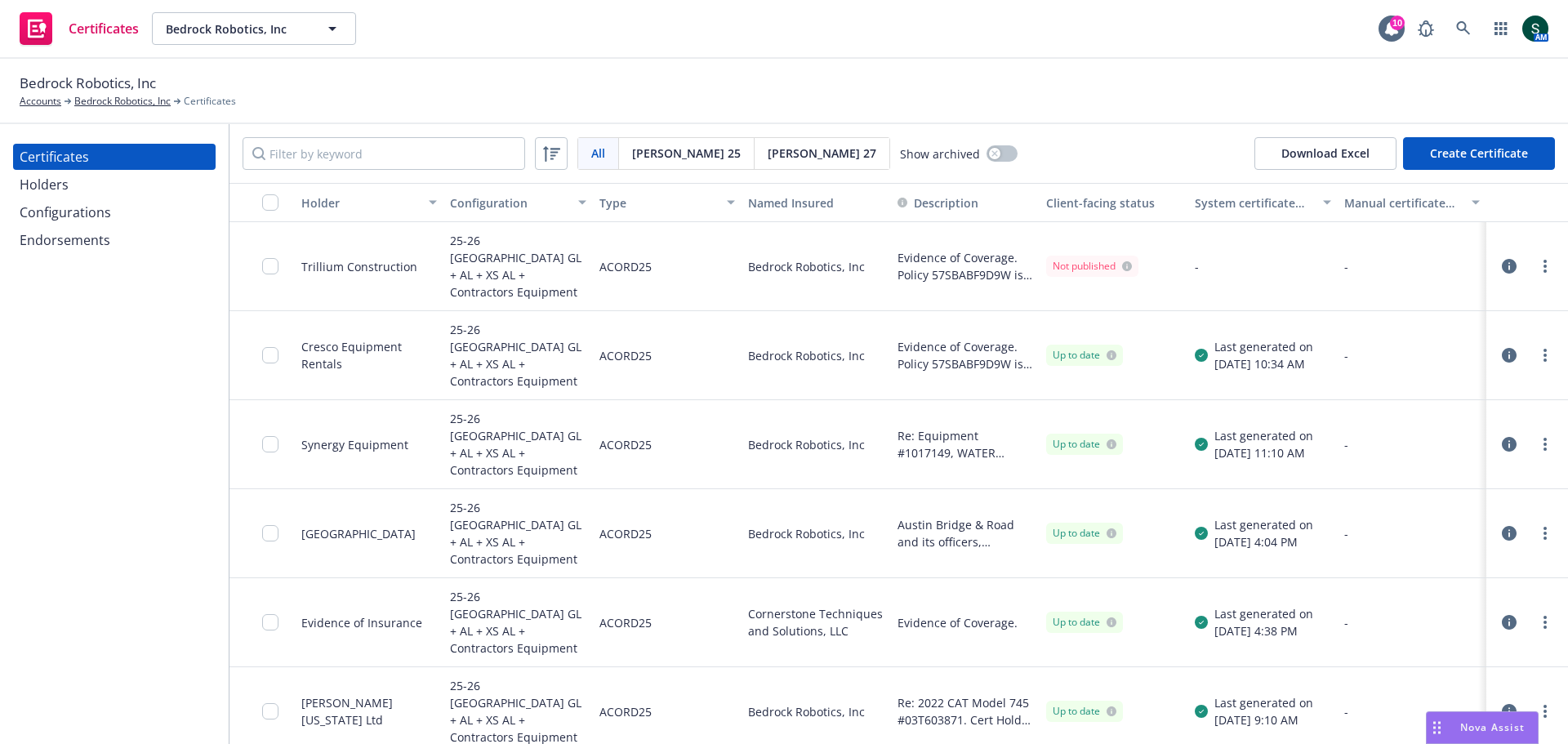
click at [262, 272] on div at bounding box center [275, 266] width 26 height 69
click at [278, 263] on div at bounding box center [275, 266] width 26 height 69
click at [275, 258] on input "checkbox" at bounding box center [270, 266] width 16 height 16
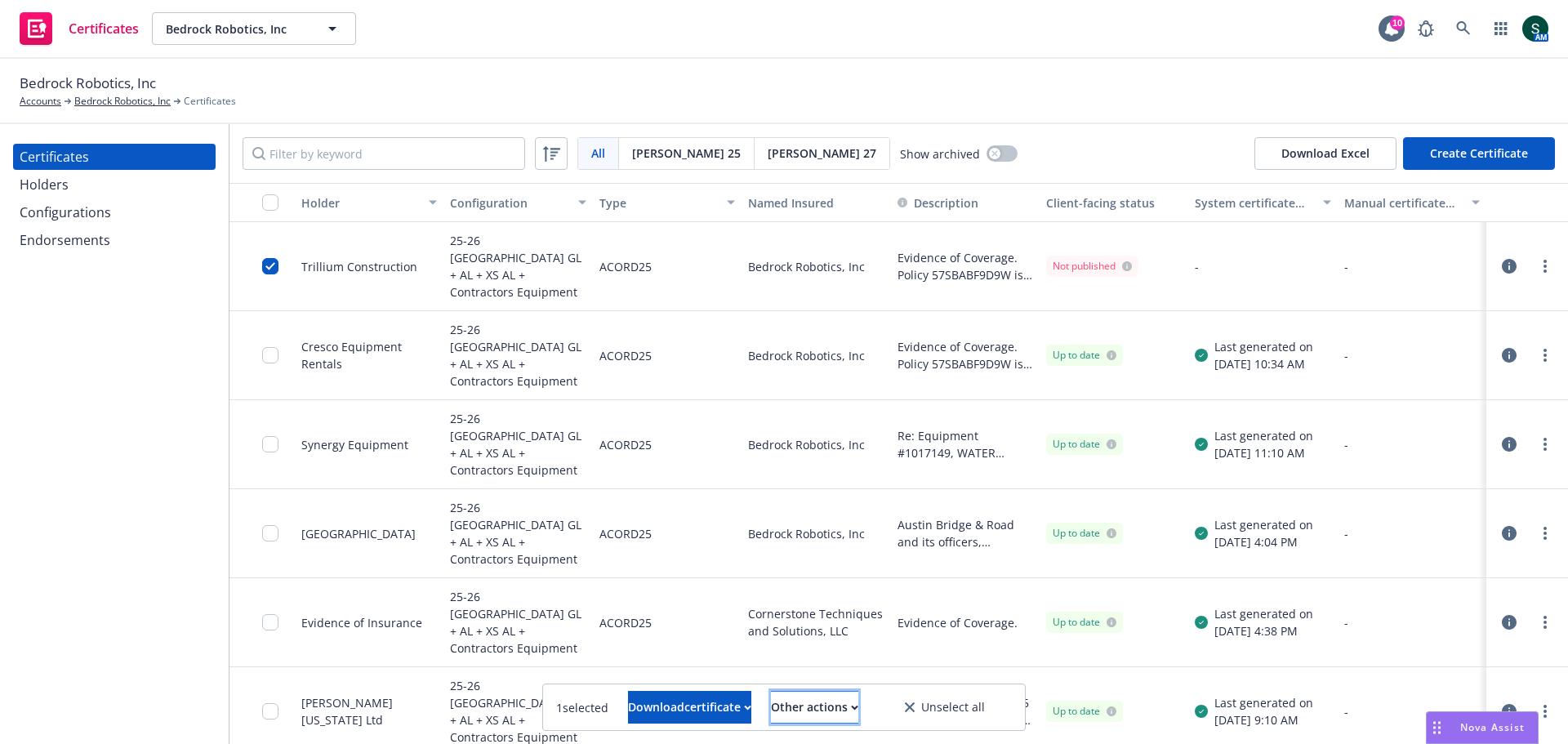
click at [843, 711] on div "Other actions" at bounding box center [815, 707] width 87 height 31
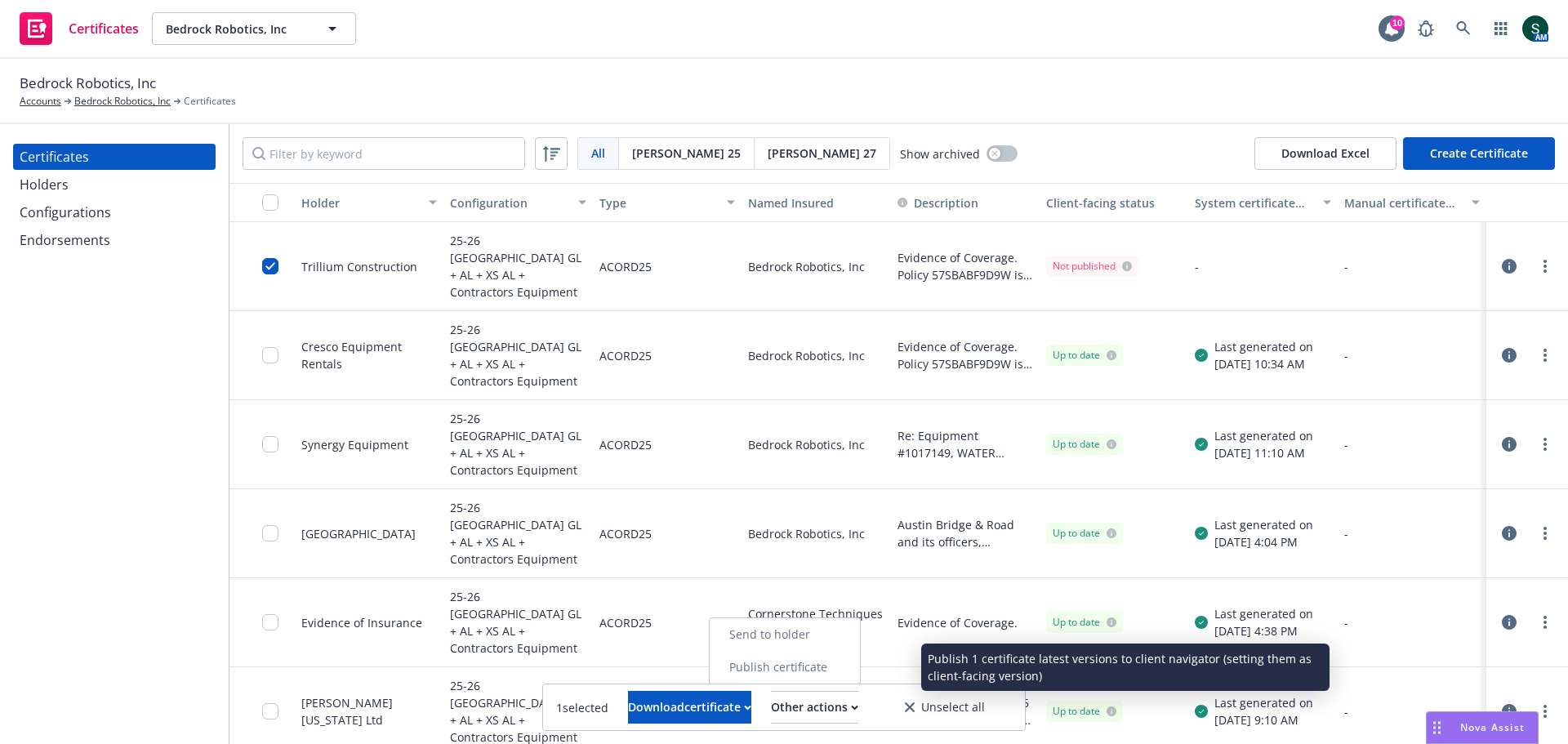
click at [848, 670] on link "Publish certificate" at bounding box center [784, 667] width 150 height 33
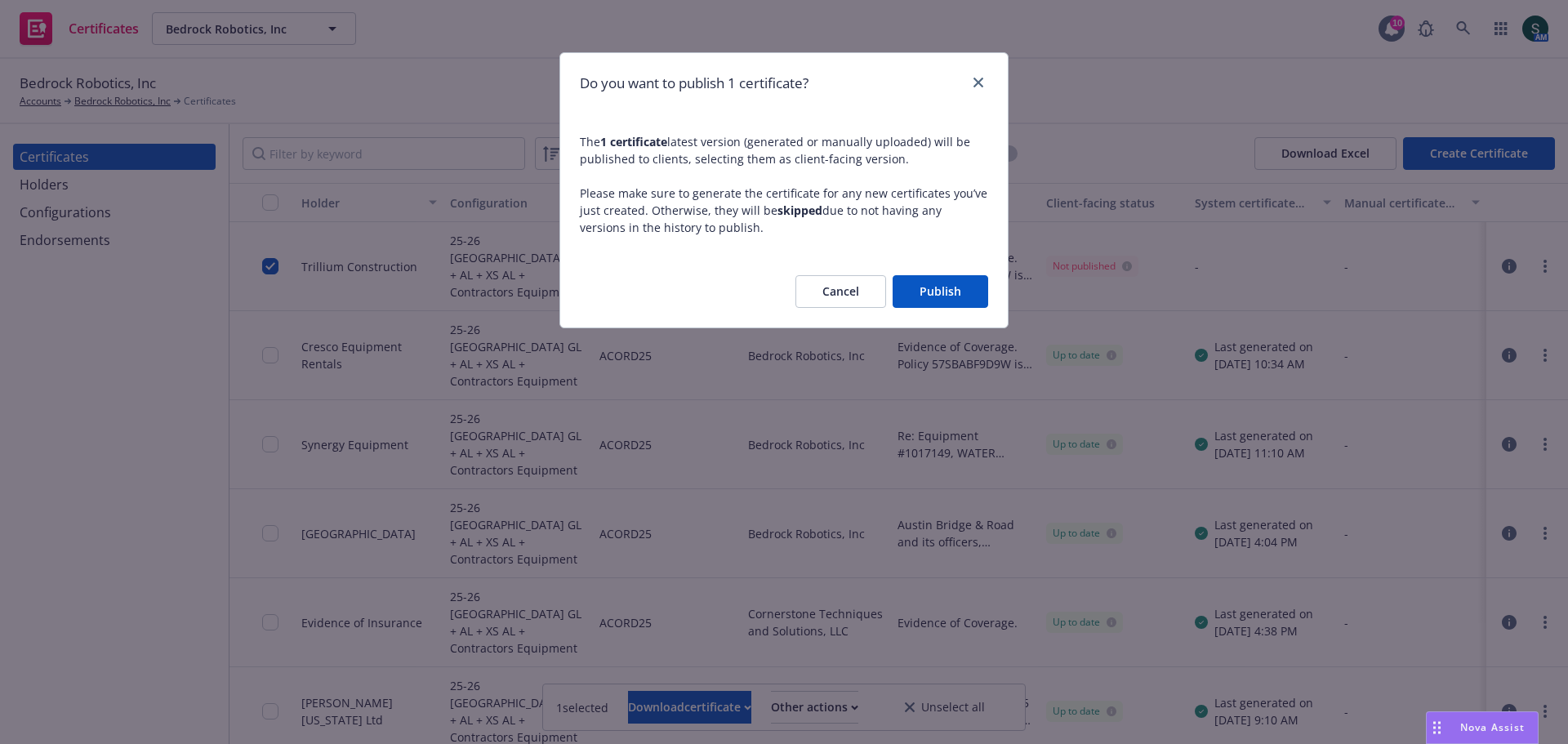
click at [968, 296] on button "Publish" at bounding box center [940, 292] width 95 height 33
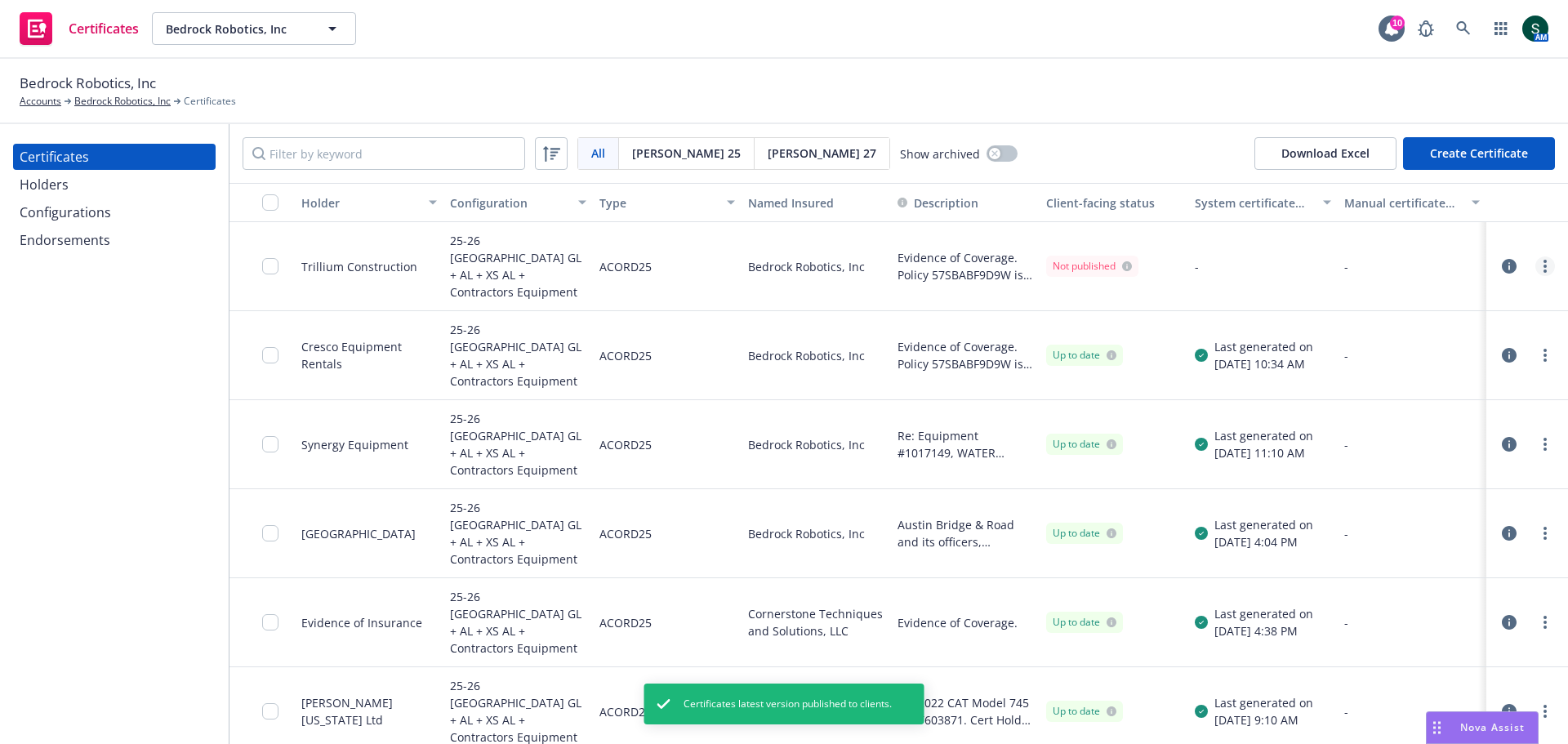
click at [1535, 256] on link "more" at bounding box center [1545, 266] width 20 height 20
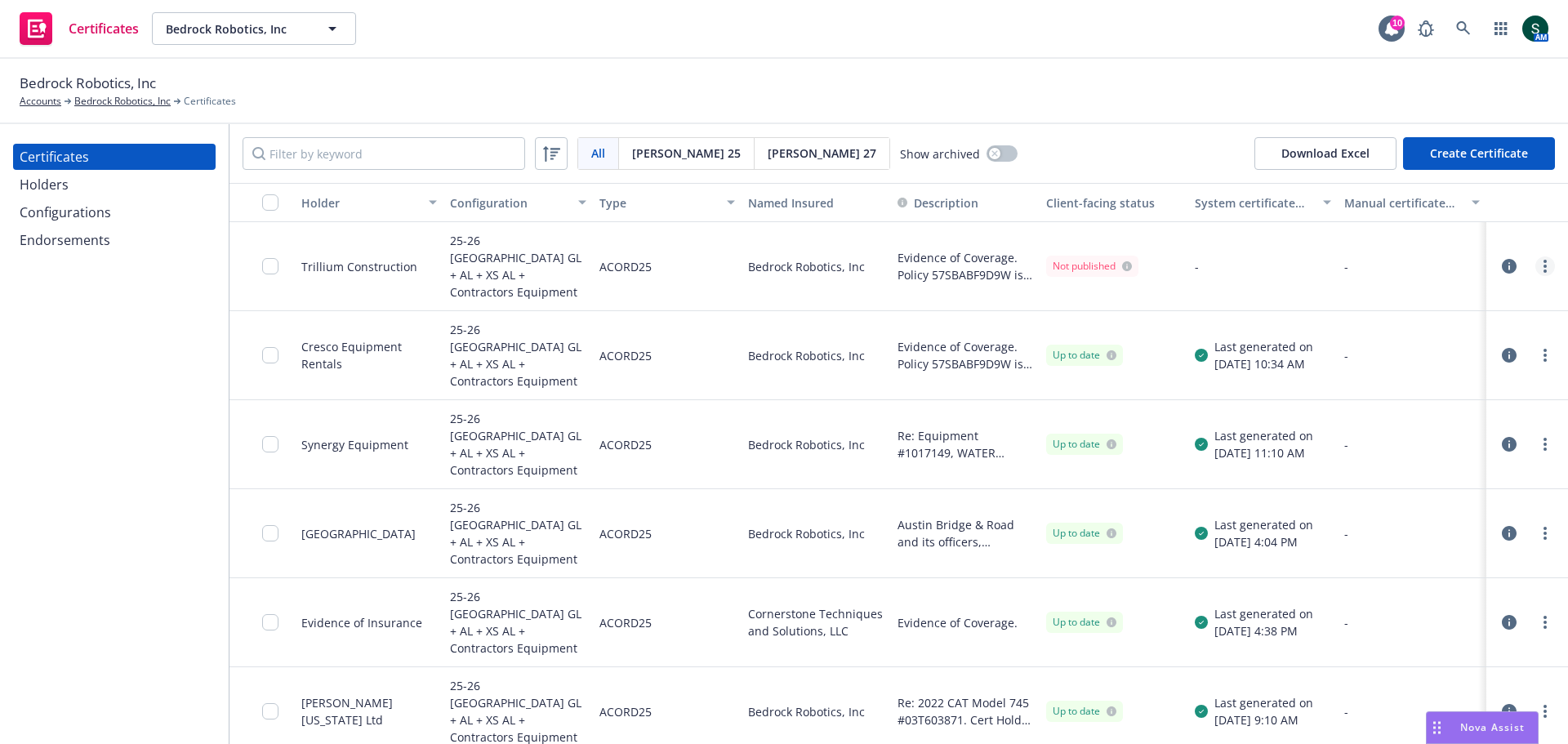
click at [1535, 259] on link "more" at bounding box center [1545, 266] width 20 height 20
click at [1418, 368] on link "Regenerate" at bounding box center [1411, 358] width 261 height 33
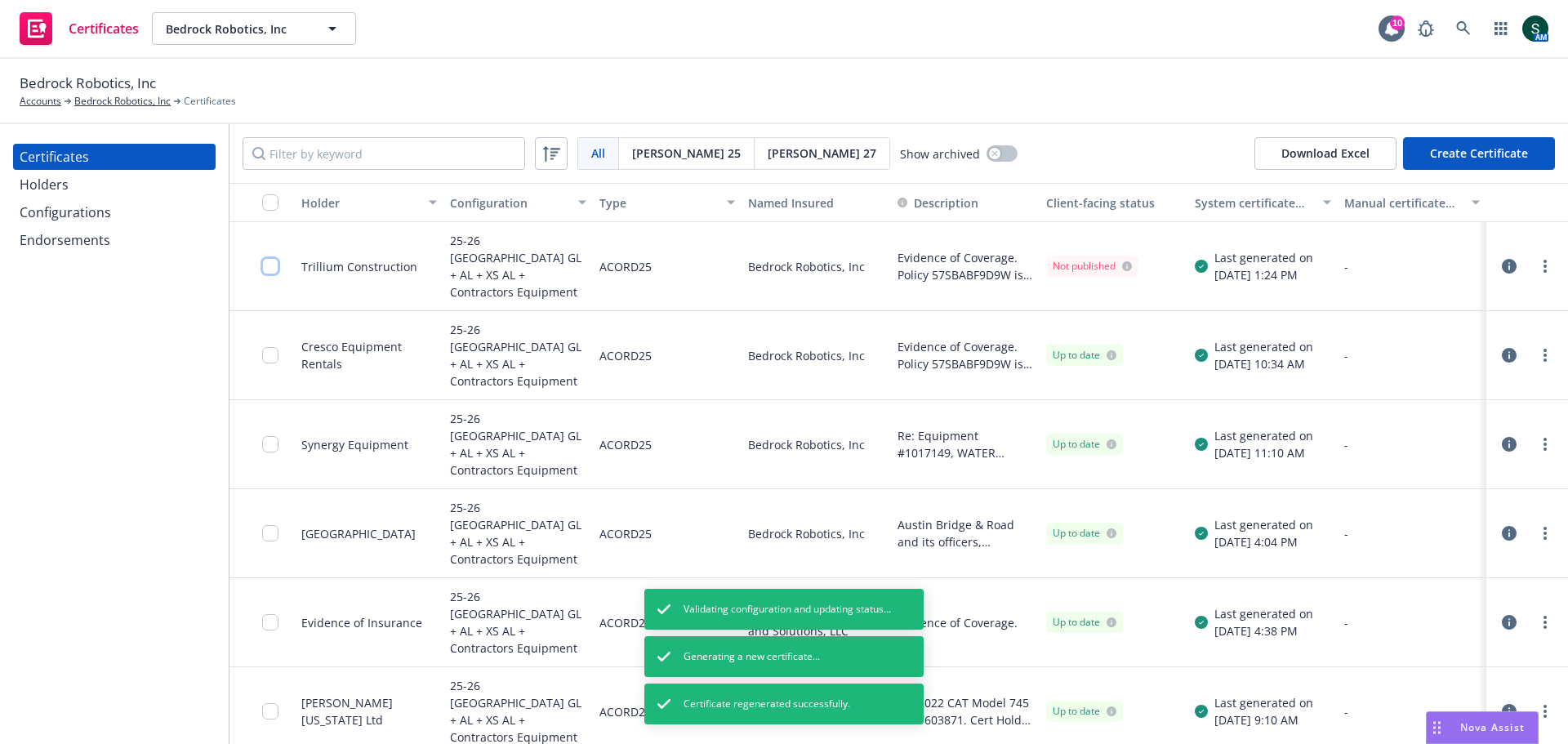
click at [266, 263] on input "checkbox" at bounding box center [270, 266] width 16 height 16
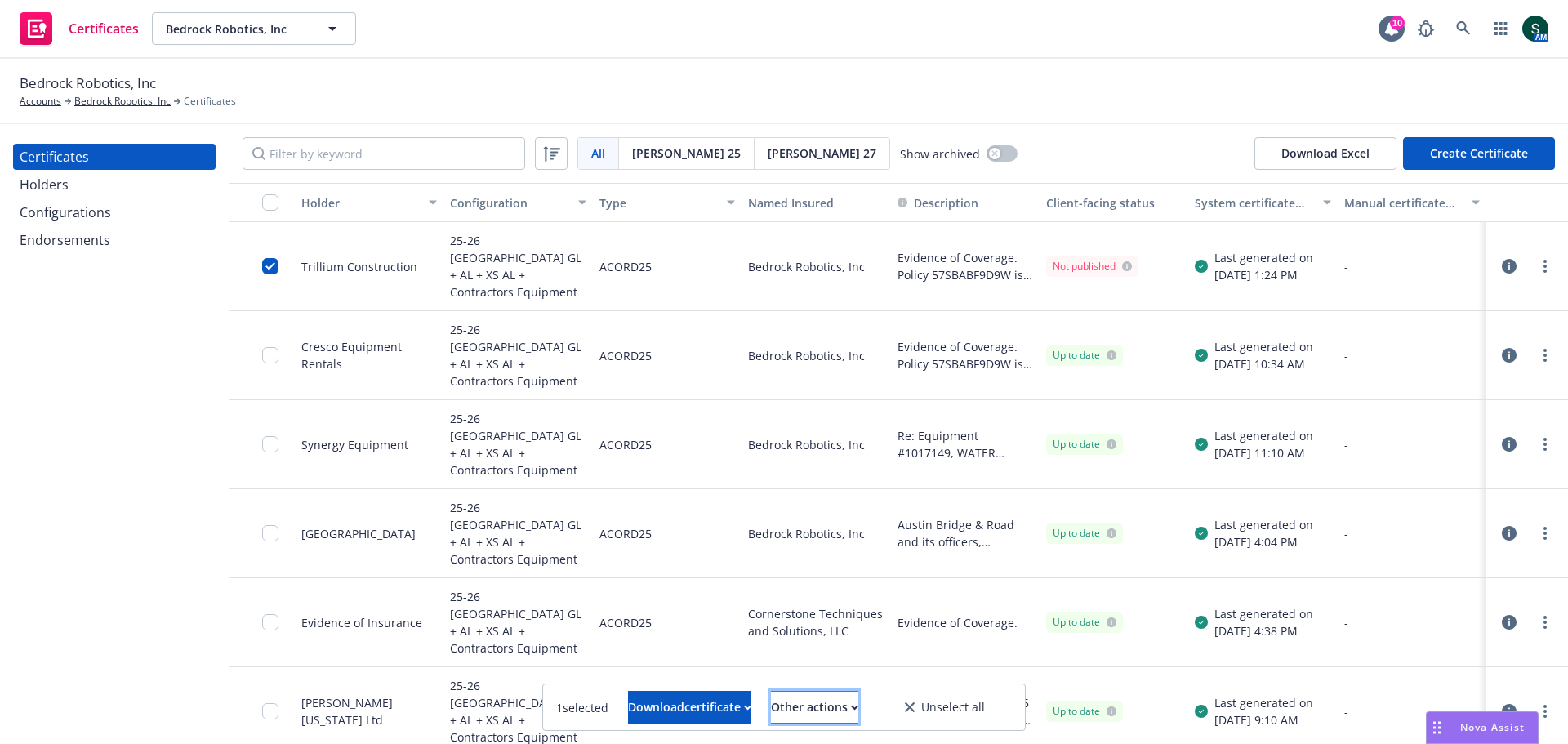
click at [858, 717] on div "Other actions" at bounding box center [815, 707] width 87 height 31
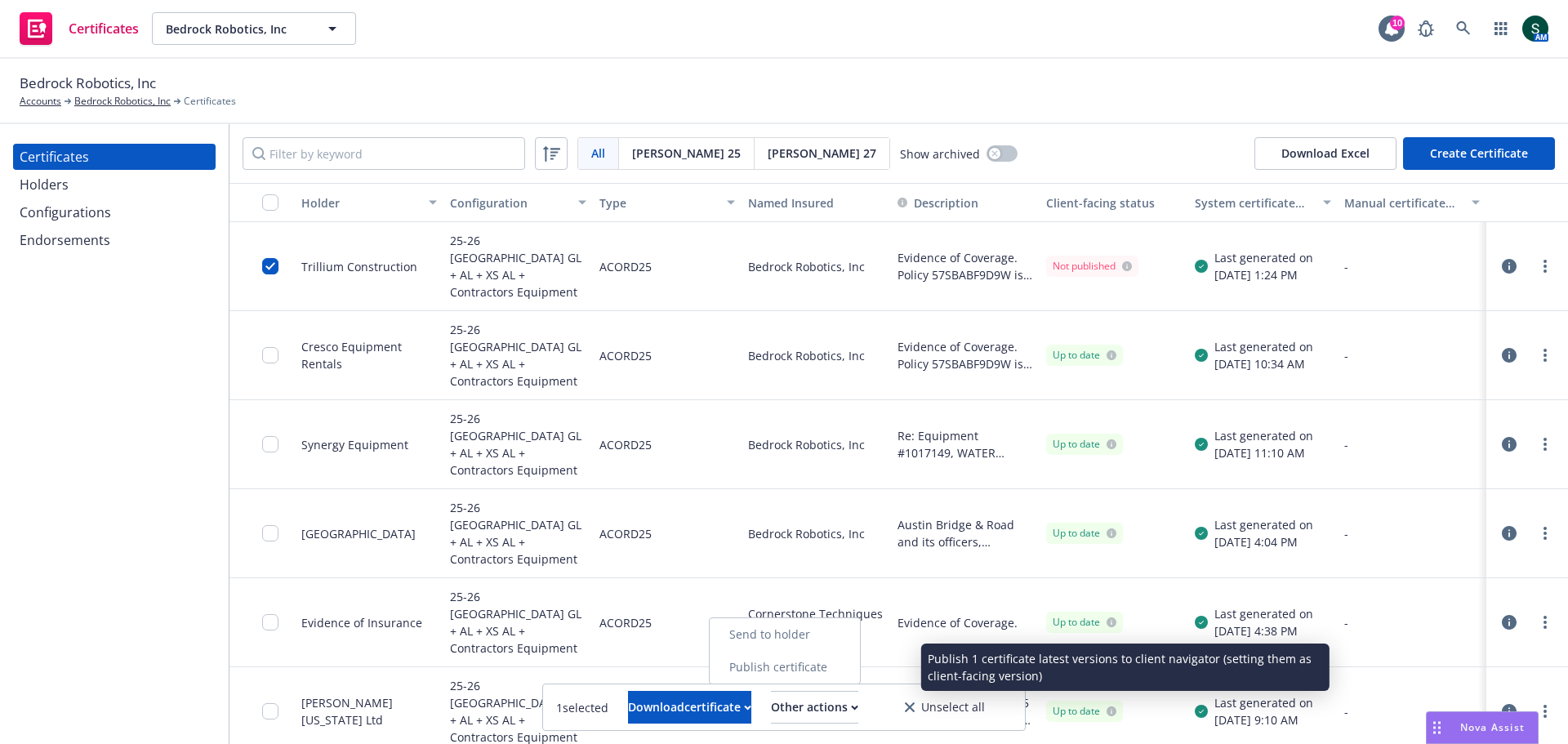
click at [853, 669] on link "Publish certificate" at bounding box center [784, 667] width 150 height 33
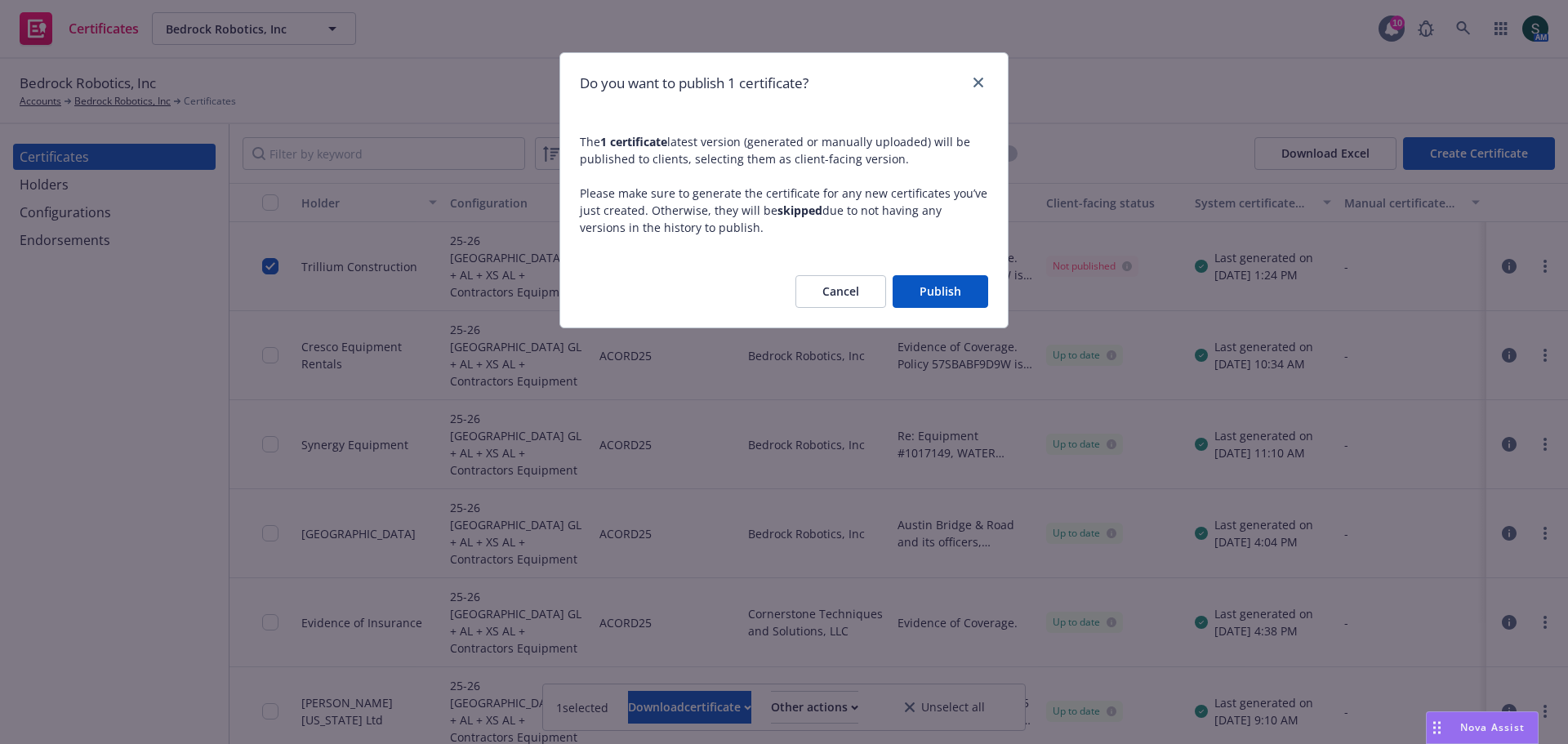
click at [940, 292] on button "Publish" at bounding box center [940, 292] width 95 height 33
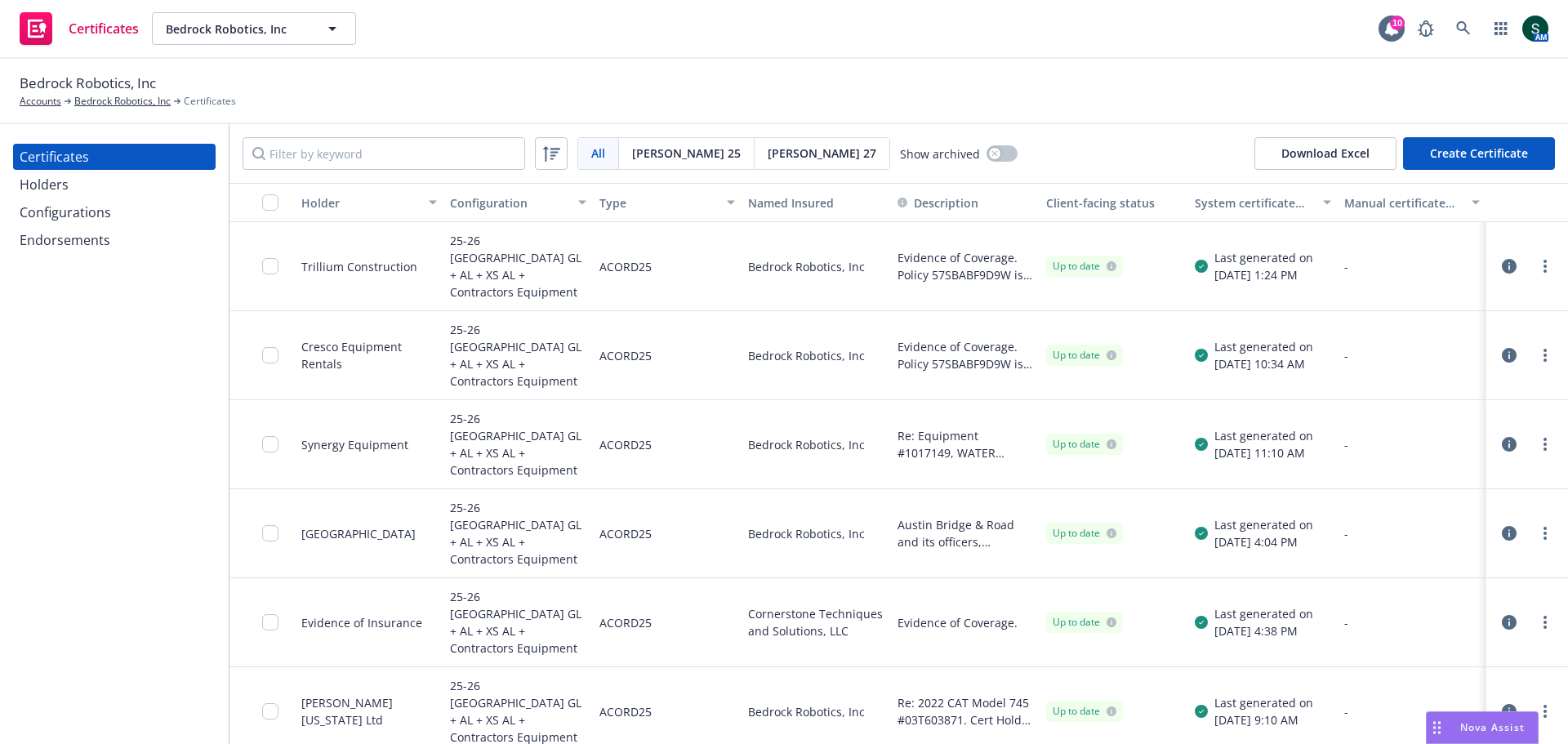
click at [272, 267] on div at bounding box center [275, 266] width 26 height 69
click at [271, 259] on input "checkbox" at bounding box center [270, 266] width 16 height 16
click at [707, 702] on div "Download certificate" at bounding box center [690, 707] width 123 height 31
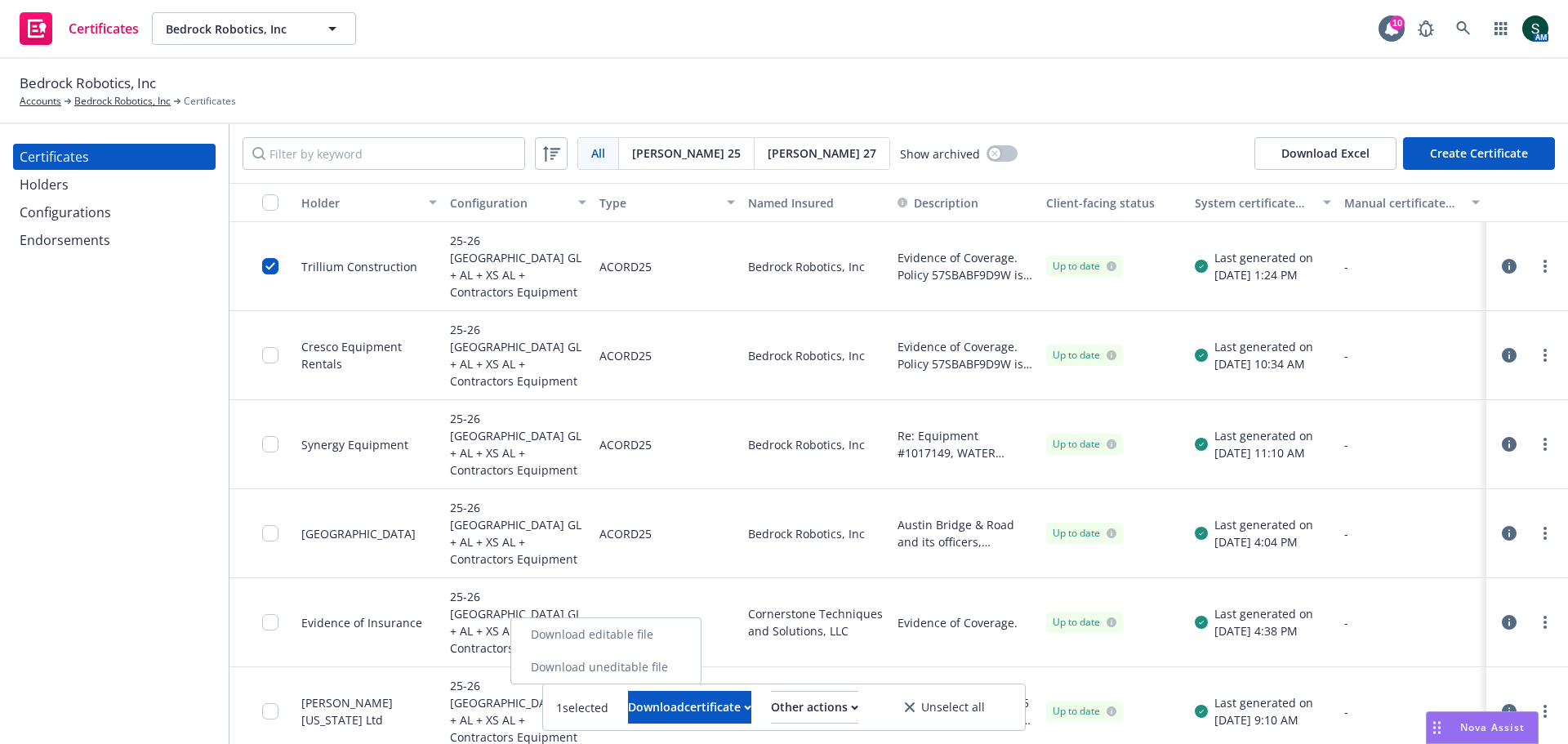
click at [674, 671] on link "Download uneditable file" at bounding box center [605, 667] width 190 height 33
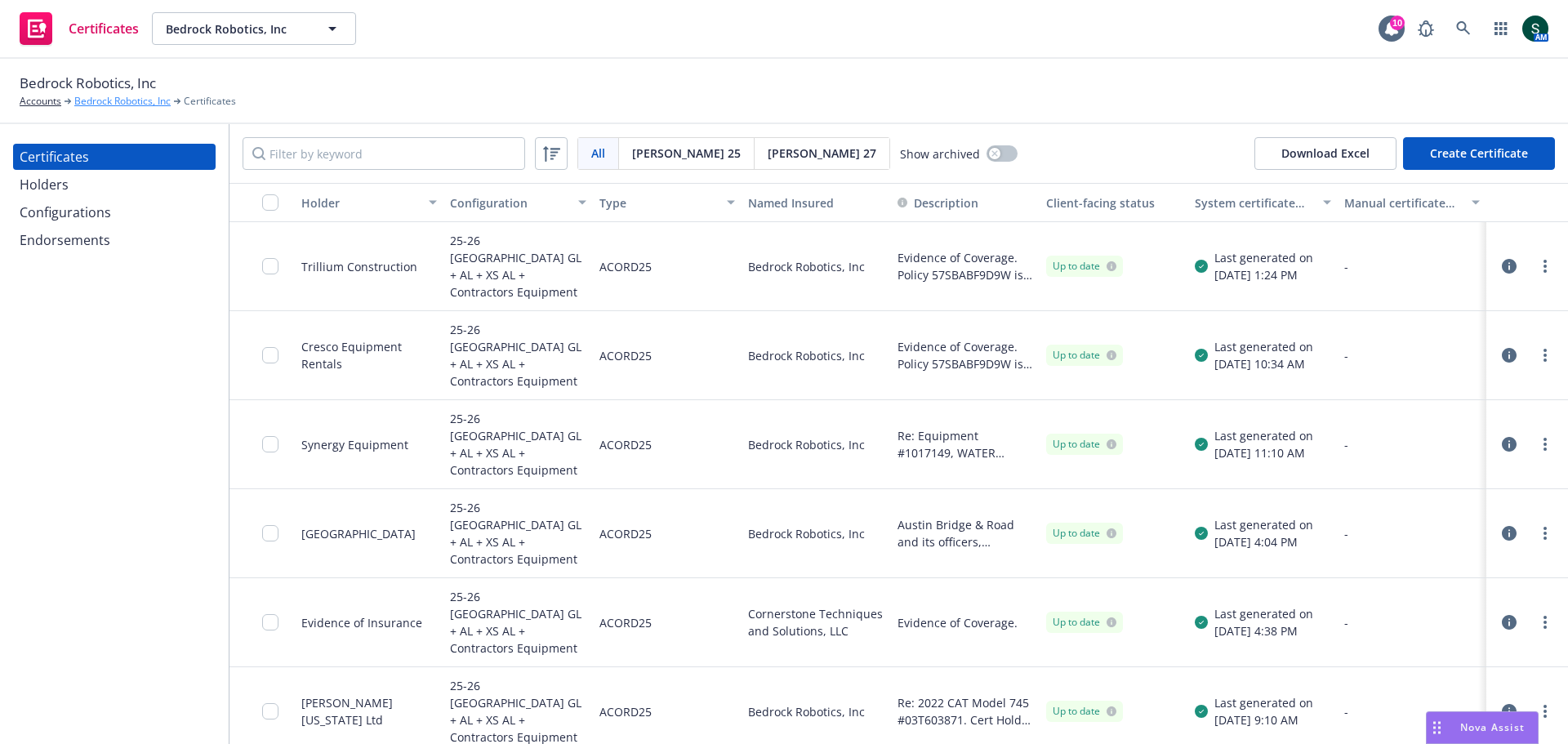
click at [115, 100] on link "Bedrock Robotics, Inc" at bounding box center [122, 101] width 96 height 15
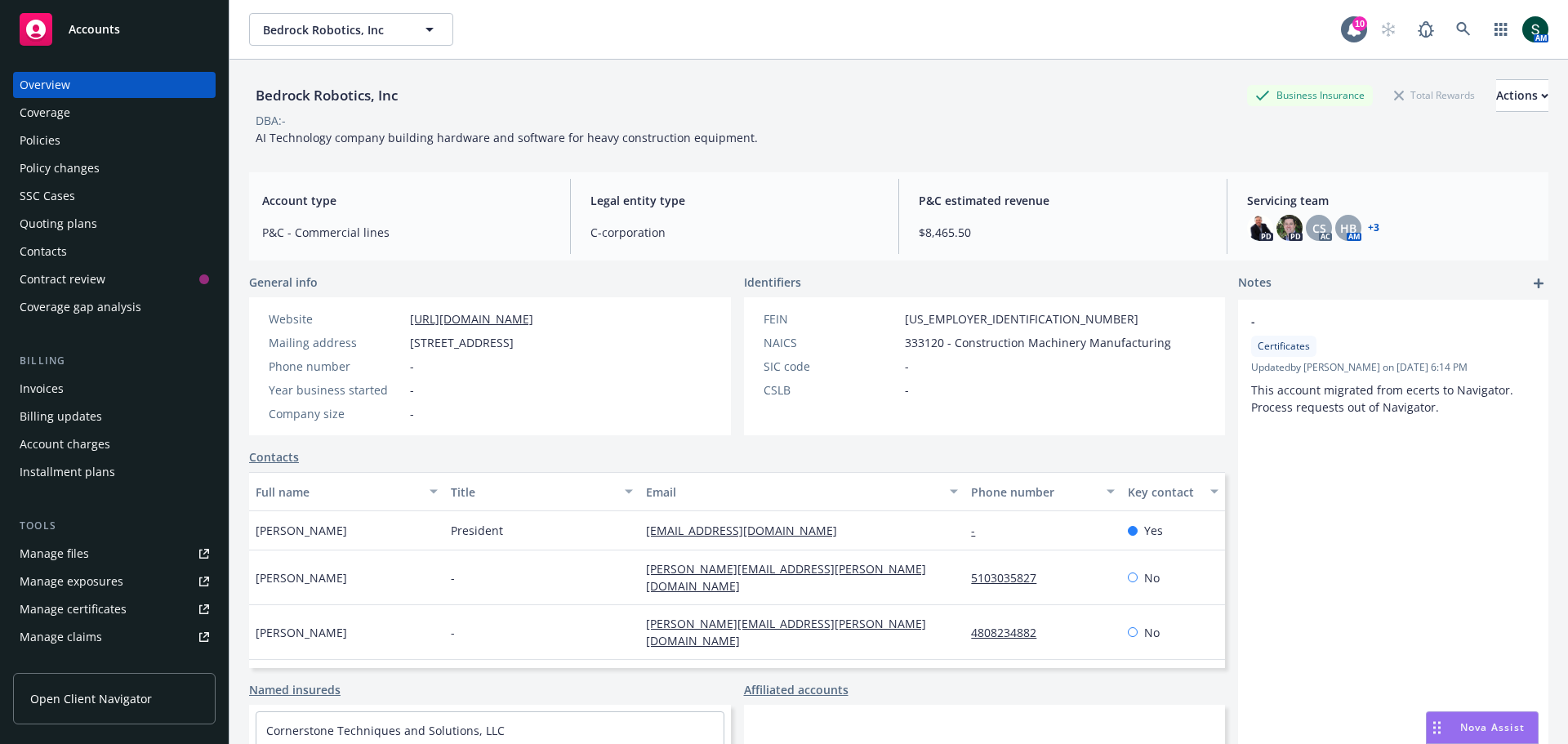
click at [115, 32] on span "Accounts" at bounding box center [94, 30] width 52 height 13
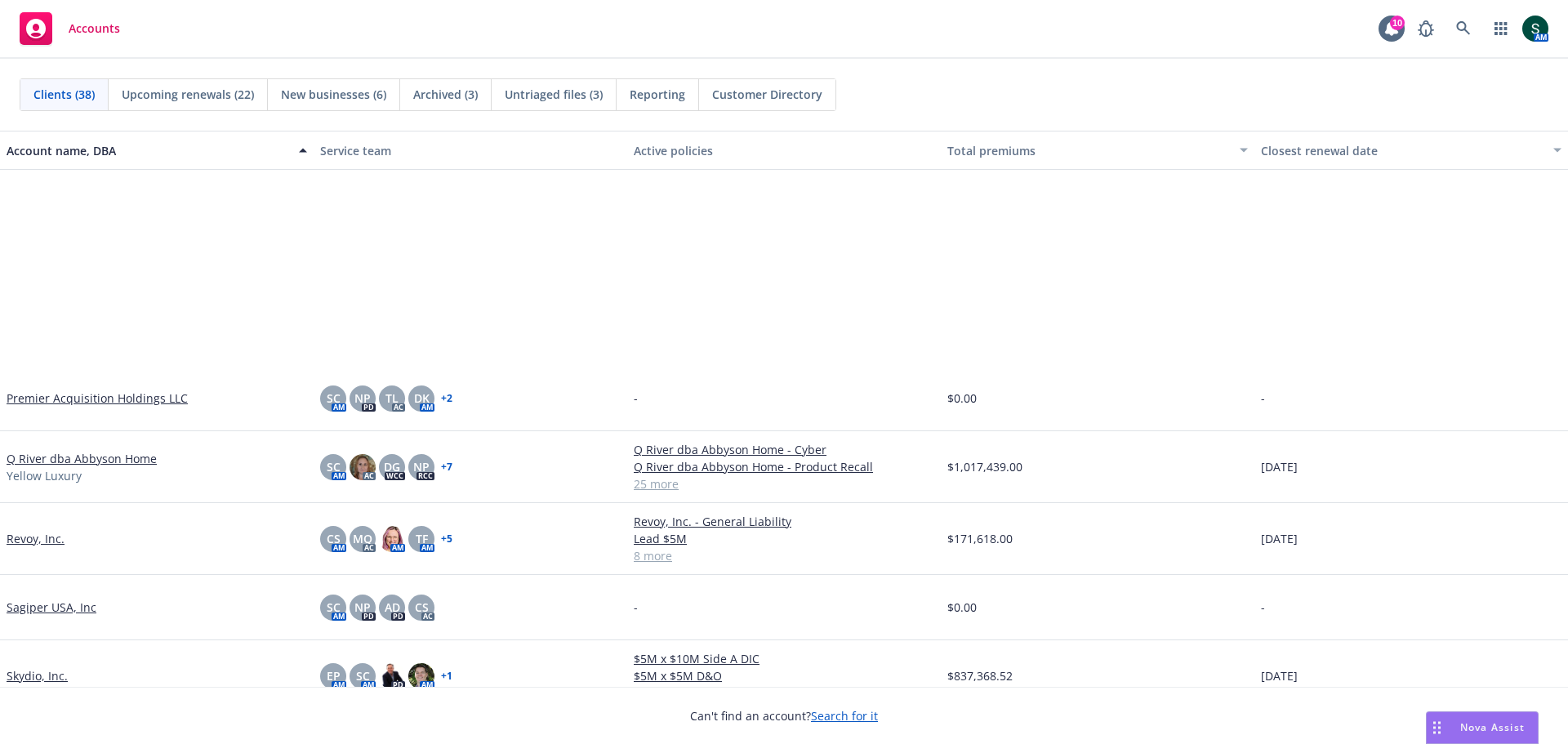
scroll to position [1959, 0]
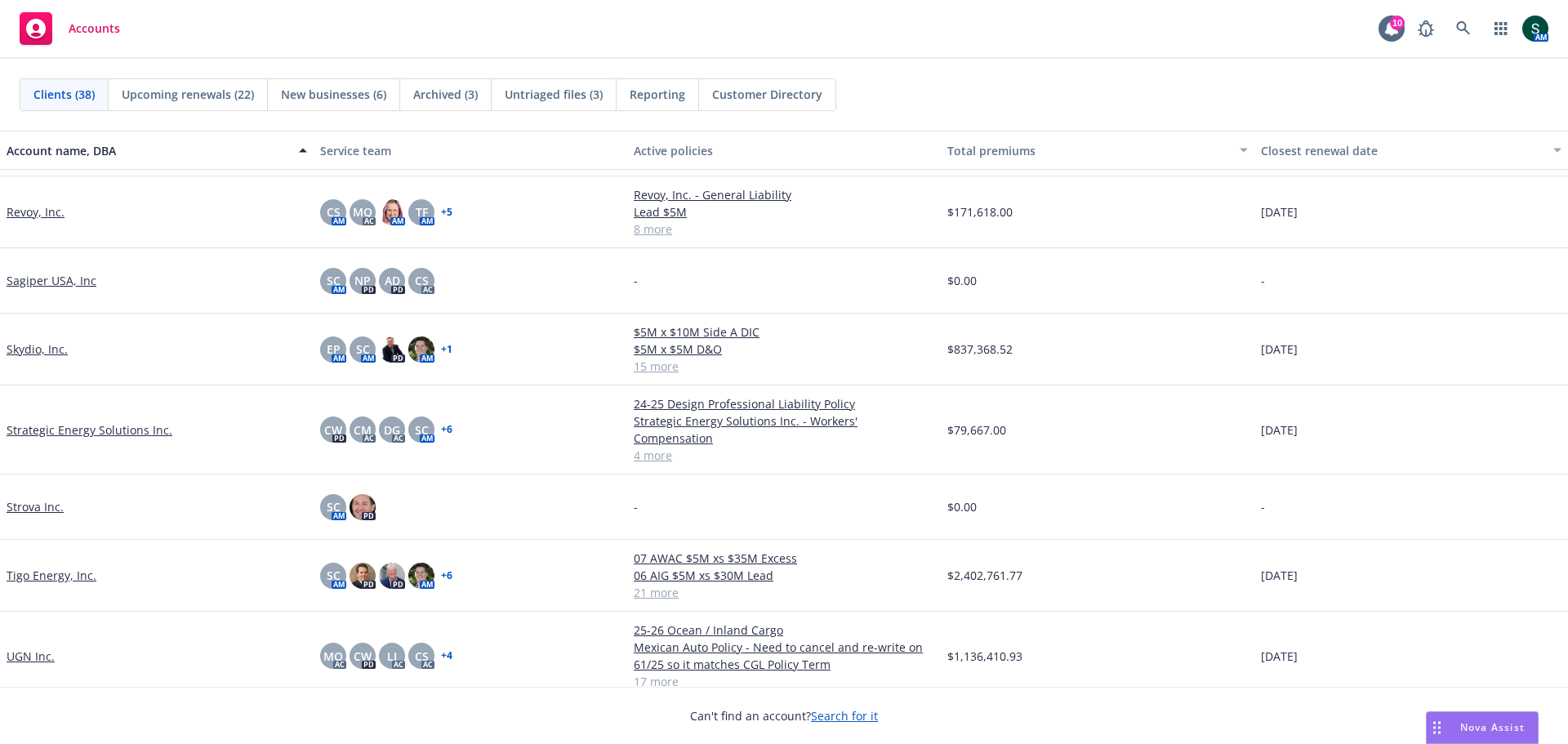
click at [44, 352] on link "Skydio, Inc." at bounding box center [37, 349] width 62 height 17
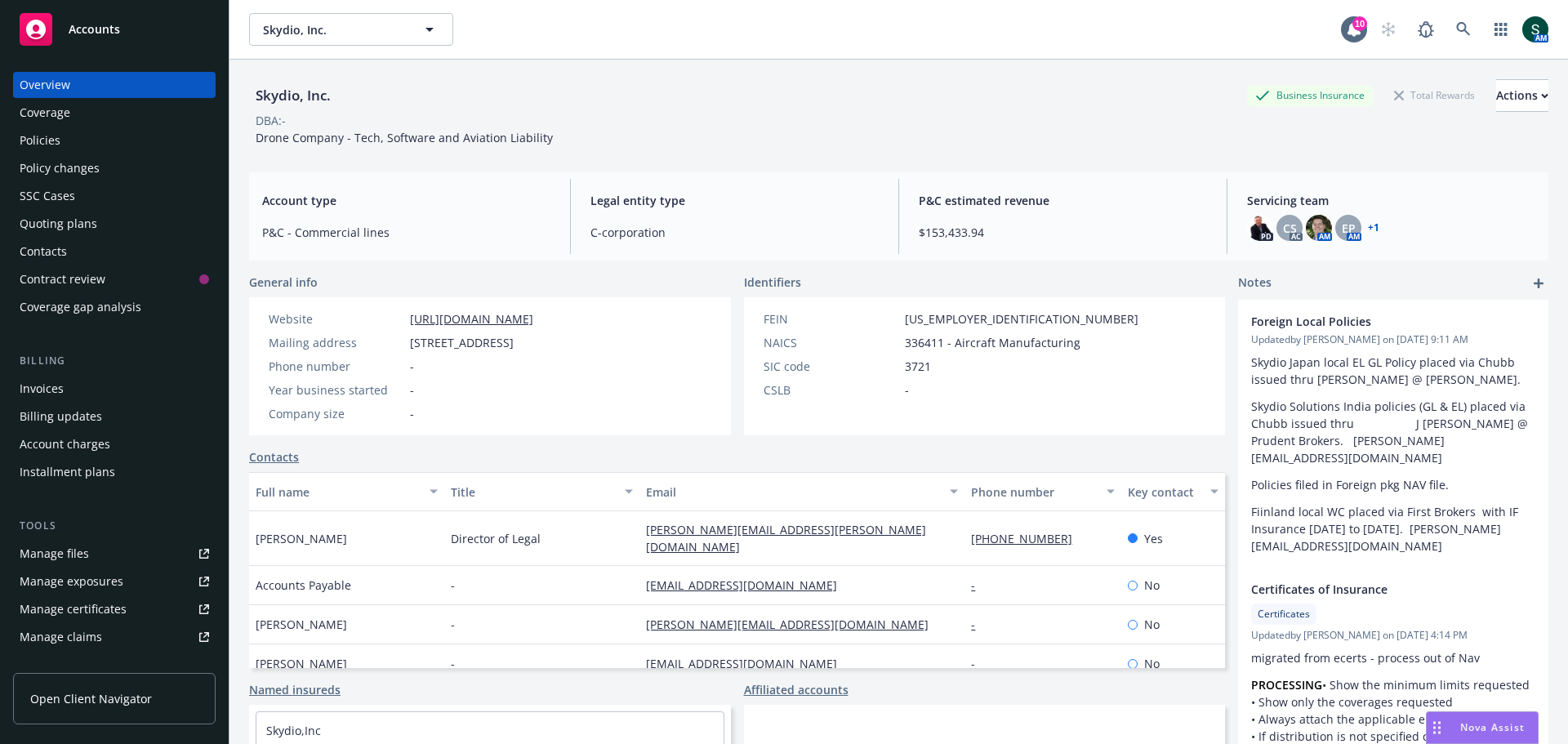
click at [40, 145] on div "Policies" at bounding box center [40, 140] width 41 height 26
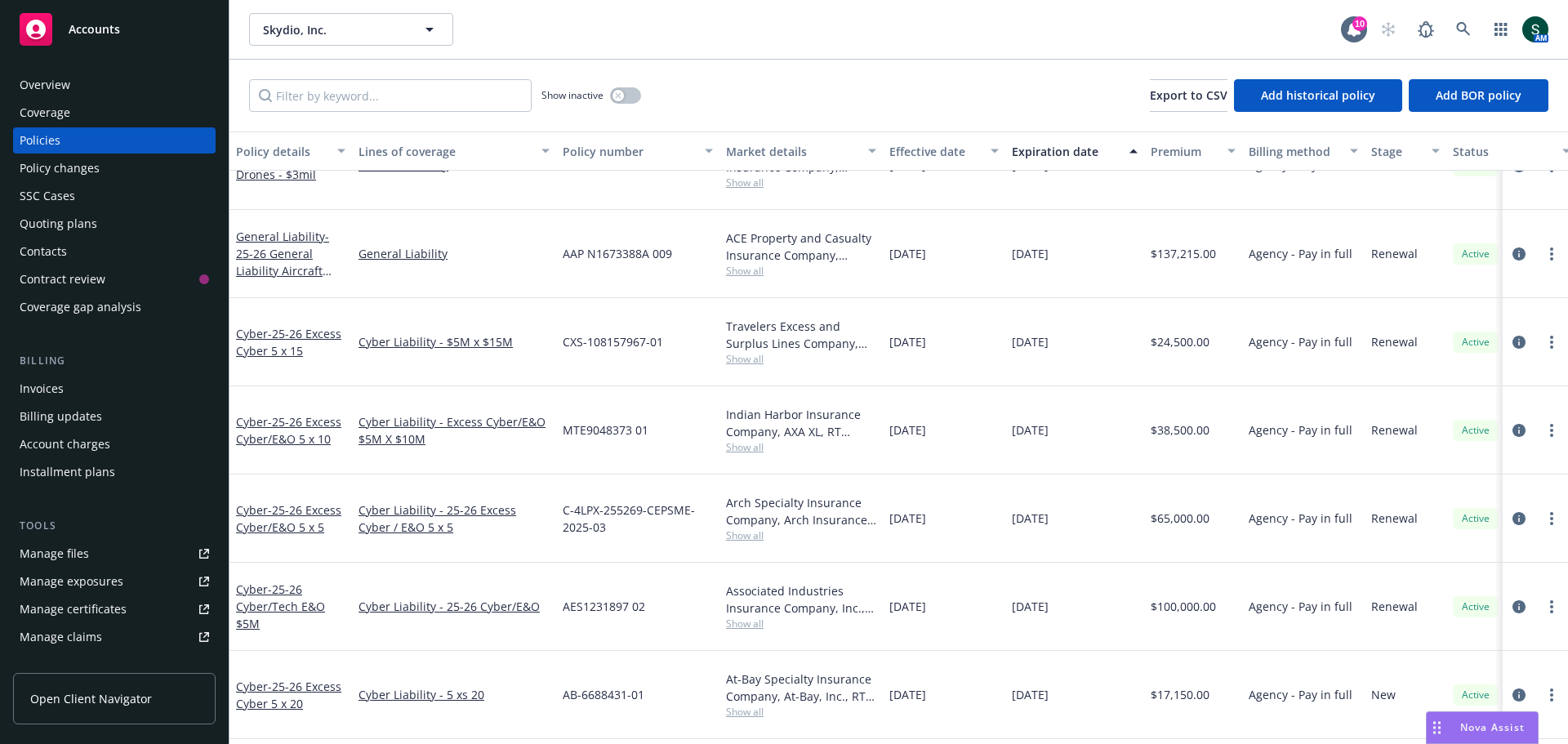
scroll to position [604, 0]
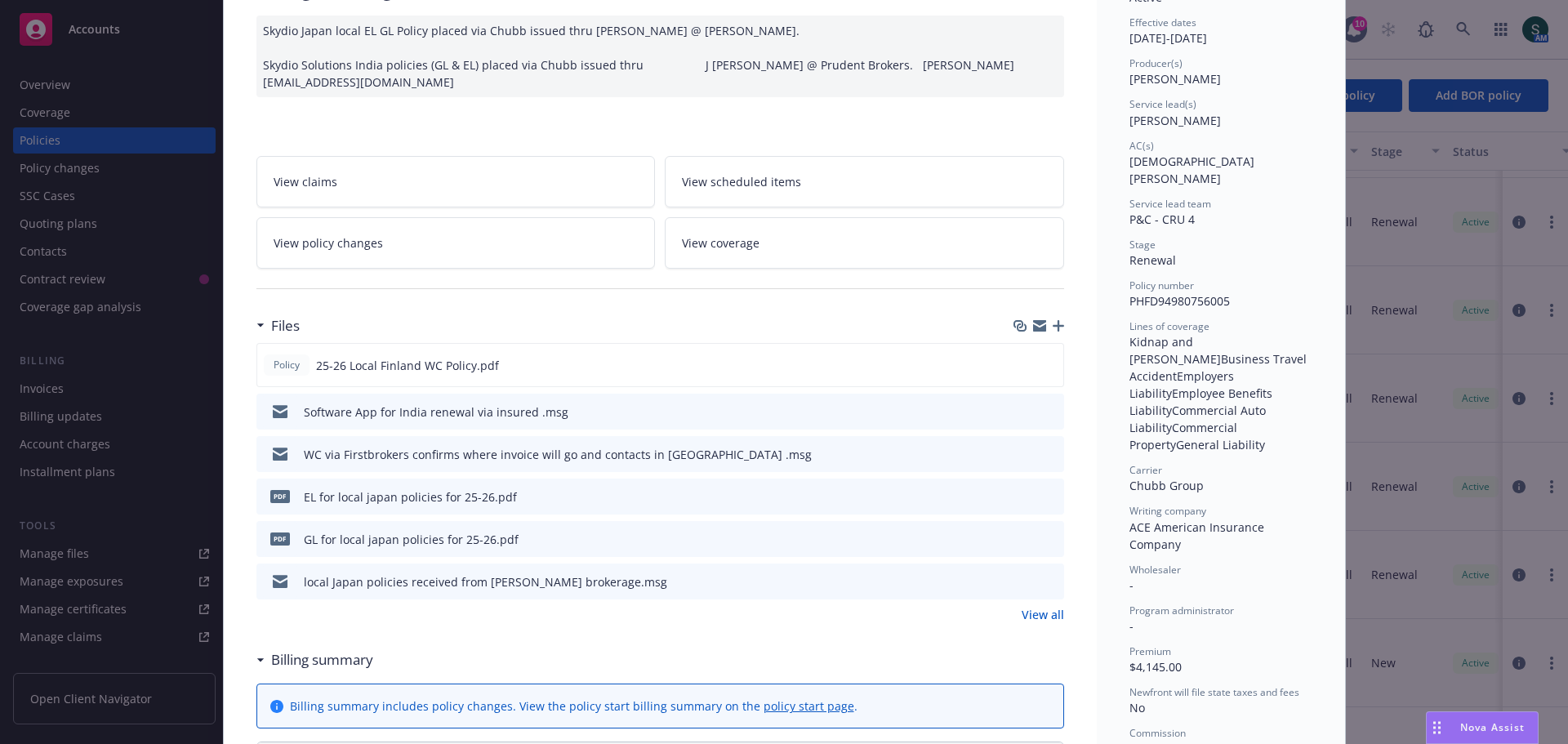
scroll to position [163, 0]
click at [1036, 617] on link "View all" at bounding box center [1043, 610] width 43 height 17
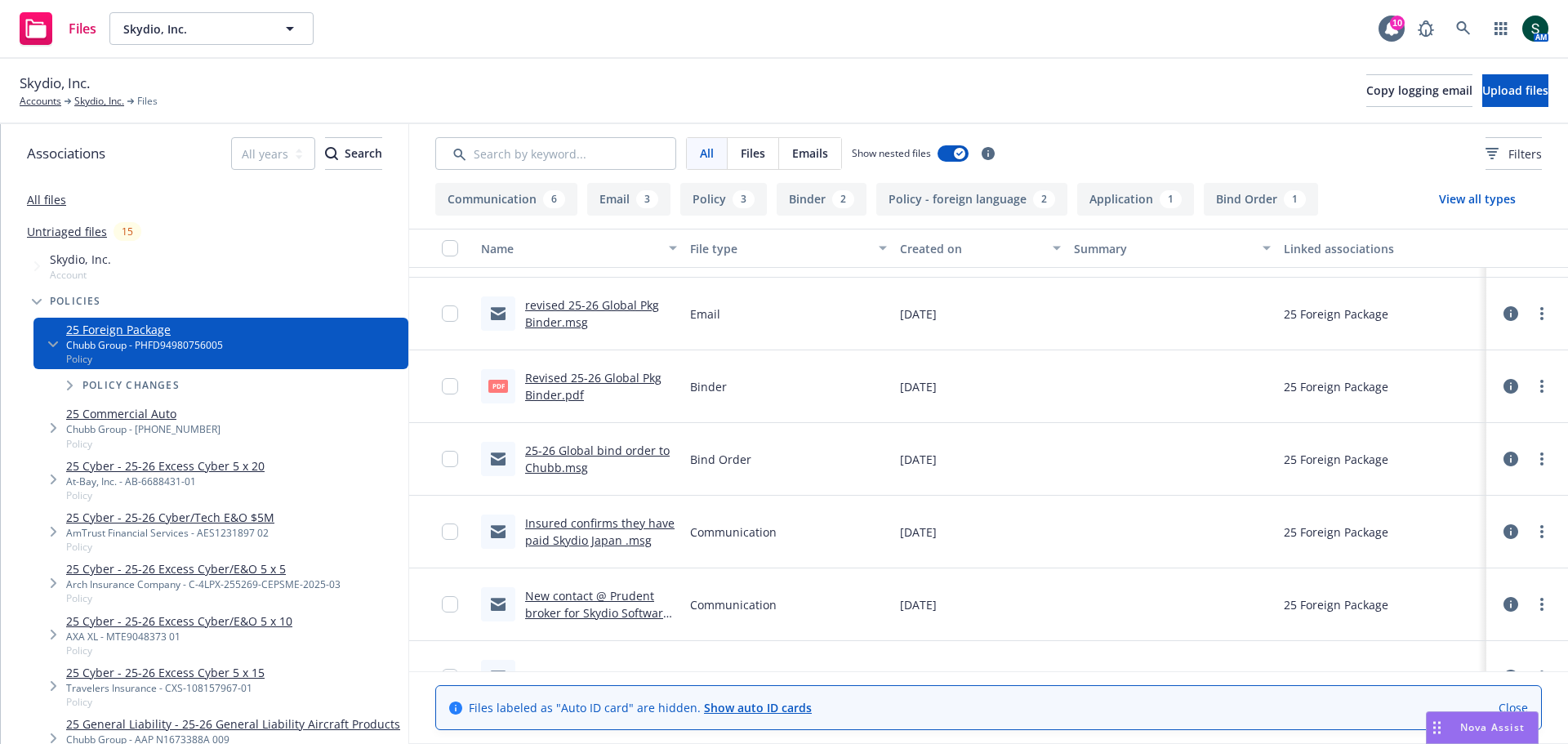
scroll to position [876, 0]
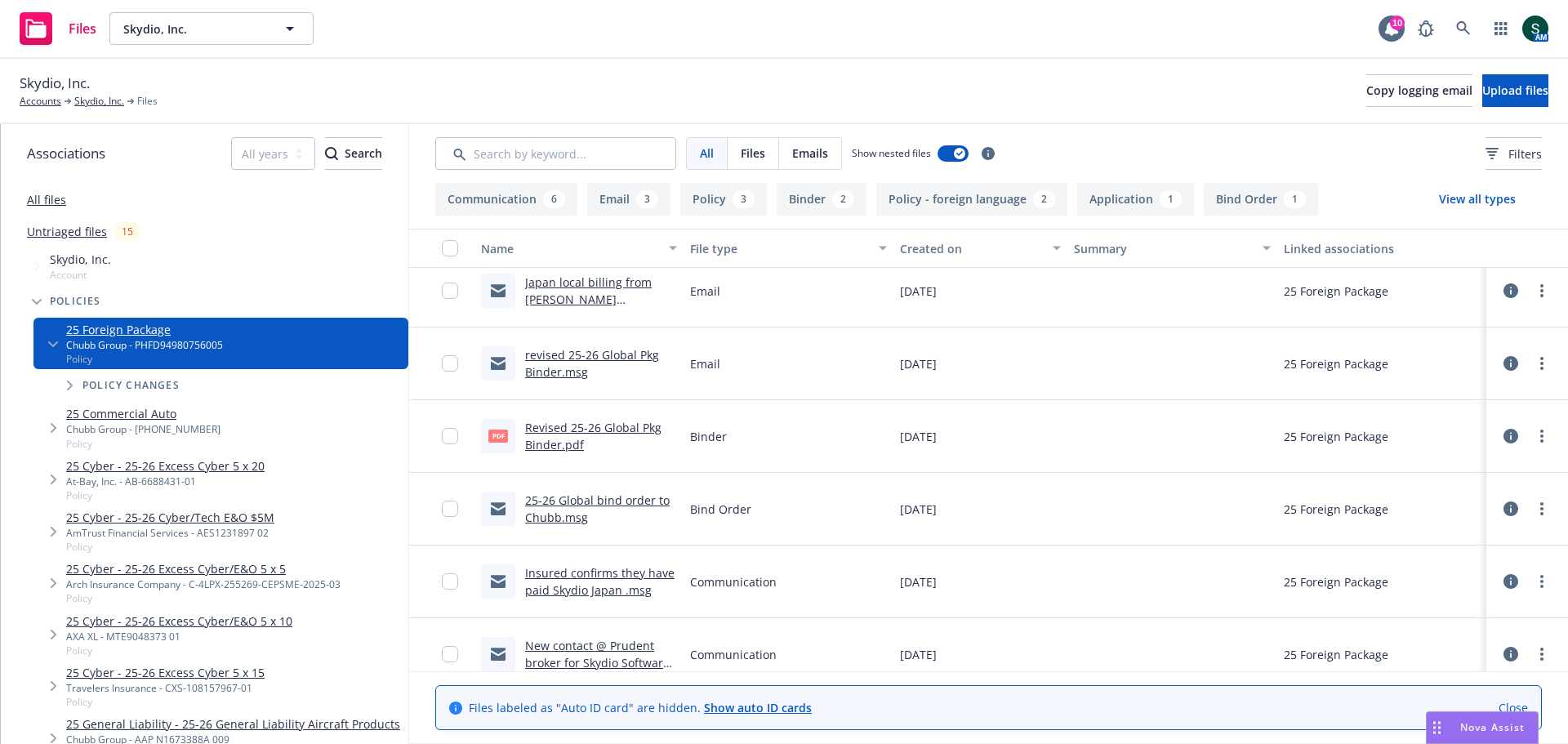
click at [599, 427] on link "Revised 25-26 Global Pkg Binder.pdf" at bounding box center [593, 436] width 136 height 33
